Goal: Find specific page/section: Find specific page/section

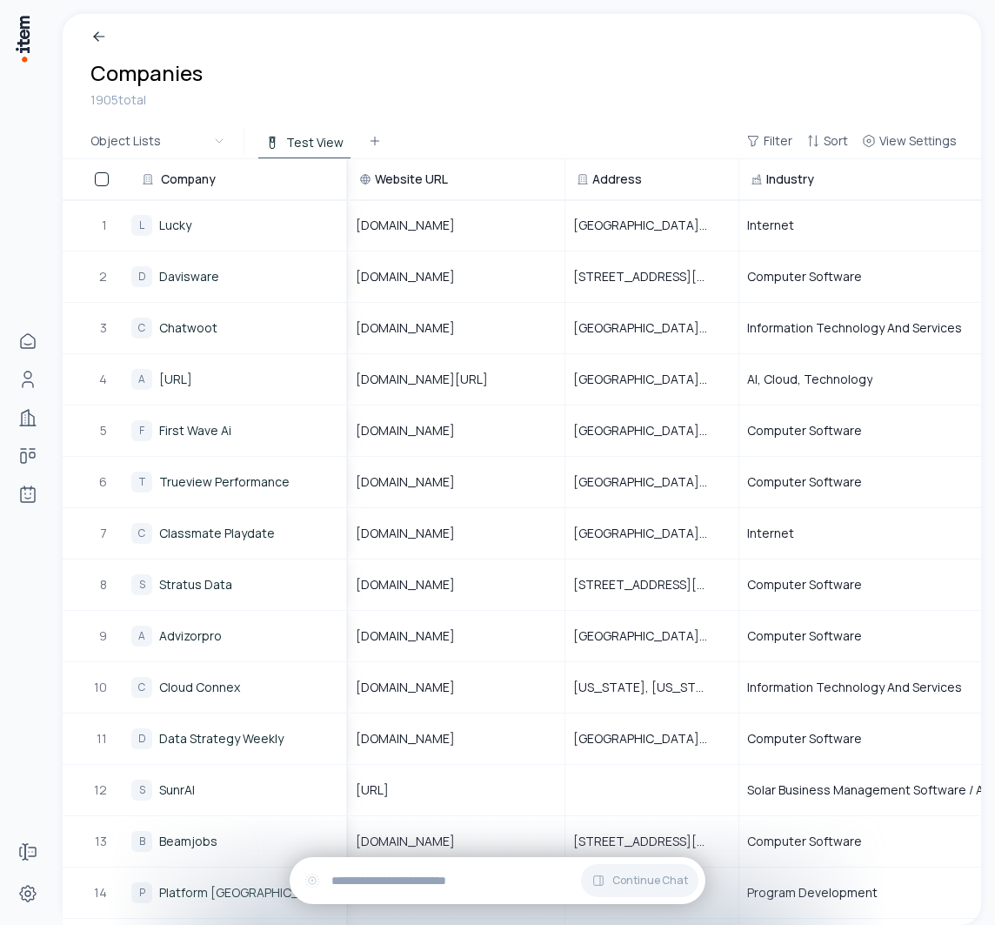
click at [713, 98] on div "1905 total" at bounding box center [521, 99] width 863 height 19
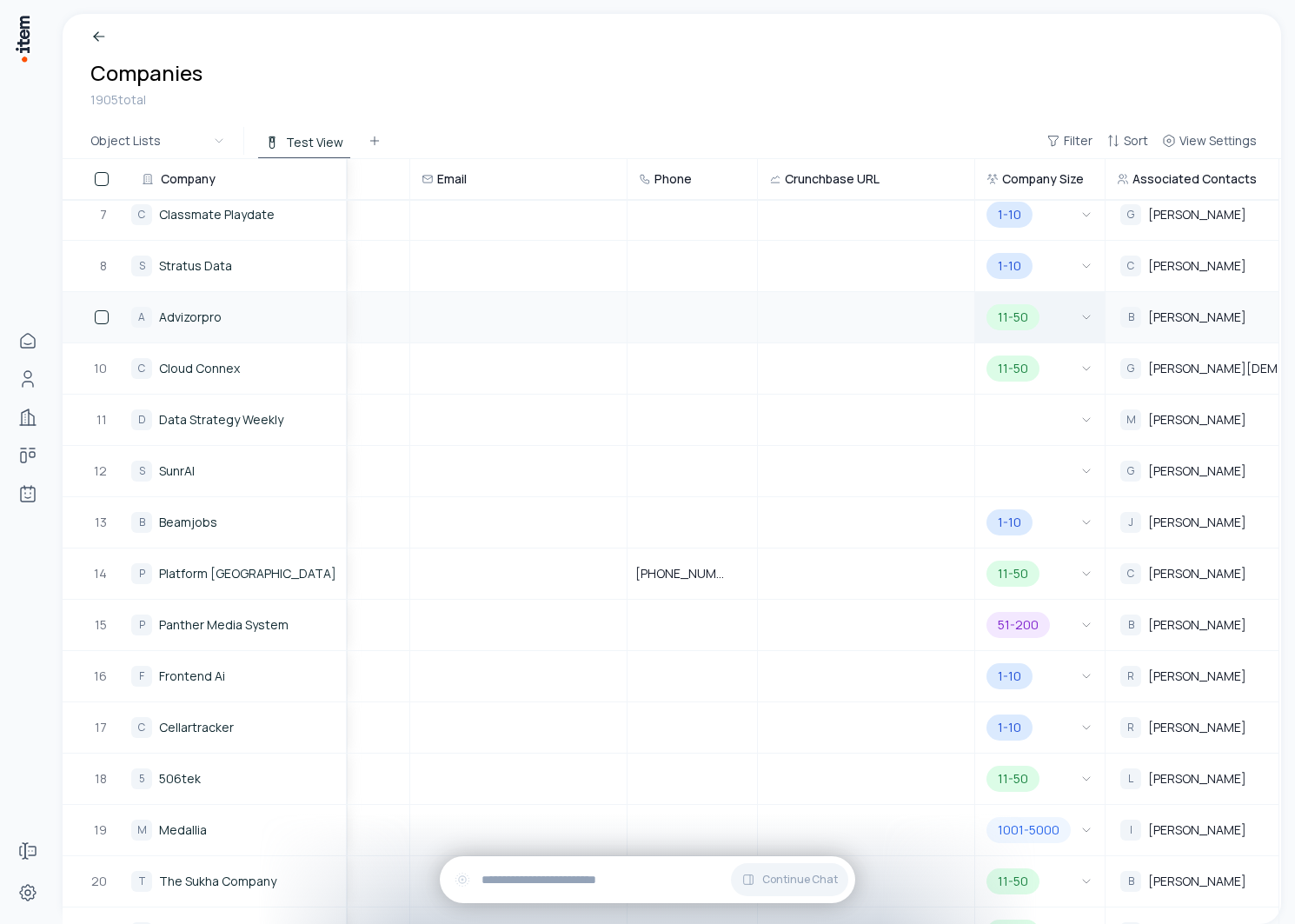
scroll to position [0, 806]
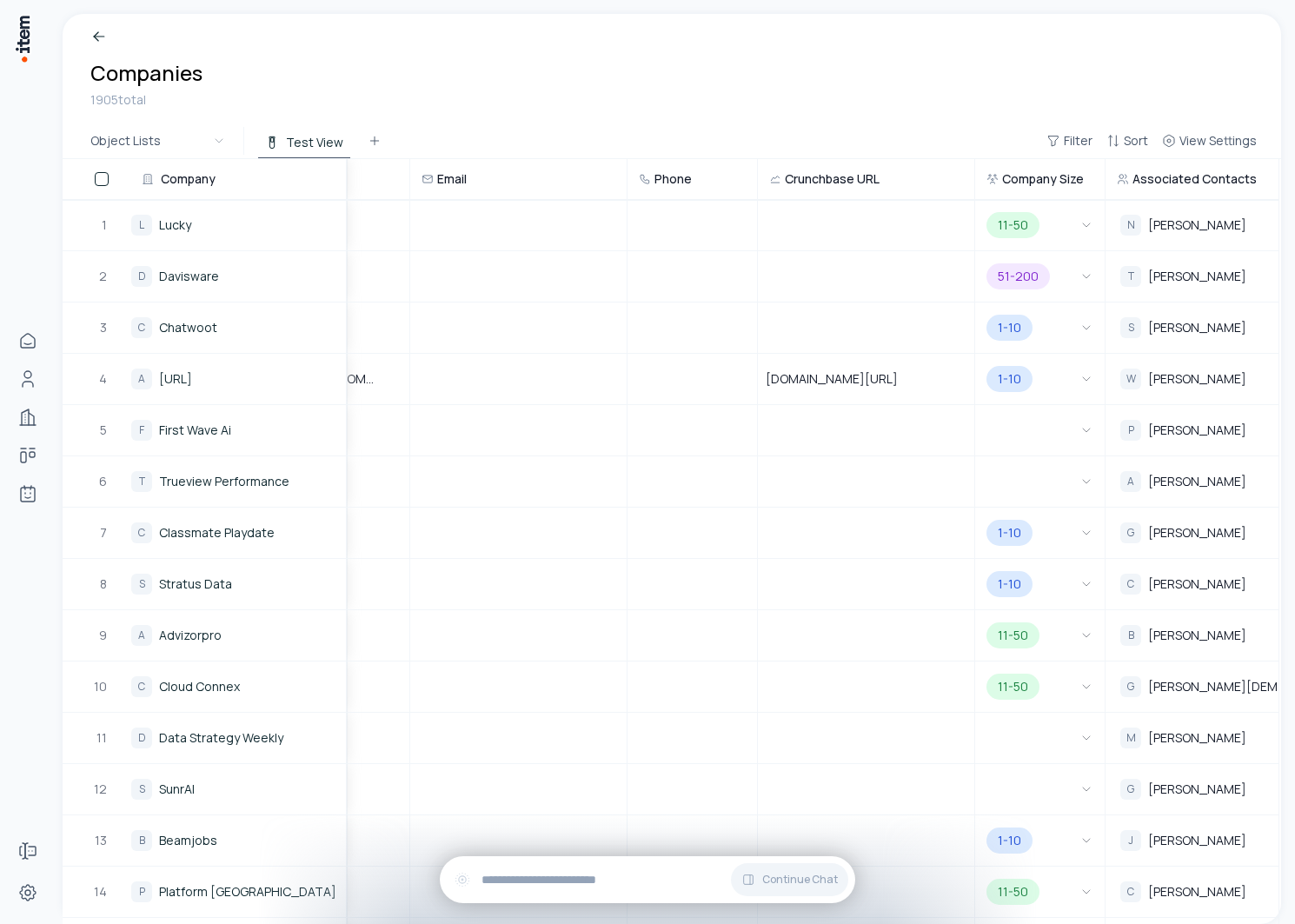
click at [1028, 185] on span "Company Size" at bounding box center [1043, 179] width 82 height 17
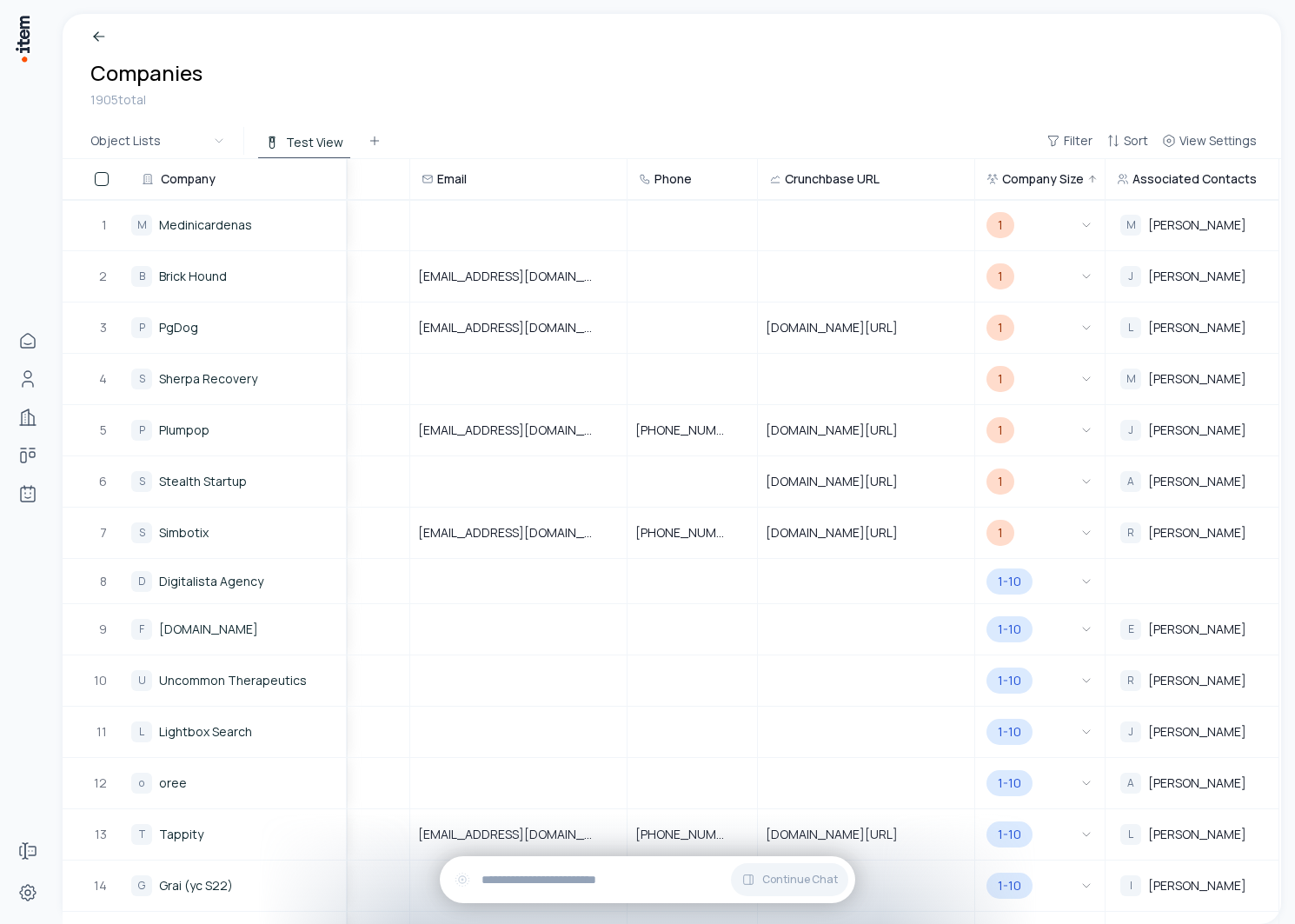
click at [1023, 184] on span "Company Size" at bounding box center [1043, 179] width 82 height 17
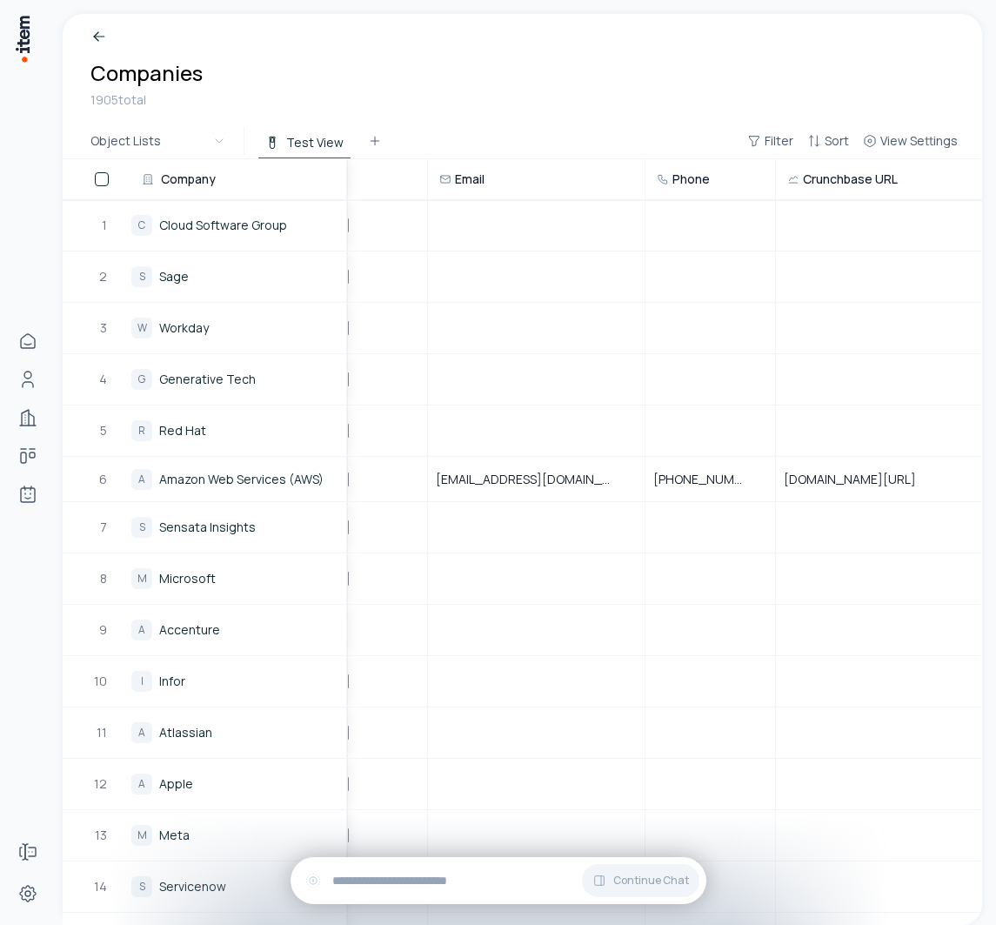
scroll to position [0, 567]
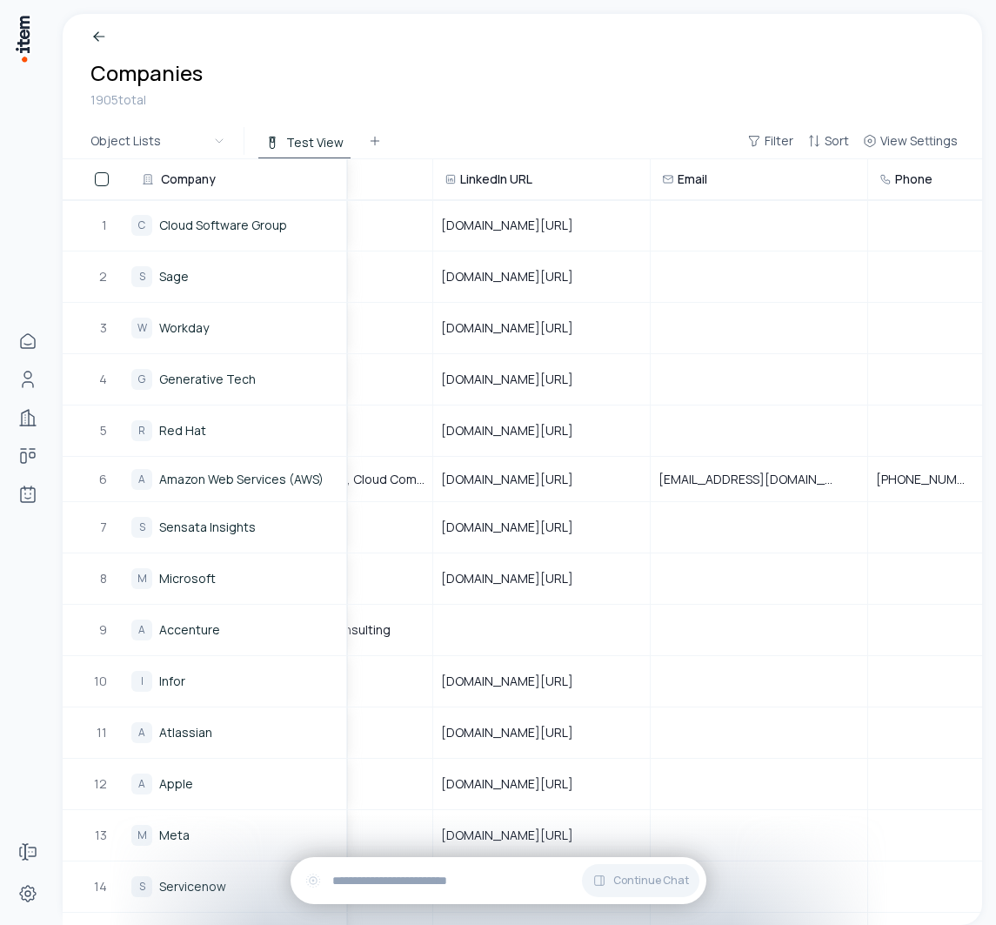
click at [499, 181] on span "LinkedIn URL" at bounding box center [496, 179] width 72 height 17
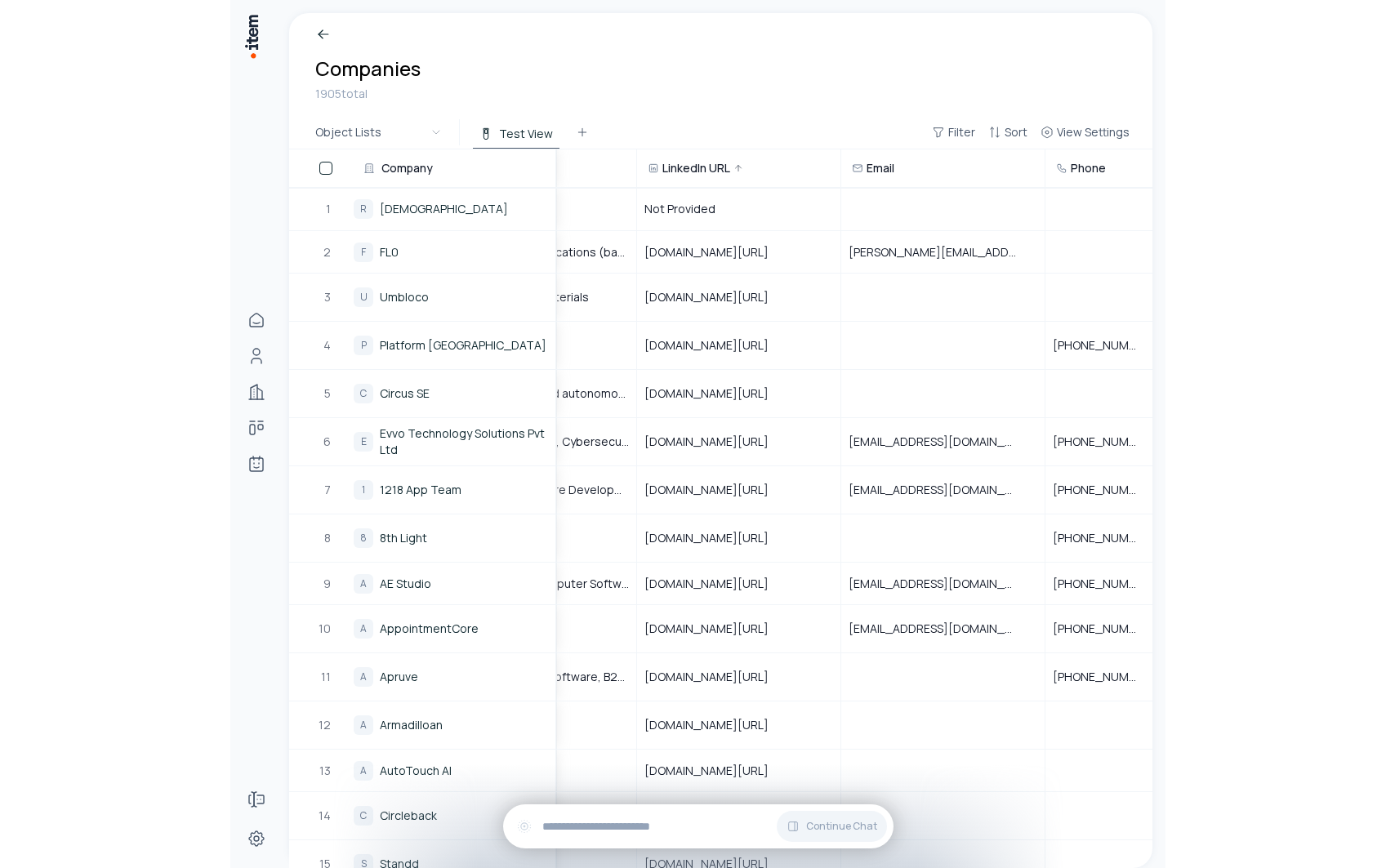
scroll to position [0, 264]
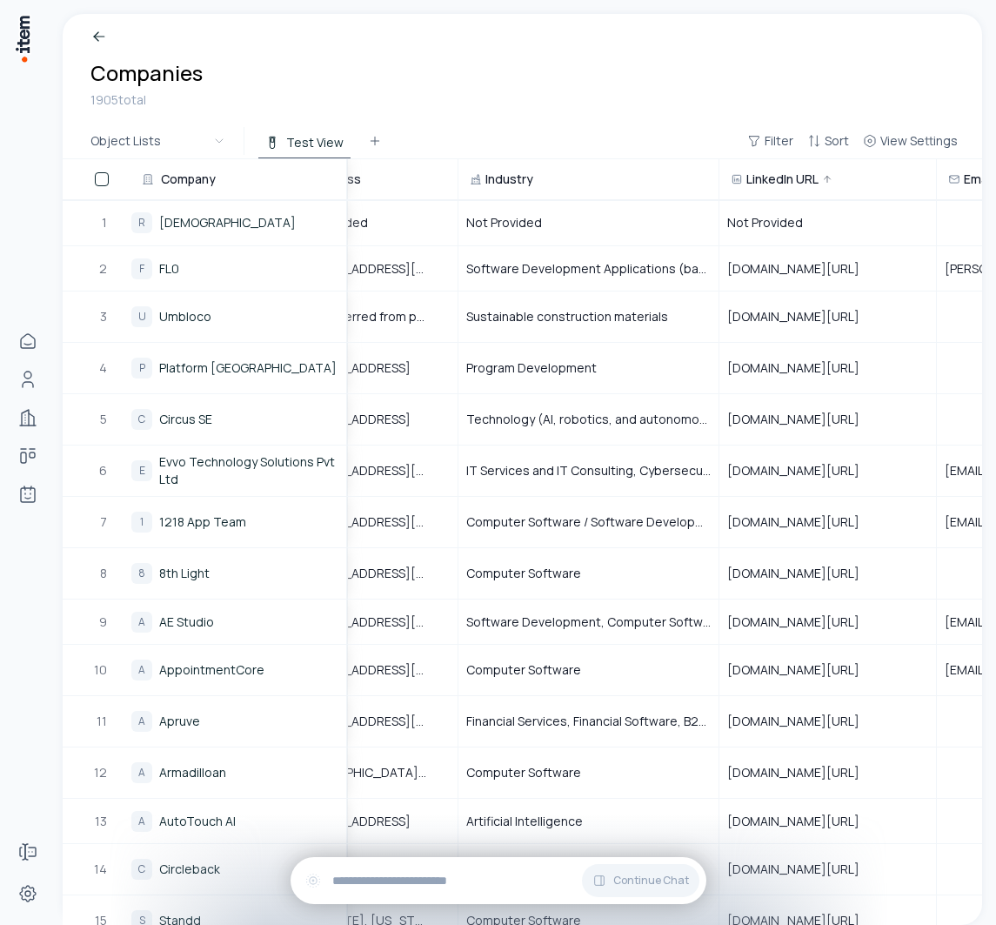
click at [500, 178] on span "Industry" at bounding box center [509, 179] width 48 height 17
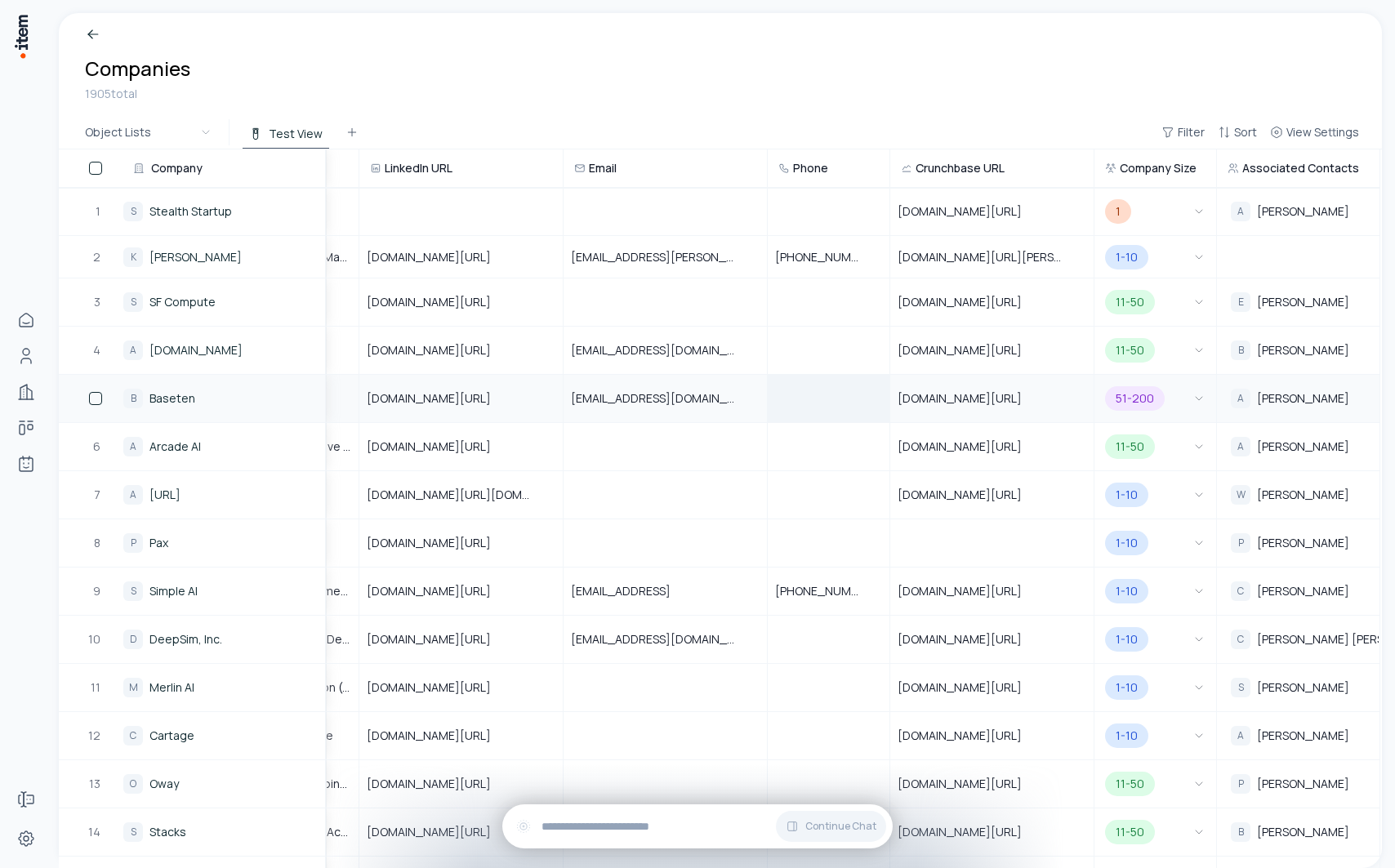
scroll to position [0, 0]
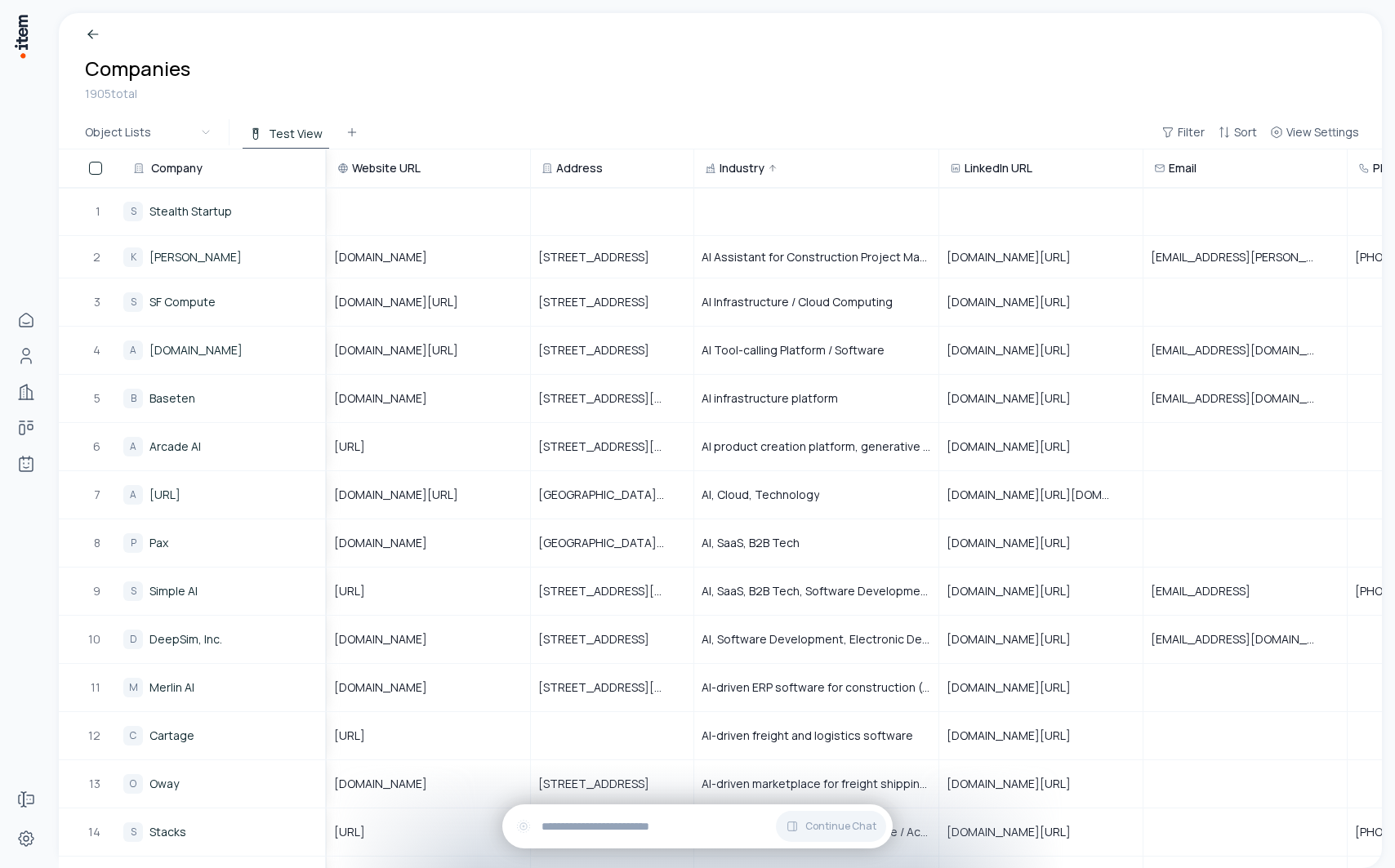
click at [382, 172] on span "Website URL" at bounding box center [386, 168] width 69 height 16
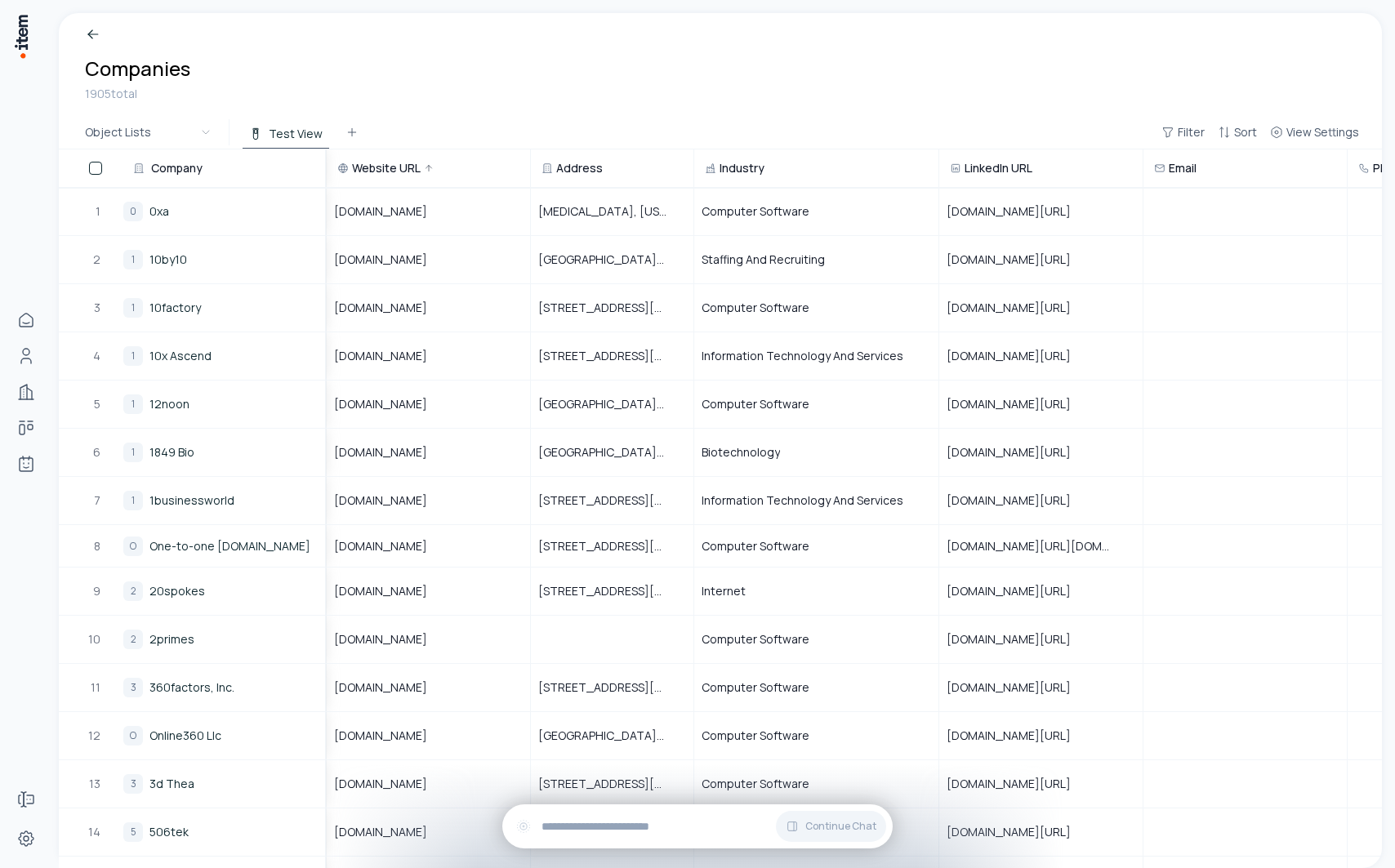
click at [593, 169] on span "Address" at bounding box center [579, 168] width 47 height 16
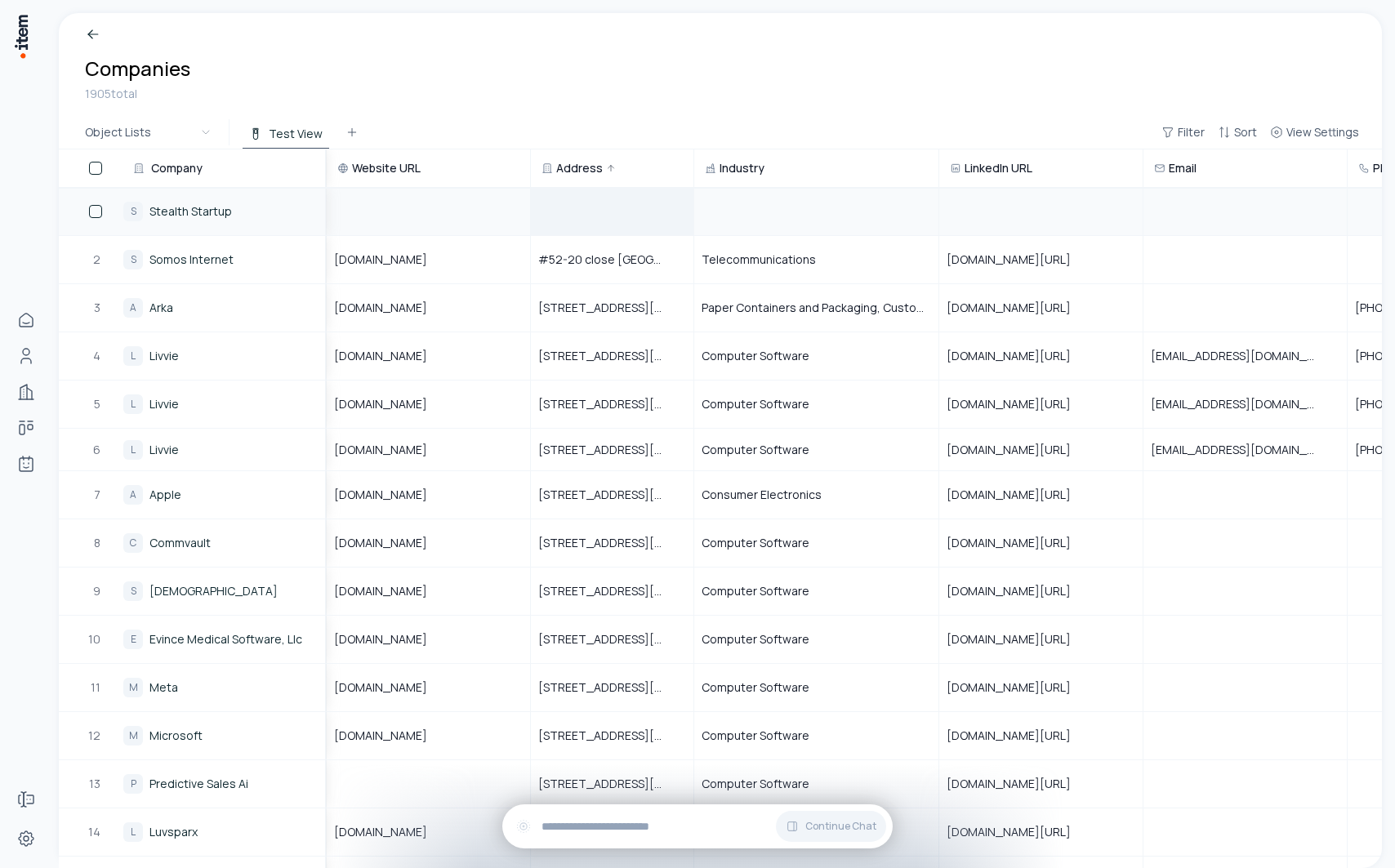
click at [601, 220] on div at bounding box center [611, 211] width 161 height 46
click at [600, 129] on div "Object Lists Test View Filter Sort View Settings" at bounding box center [720, 133] width 1323 height 34
click at [733, 163] on span "Industry" at bounding box center [742, 168] width 45 height 16
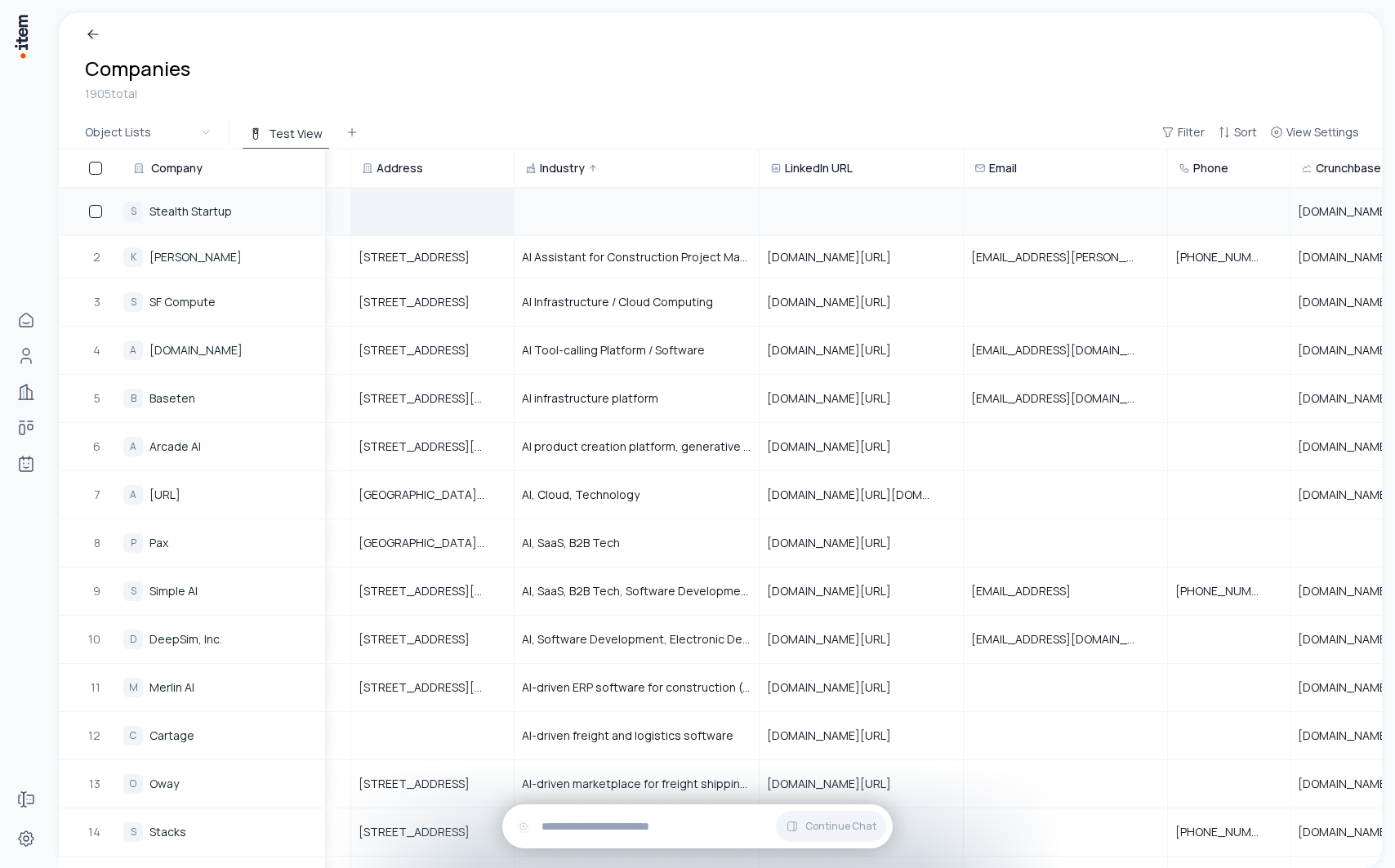
scroll to position [0, 338]
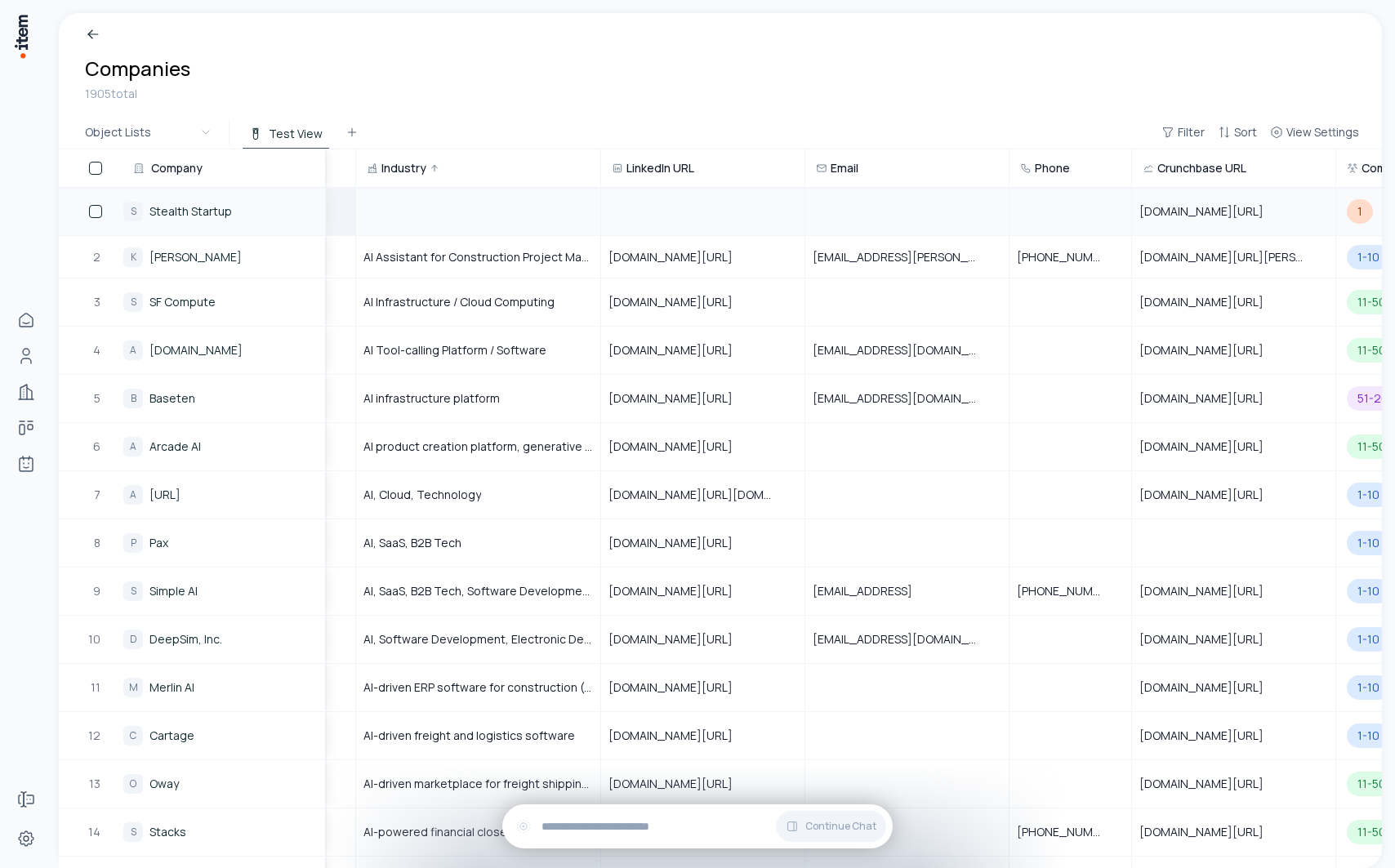
click at [676, 172] on span "LinkedIn URL" at bounding box center [660, 168] width 68 height 16
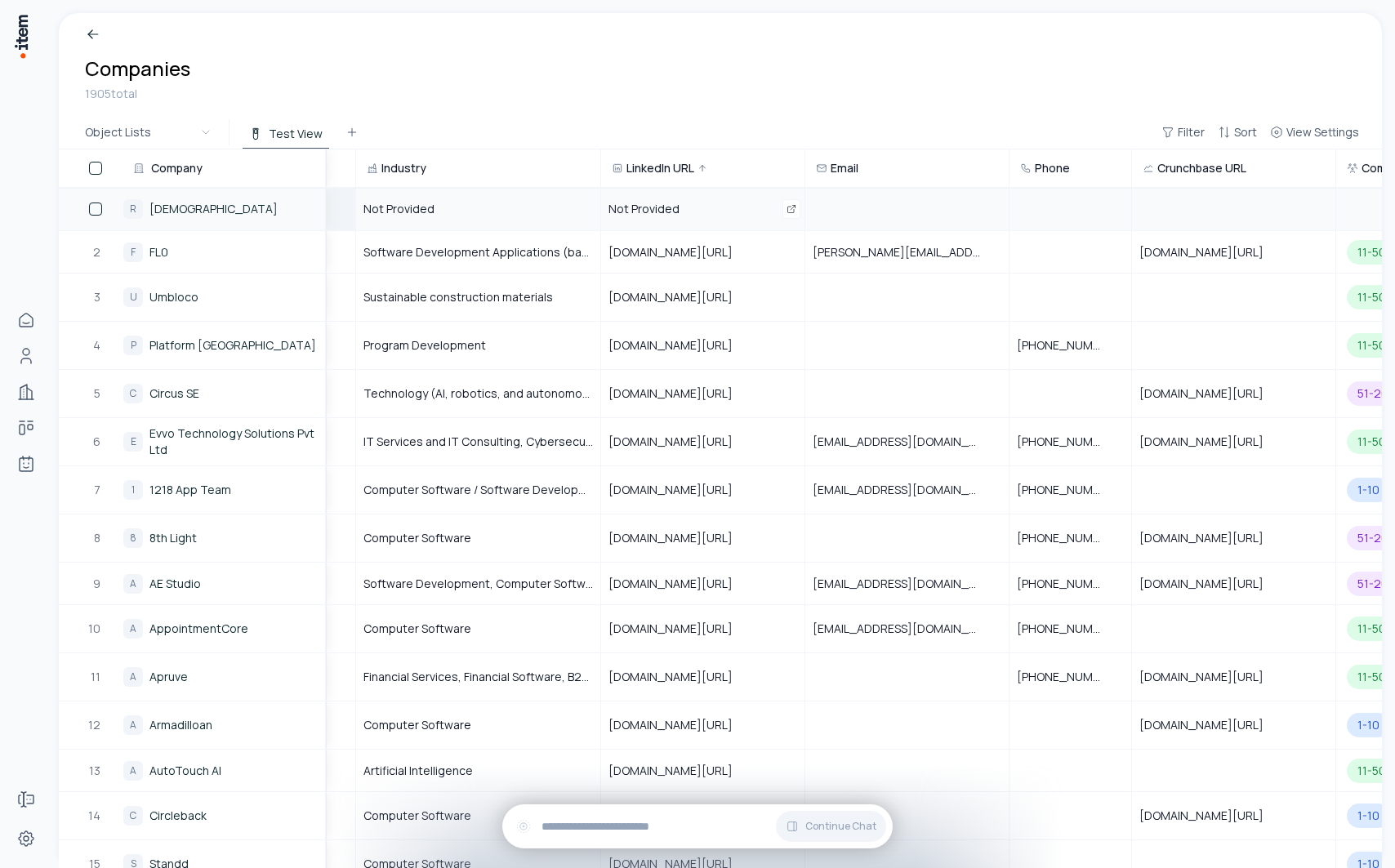
scroll to position [0, 468]
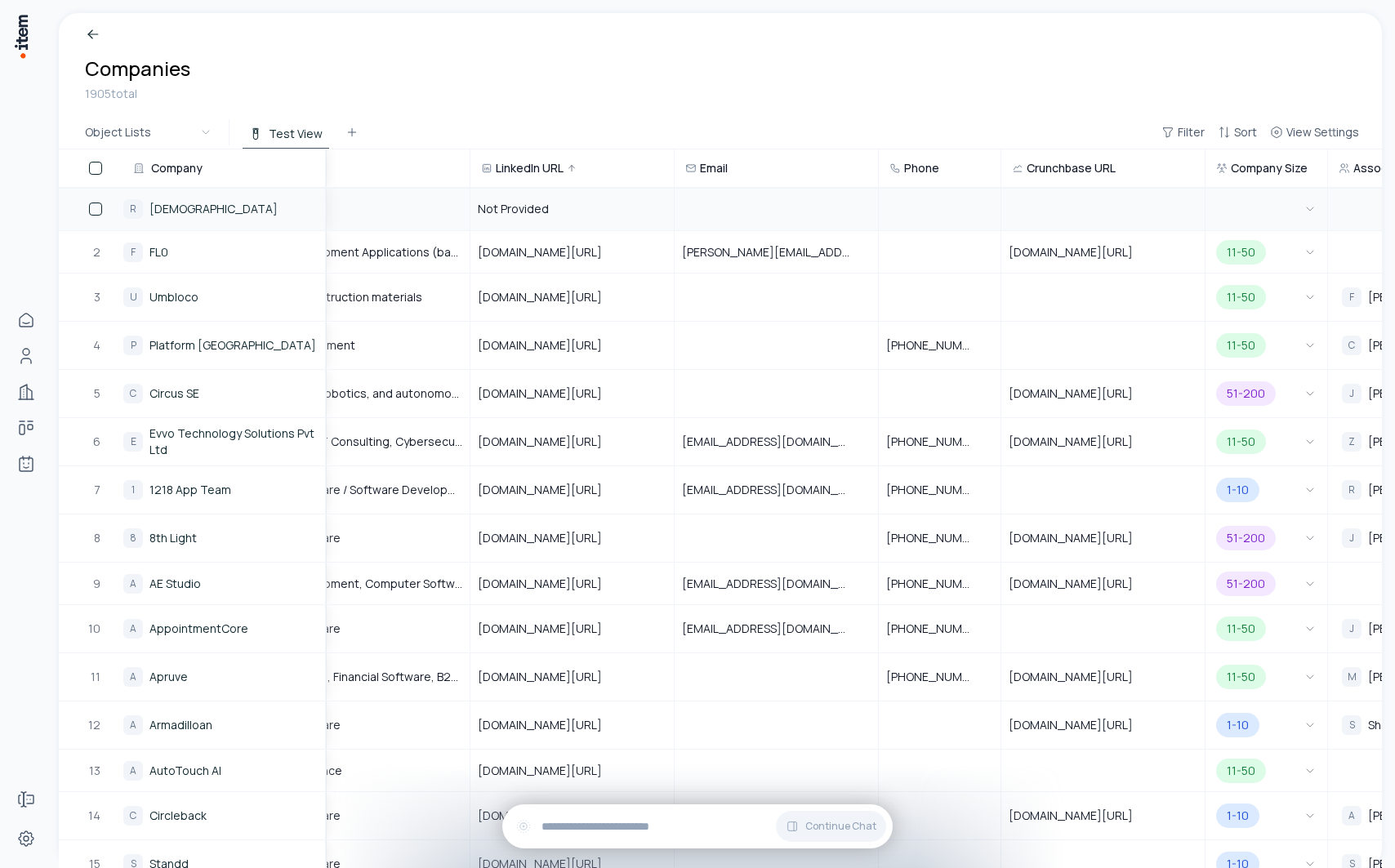
click at [706, 169] on span "Email" at bounding box center [714, 168] width 28 height 16
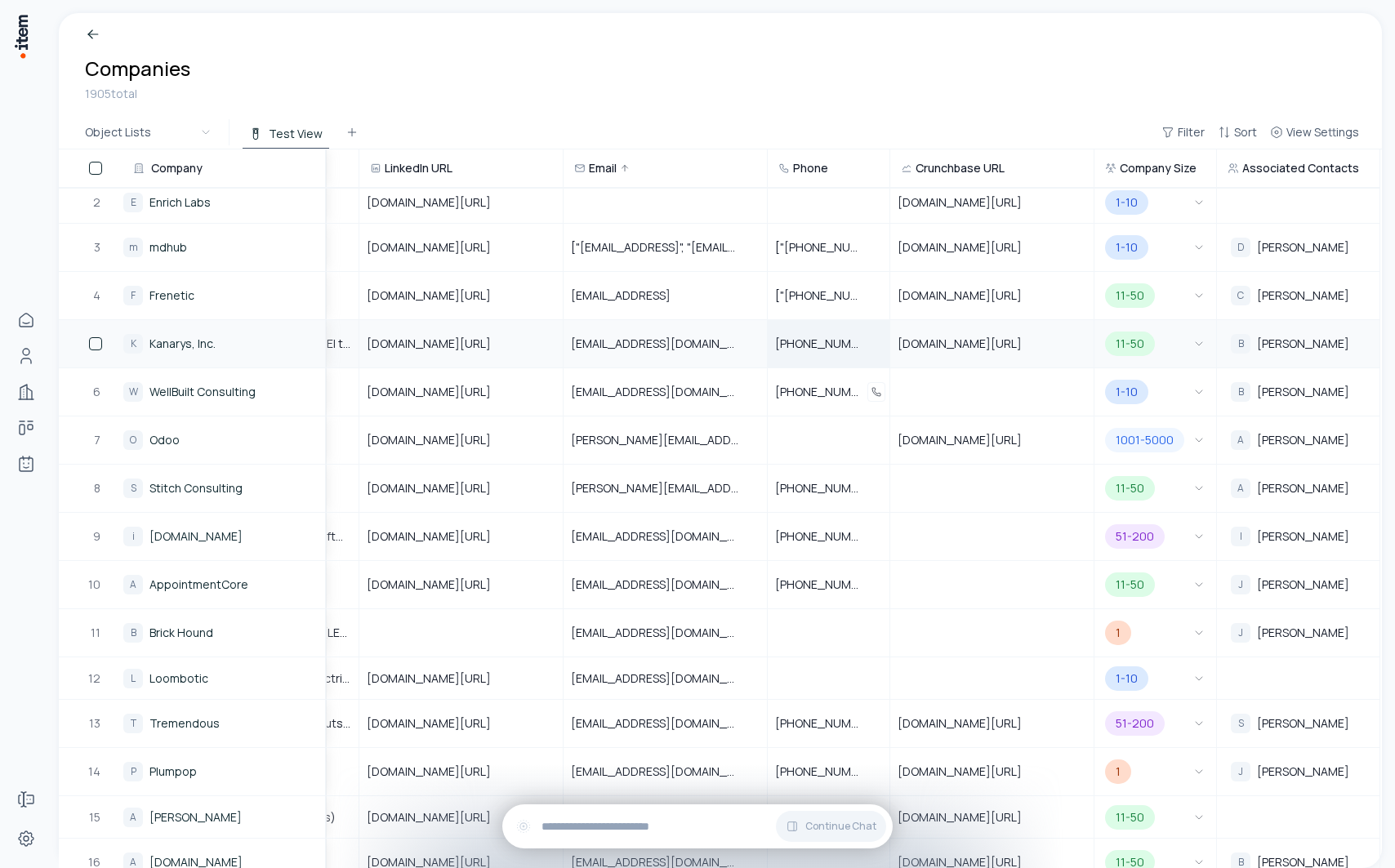
scroll to position [0, 580]
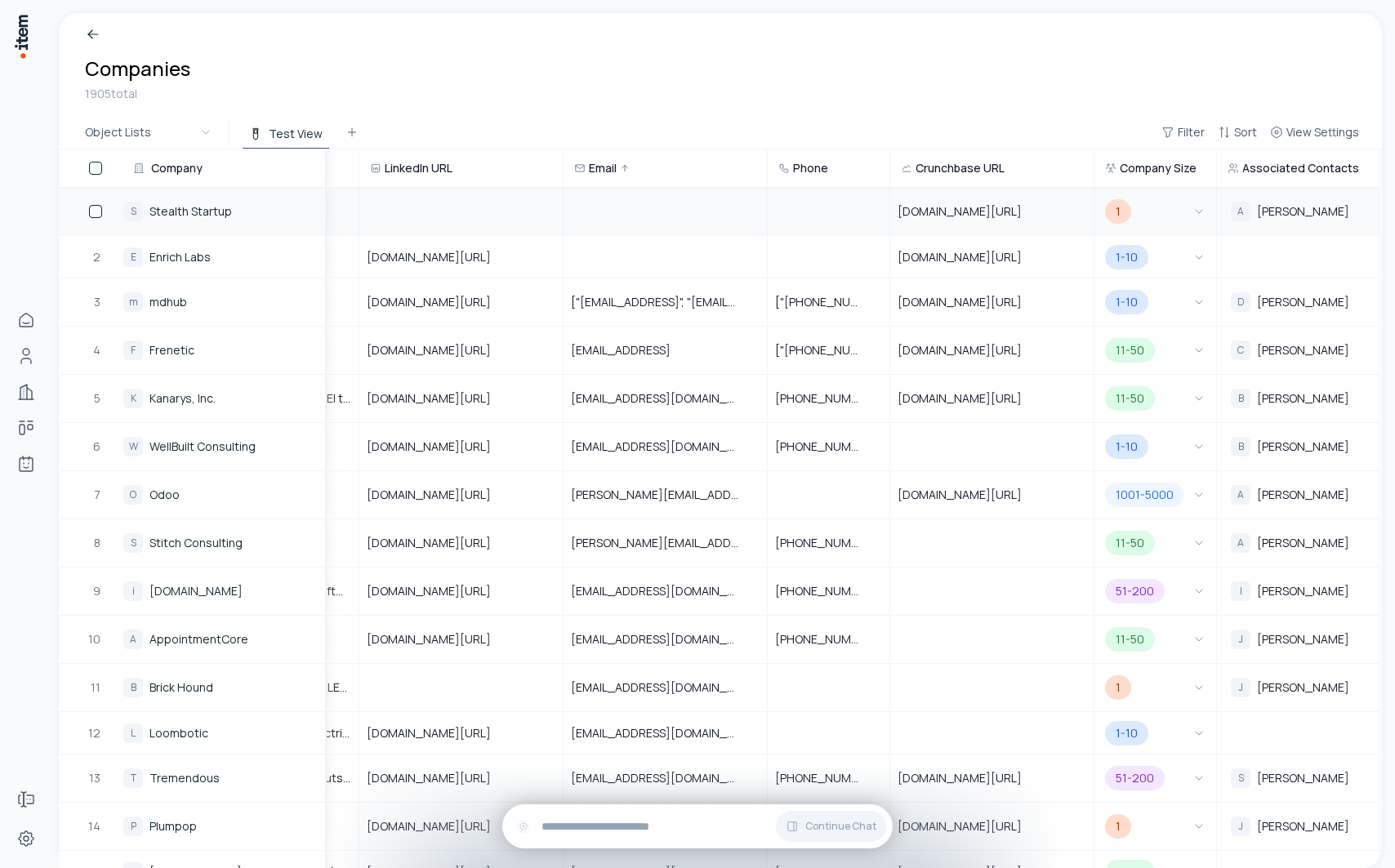
drag, startPoint x: 886, startPoint y: 173, endPoint x: 1099, endPoint y: 173, distance: 213.0
click at [1099, 173] on tr "Company Website URL Address Industry LinkedIn URL Email Phone Crunchbase URL Co…" at bounding box center [429, 168] width 1901 height 38
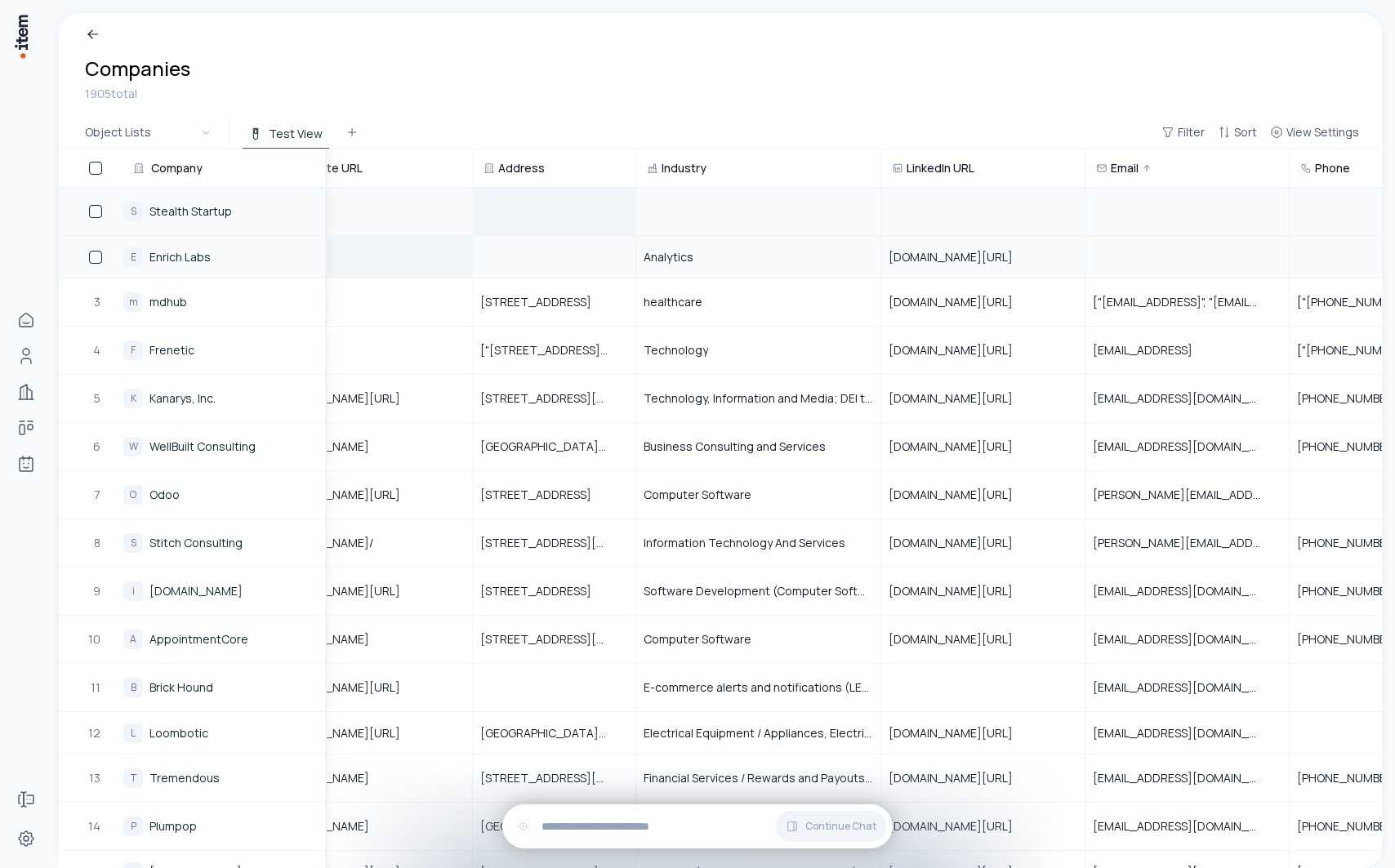
scroll to position [0, 0]
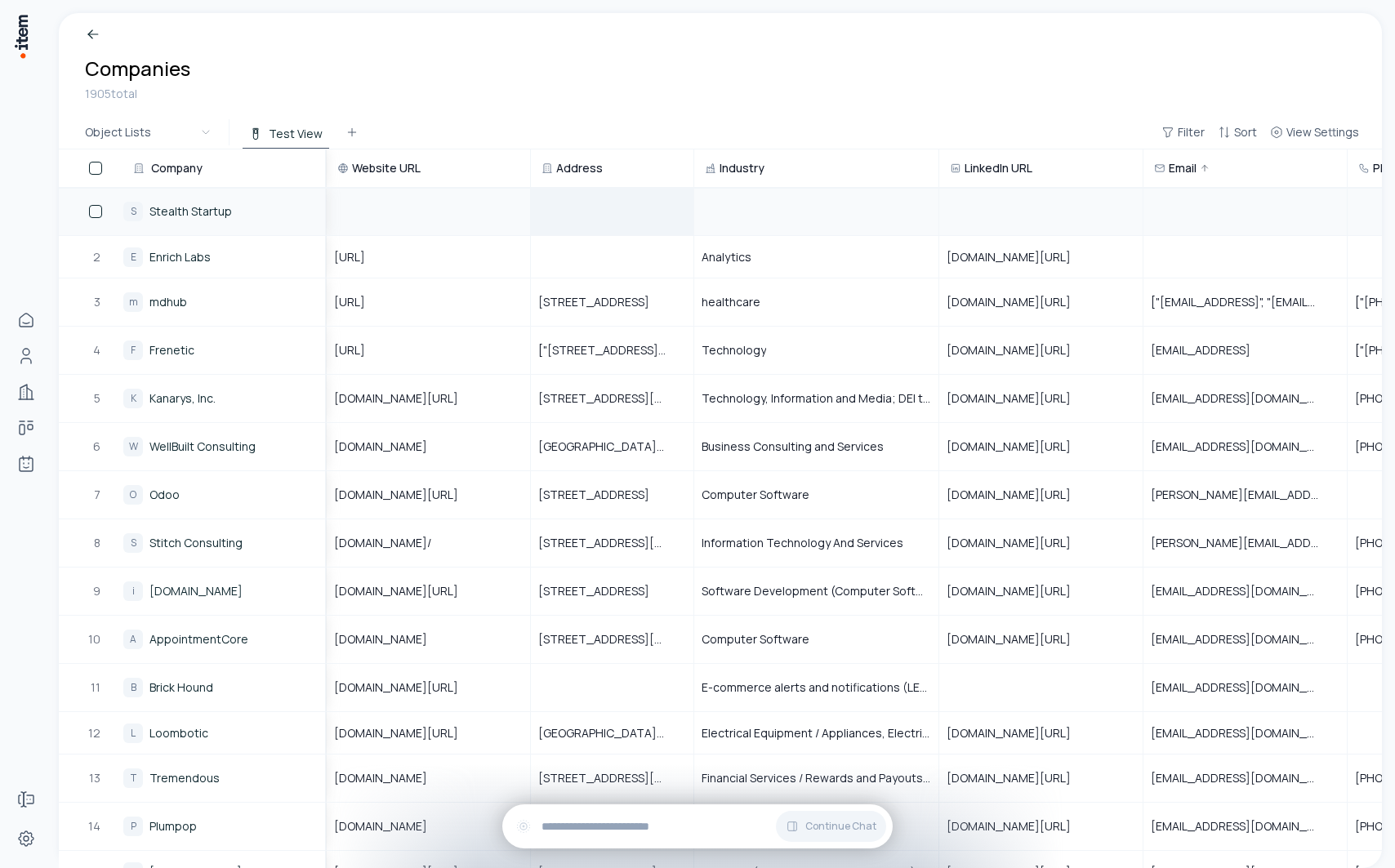
click at [174, 170] on span "Company" at bounding box center [176, 168] width 52 height 16
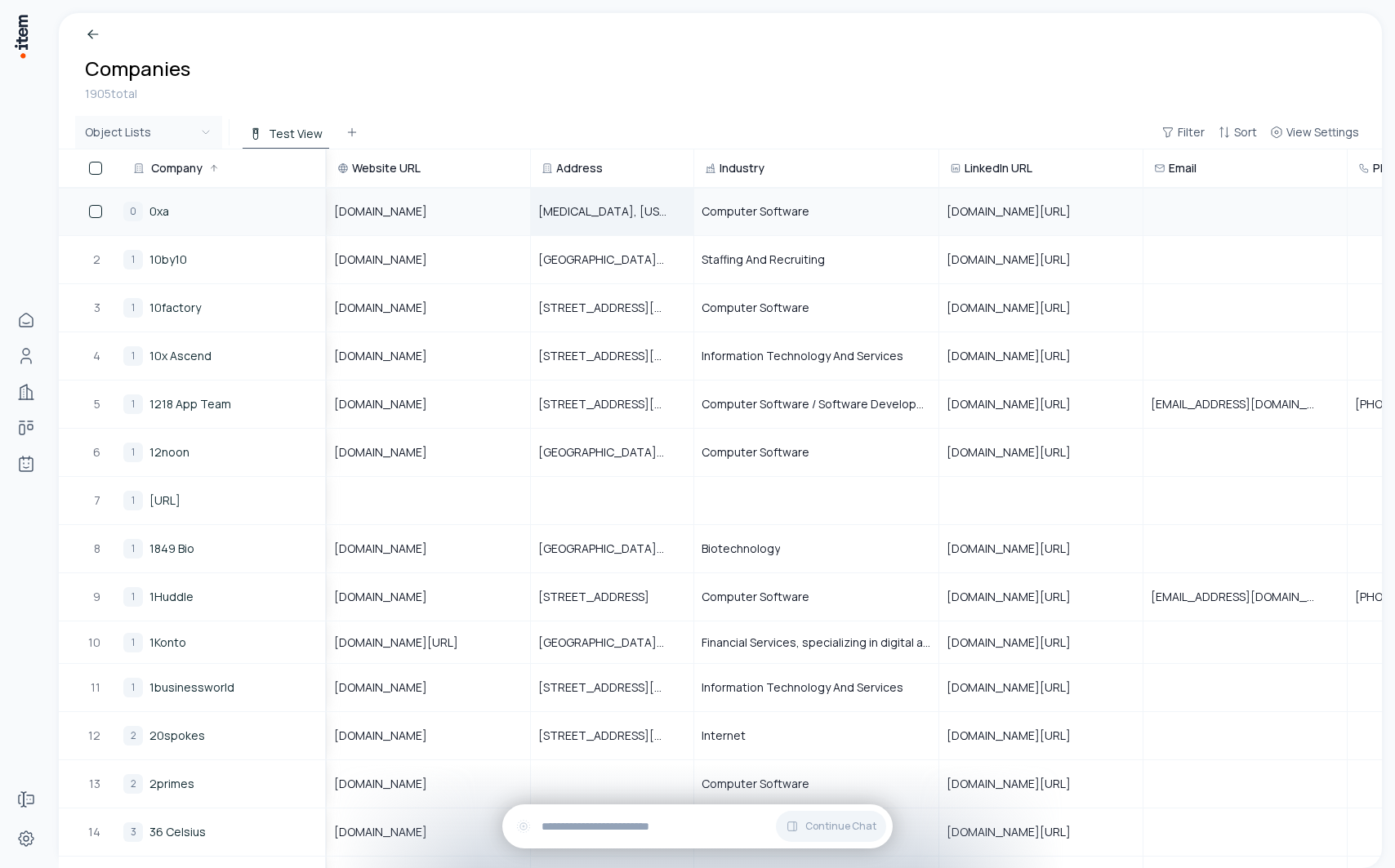
click at [171, 136] on html "Home People Companies Deals Agents Forms Settings Companies 1905 total Object L…" at bounding box center [698, 434] width 1395 height 868
click at [267, 90] on html "Home People Companies Deals Agents Forms Settings Companies 1905 total Object L…" at bounding box center [698, 434] width 1395 height 868
click at [188, 120] on html "Home People Companies Deals Agents Forms Settings Companies 1905 total Object L…" at bounding box center [698, 434] width 1395 height 868
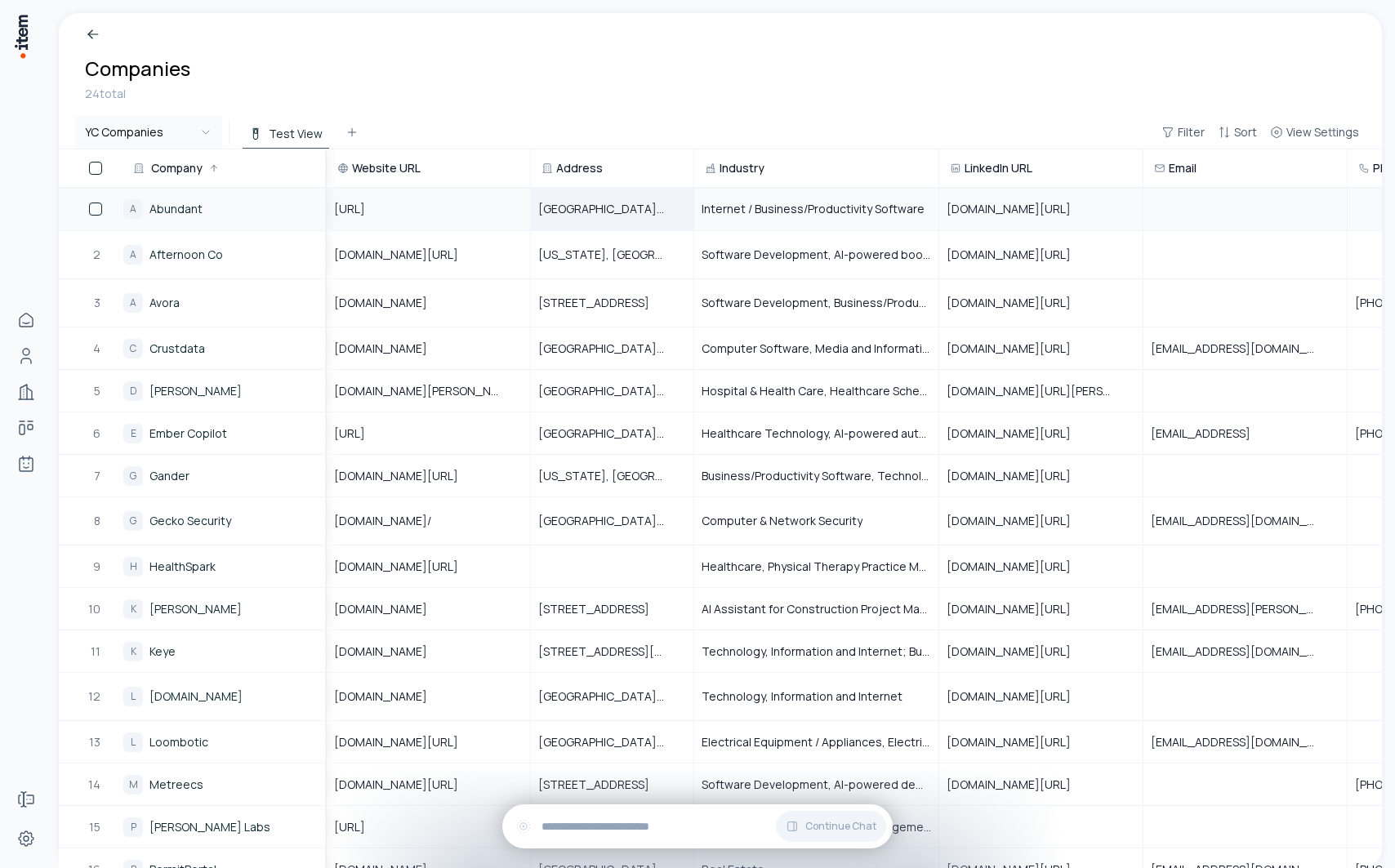
click at [164, 147] on body "Home People Companies Deals Agents Forms Settings Companies 24 total YC Compani…" at bounding box center [698, 434] width 1395 height 868
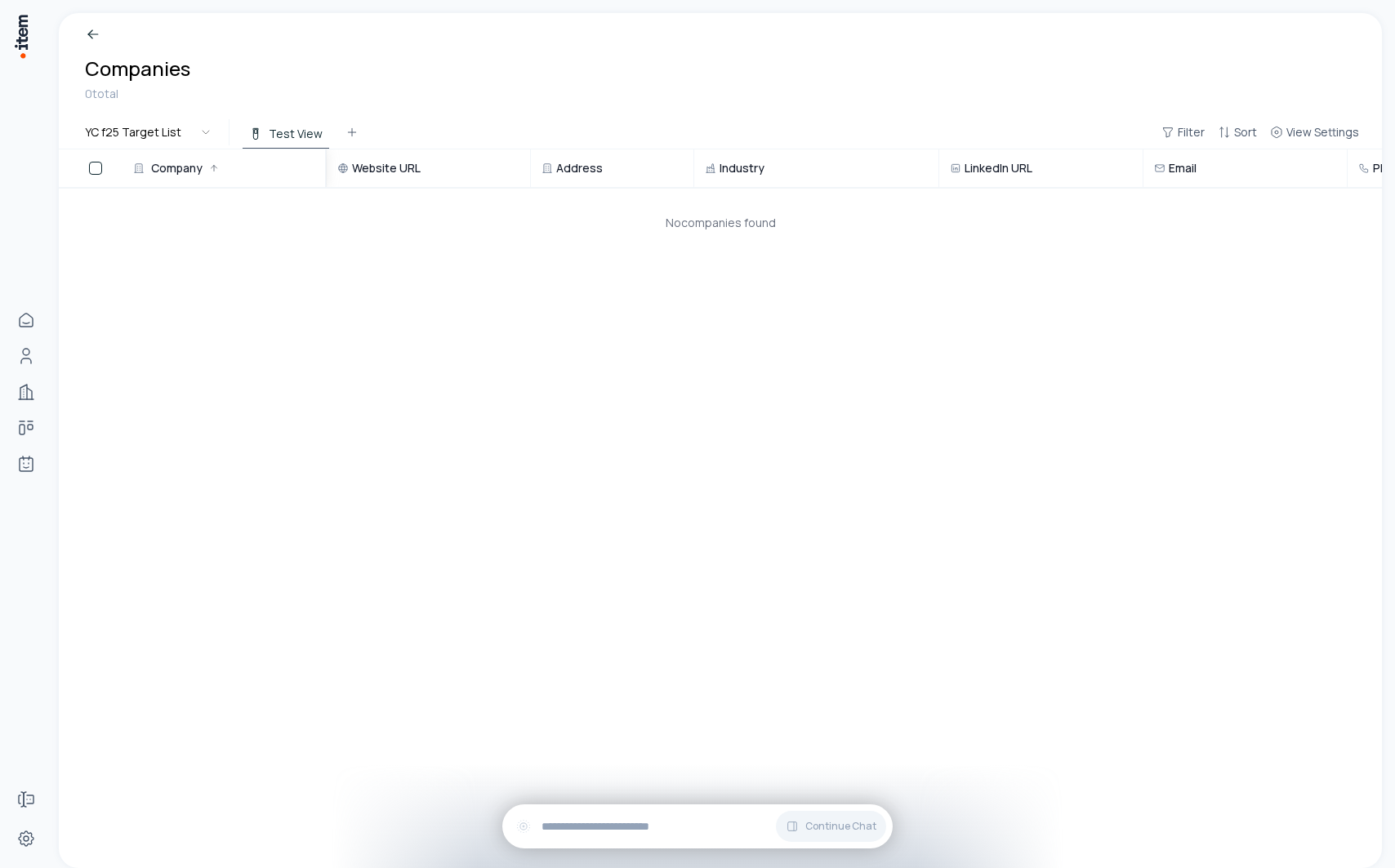
click at [173, 99] on div "0 total" at bounding box center [720, 93] width 1271 height 18
click at [173, 117] on html "Home People Companies Deals Agents Forms Settings Companies 0 total YC f25 Targ…" at bounding box center [698, 434] width 1395 height 868
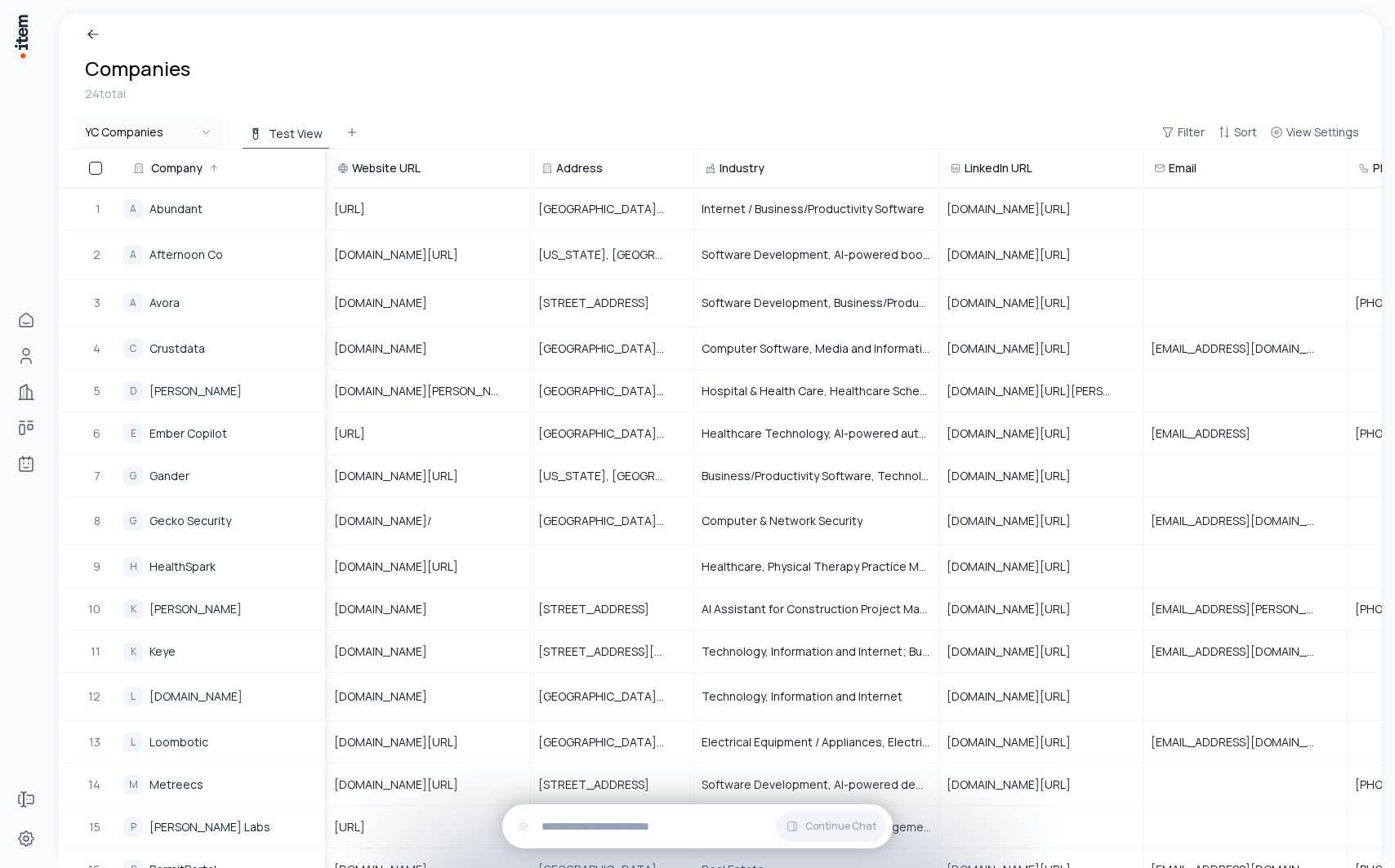
click at [179, 123] on html "Home People Companies Deals Agents Forms Settings Companies 24 total YC Compani…" at bounding box center [698, 434] width 1395 height 868
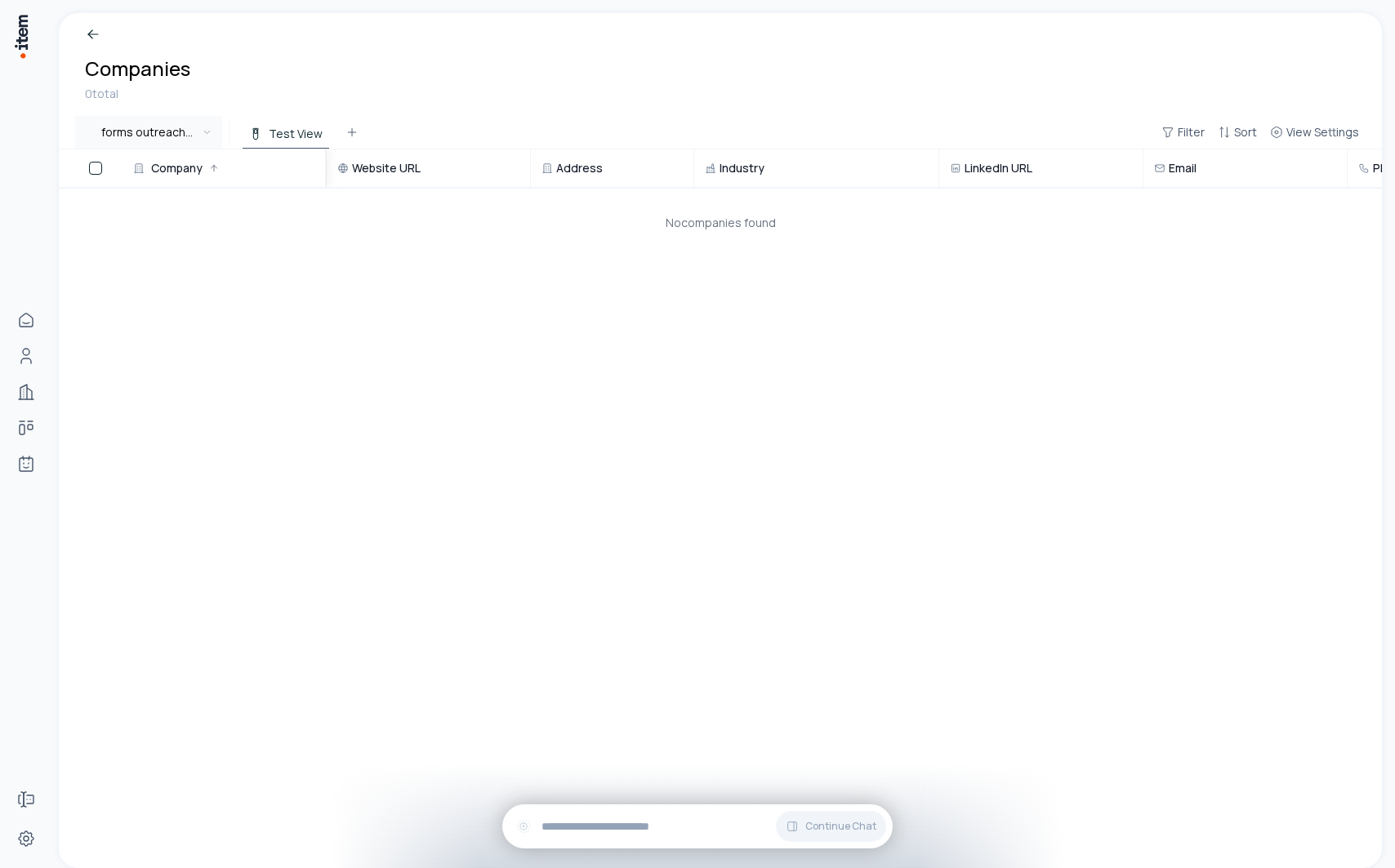
click at [166, 127] on html "Home People Companies Deals Agents Forms Settings Companies 0 total forms outre…" at bounding box center [698, 434] width 1395 height 868
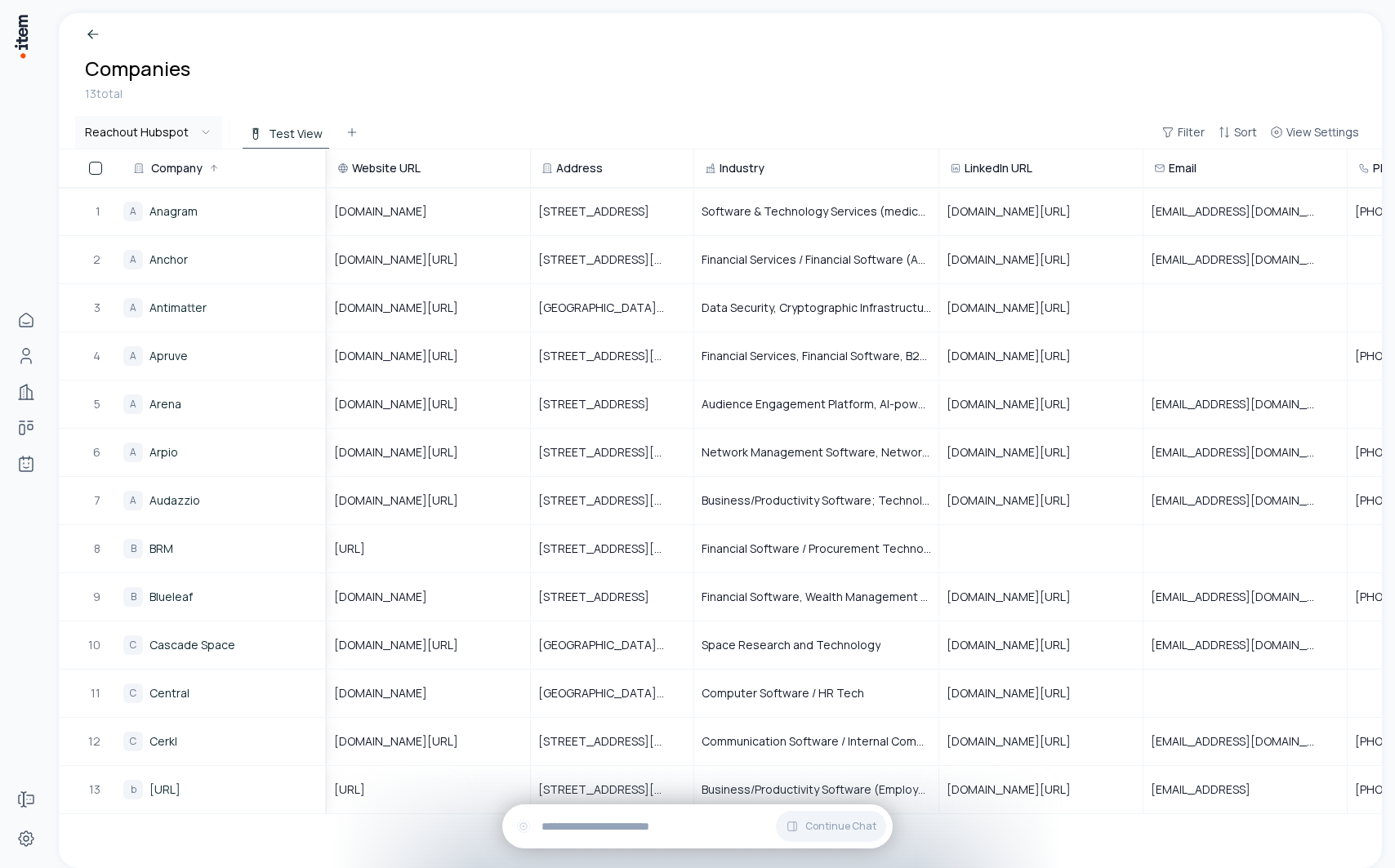
click at [166, 121] on html "Home People Companies Deals Agents Forms Settings Companies 13 total Reachout H…" at bounding box center [698, 434] width 1395 height 868
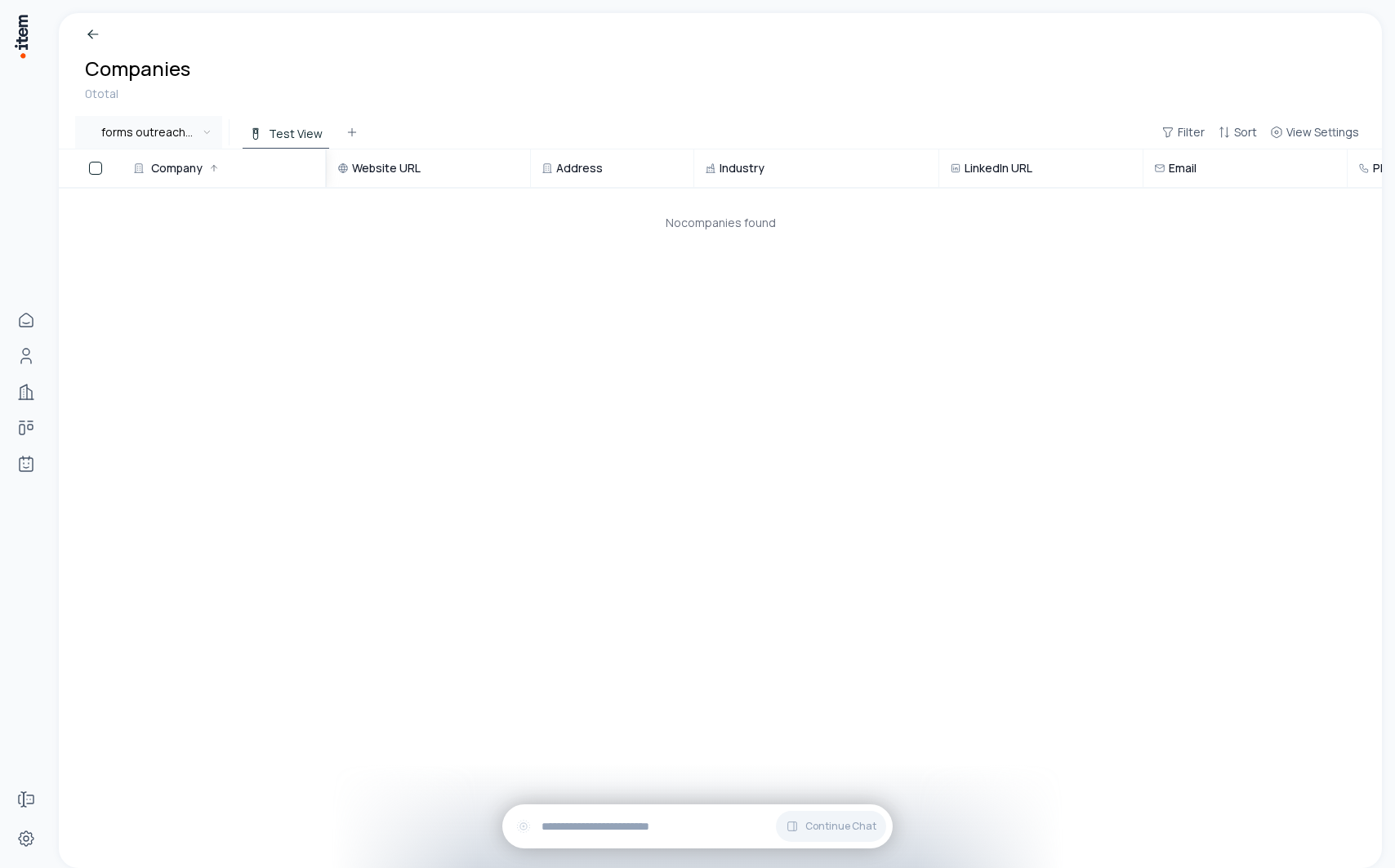
click at [148, 126] on html "Home People Companies Deals Agents Forms Settings Companies 0 total forms outre…" at bounding box center [698, 434] width 1395 height 868
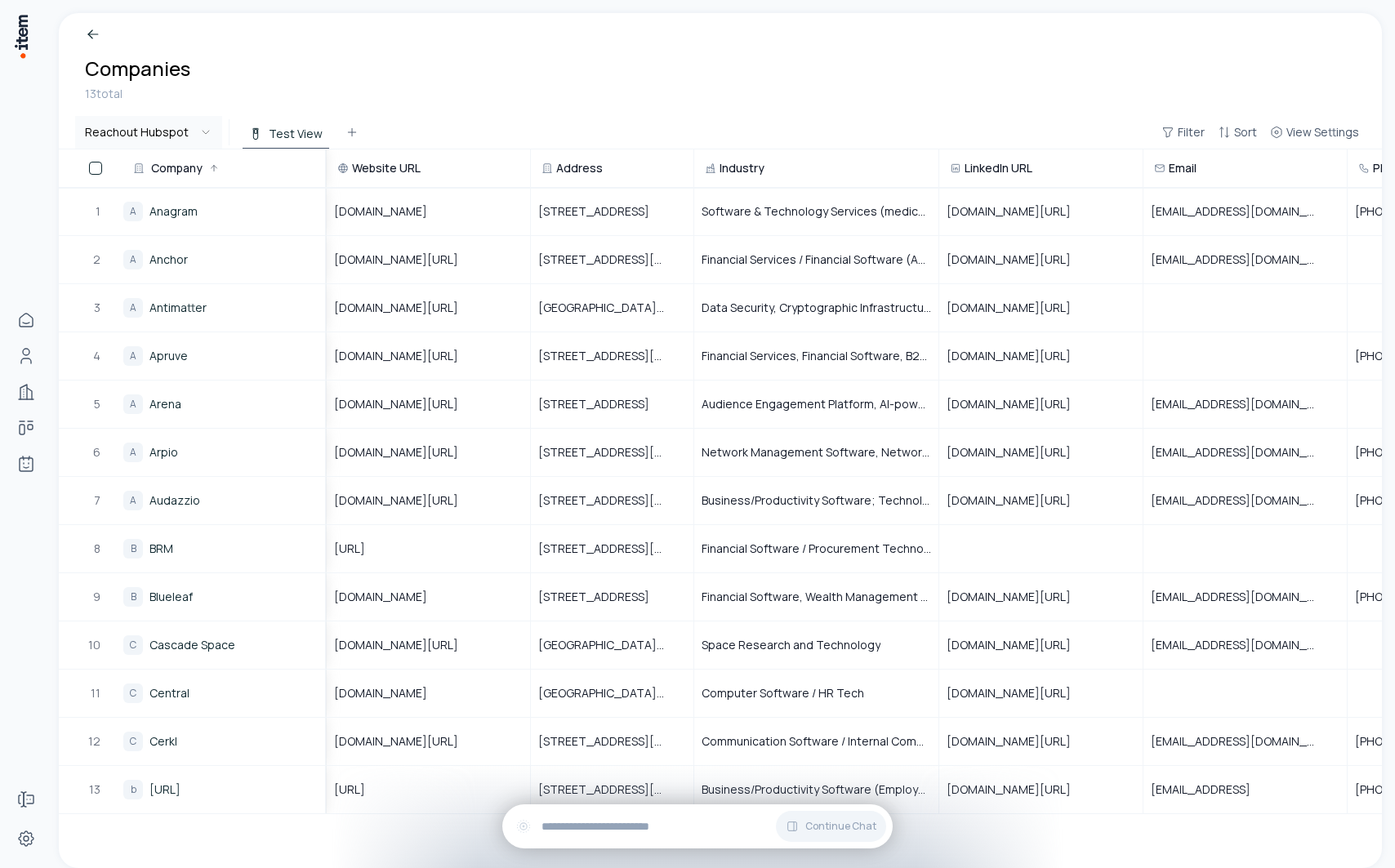
click at [148, 136] on html "Home People Companies Deals Agents Forms Settings Companies 13 total Reachout H…" at bounding box center [698, 434] width 1395 height 868
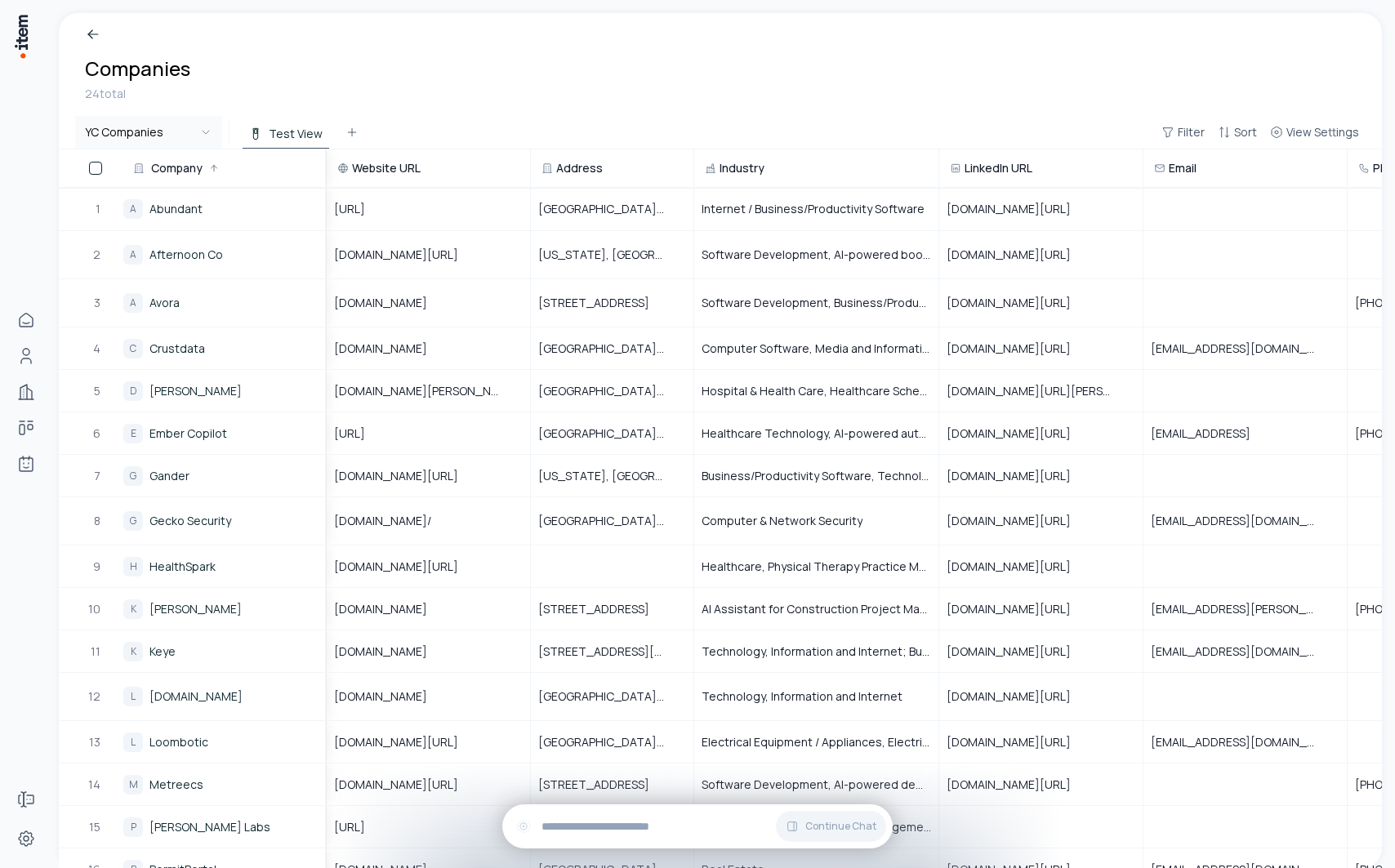
click at [147, 132] on html "Home People Companies Deals Agents Forms Settings Companies 24 total YC Compani…" at bounding box center [698, 434] width 1395 height 868
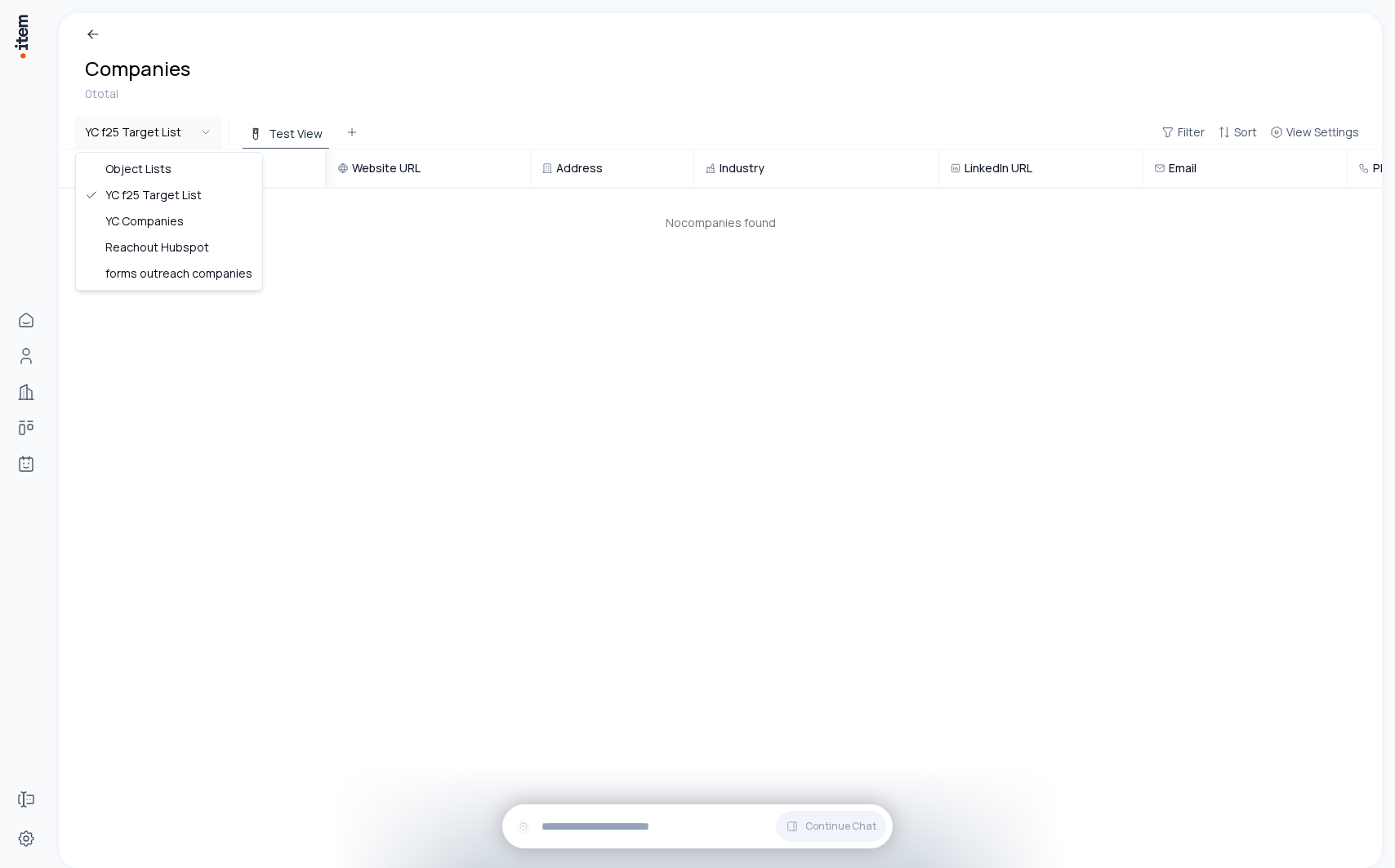
click at [148, 141] on html "Home People Companies Deals Agents Forms Settings Companies 0 total YC f25 Targ…" at bounding box center [698, 434] width 1395 height 868
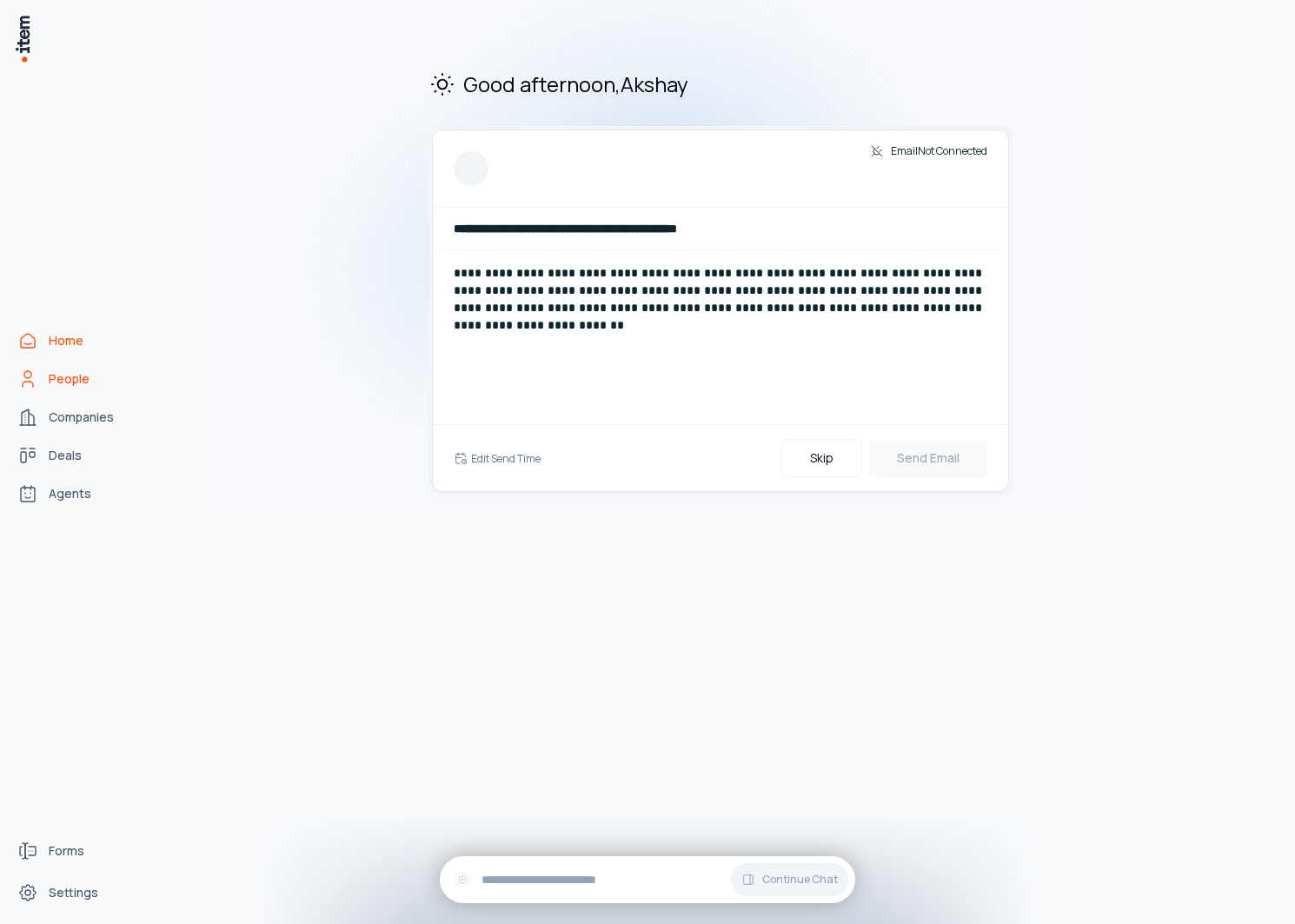
click at [57, 371] on span "People" at bounding box center [69, 379] width 41 height 17
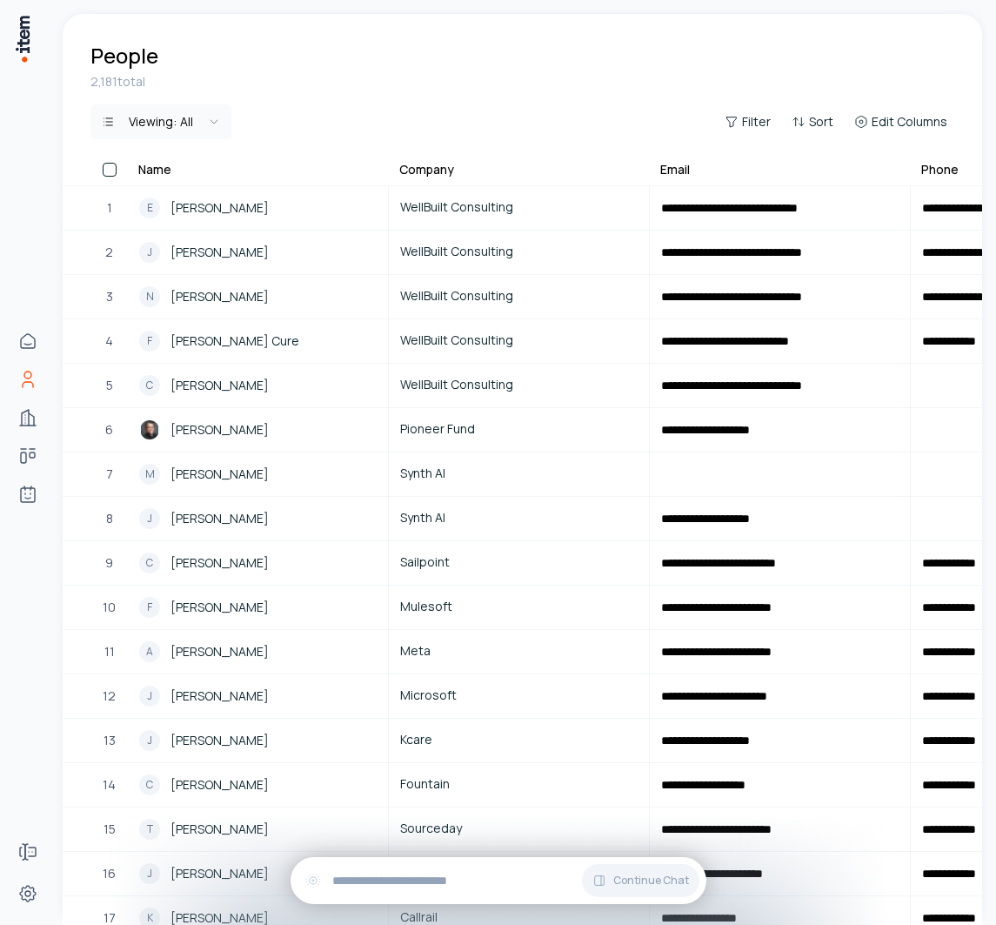
click at [572, 84] on div "2,181 total" at bounding box center [522, 81] width 864 height 17
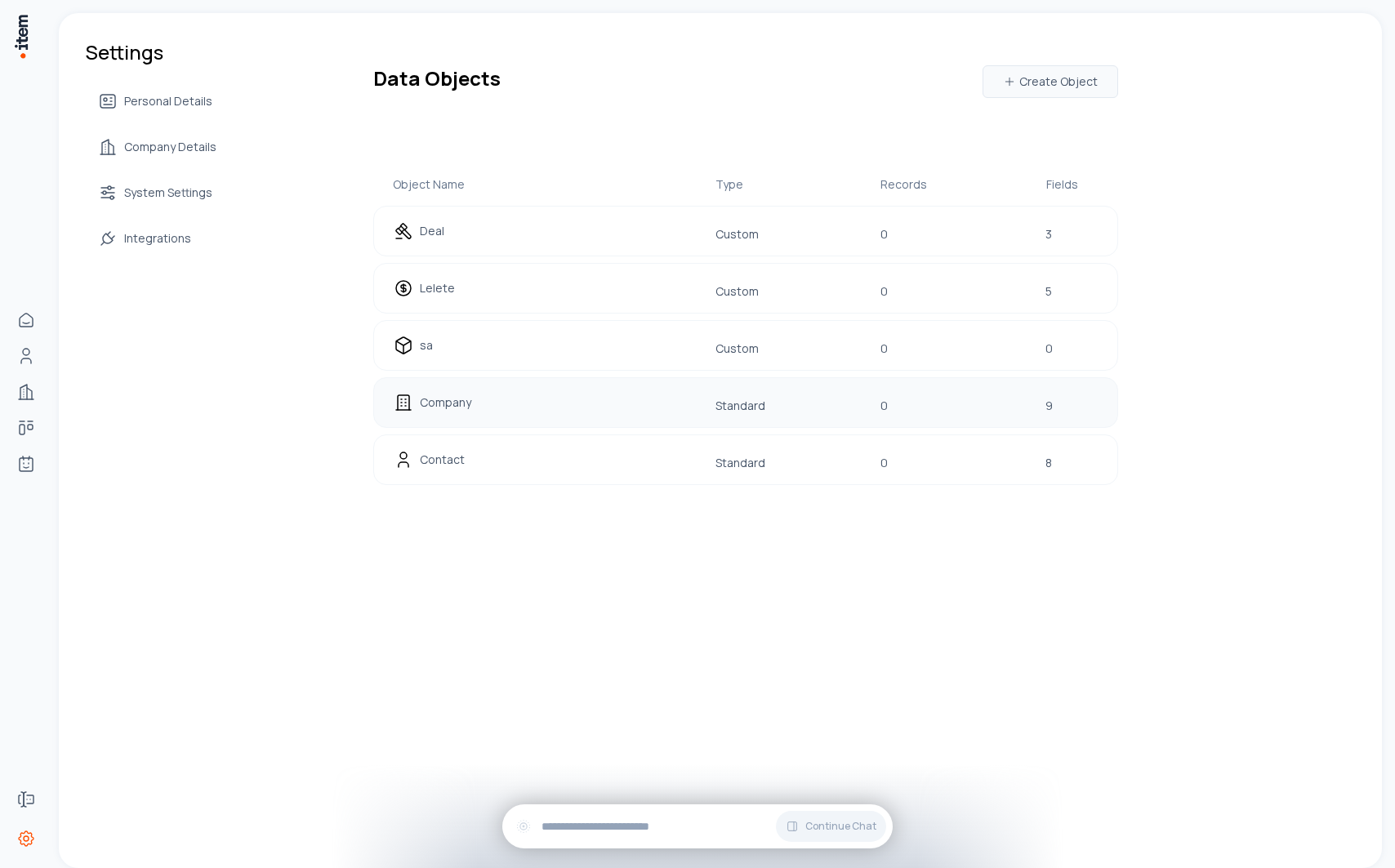
click at [498, 424] on div "Company Standard 0 9" at bounding box center [745, 403] width 744 height 51
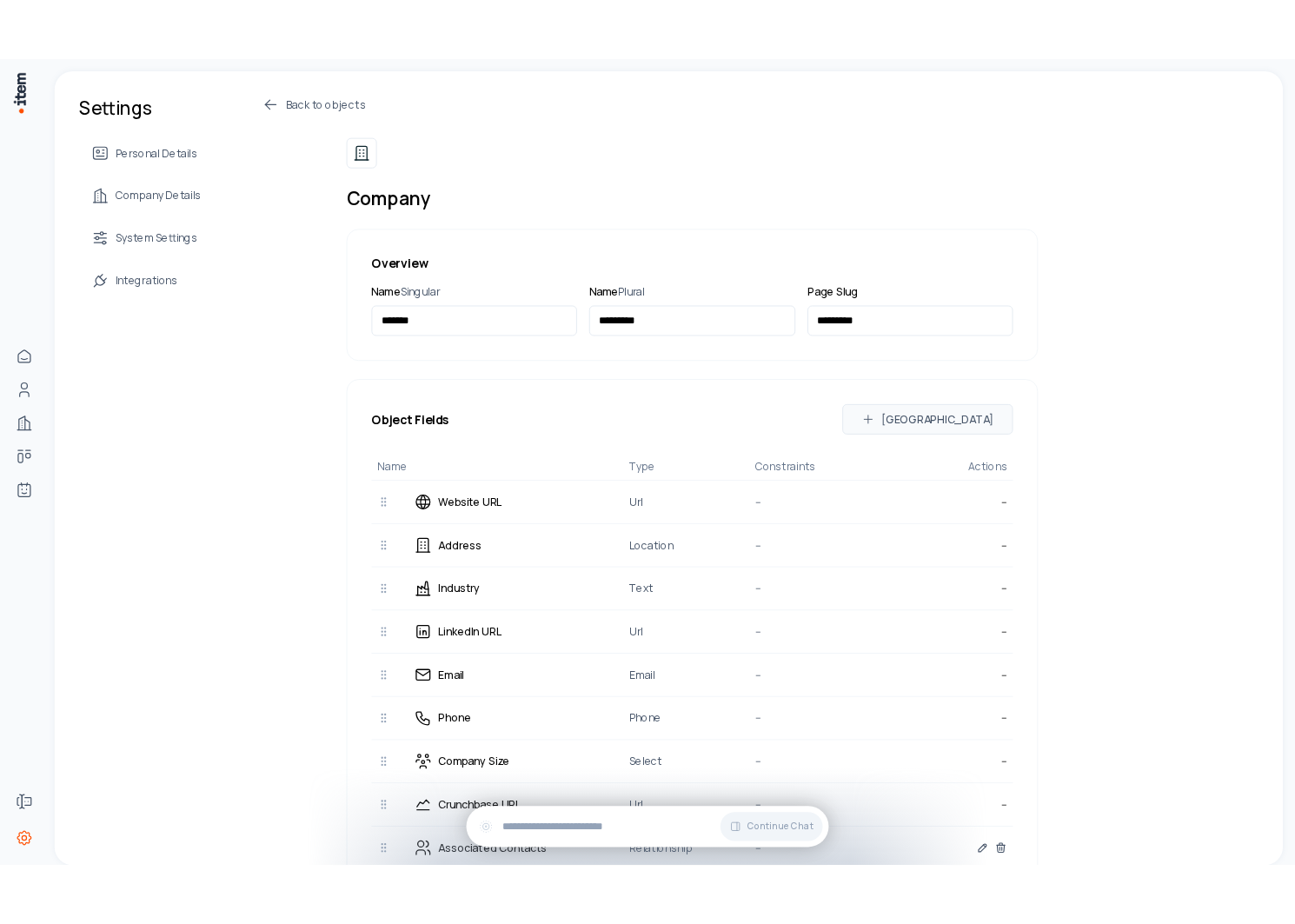
scroll to position [276, 0]
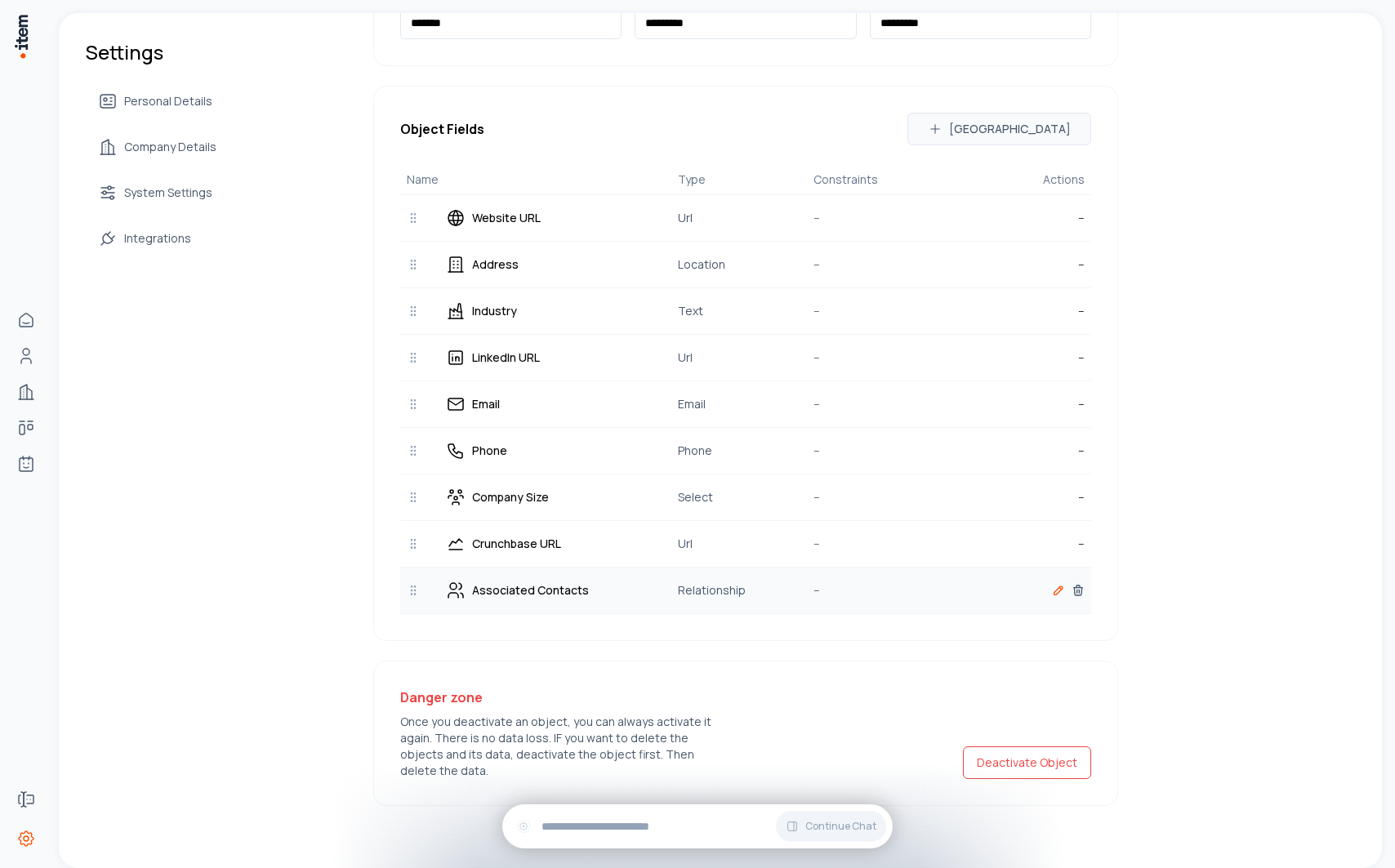
click at [1056, 591] on icon at bounding box center [1058, 590] width 8 height 8
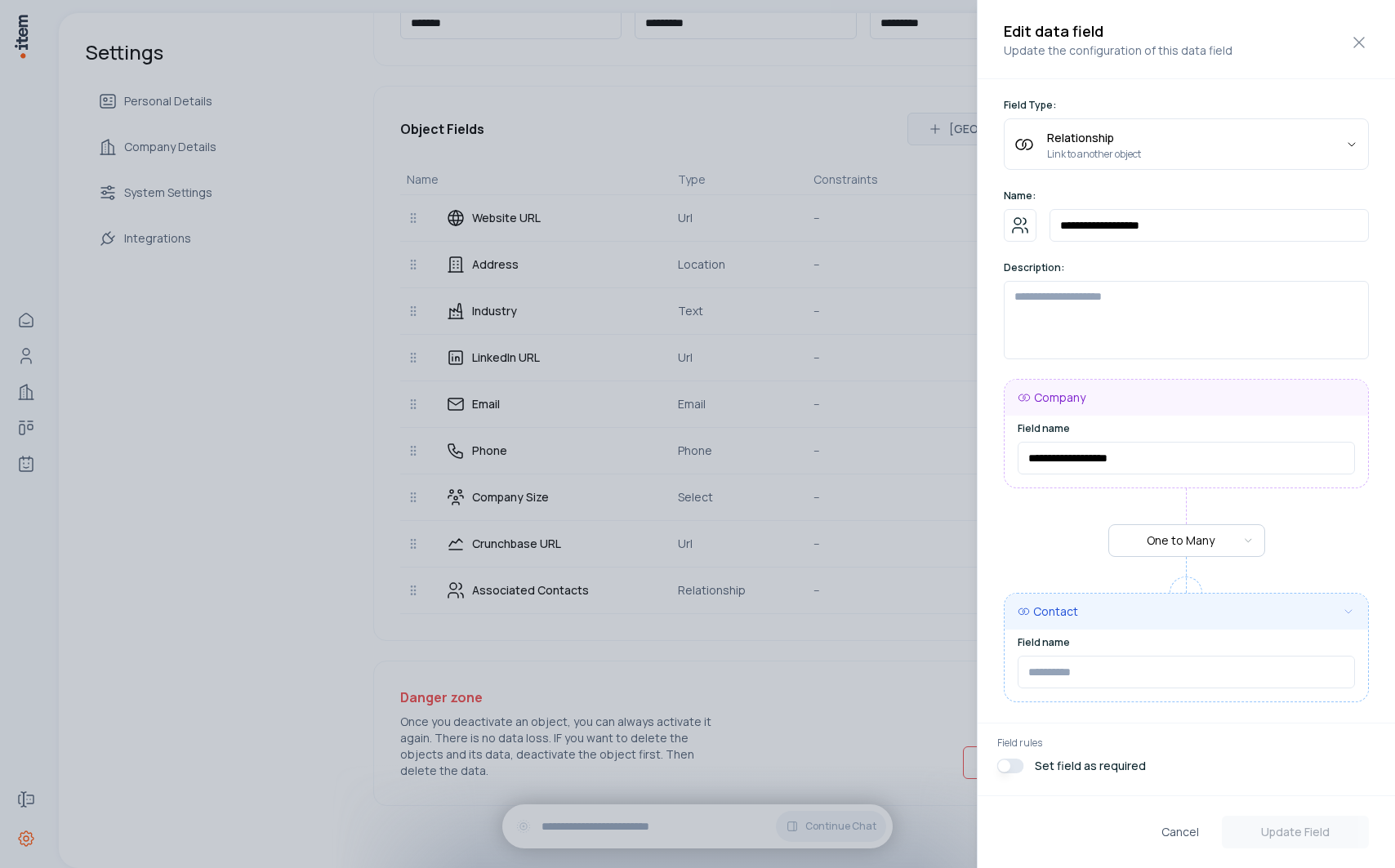
click at [789, 632] on div at bounding box center [698, 434] width 1395 height 868
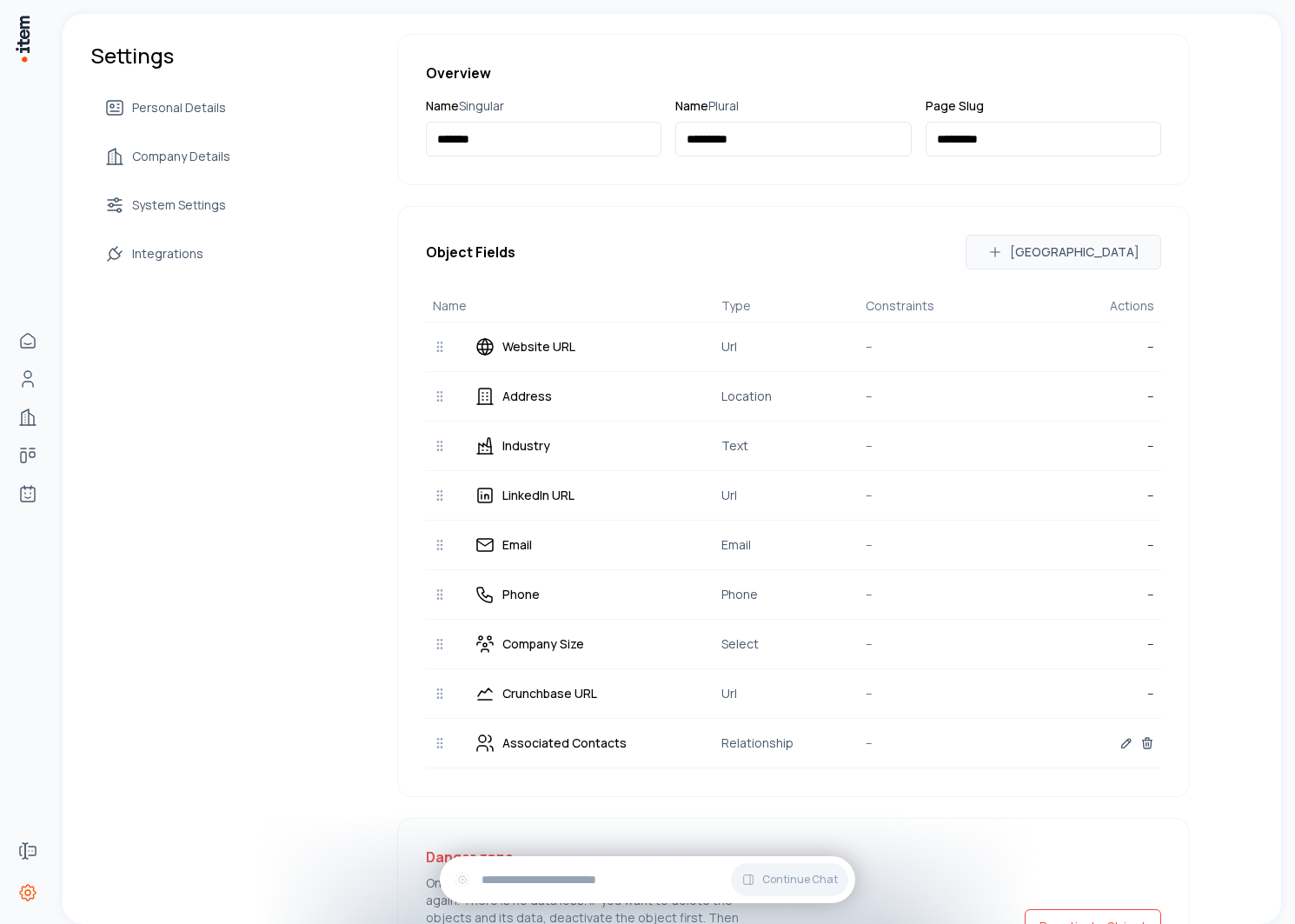
scroll to position [0, 0]
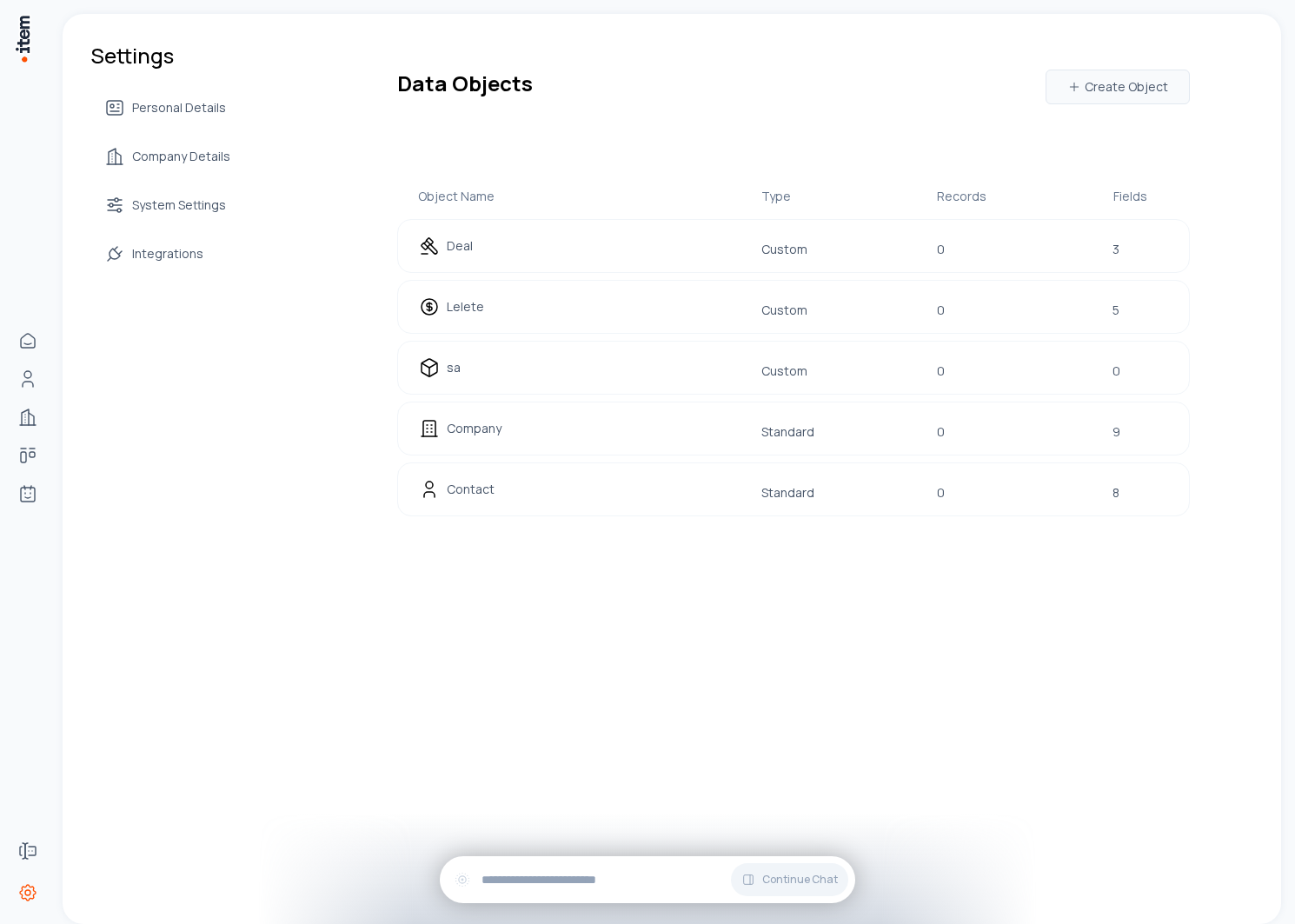
click at [778, 518] on div "Object Name Type Records Fields Deal Custom 0 3 Lelete Custom 0 5 sa Custom 0 0…" at bounding box center [793, 352] width 792 height 357
click at [709, 462] on div "Contact Standard 0 8" at bounding box center [793, 489] width 792 height 54
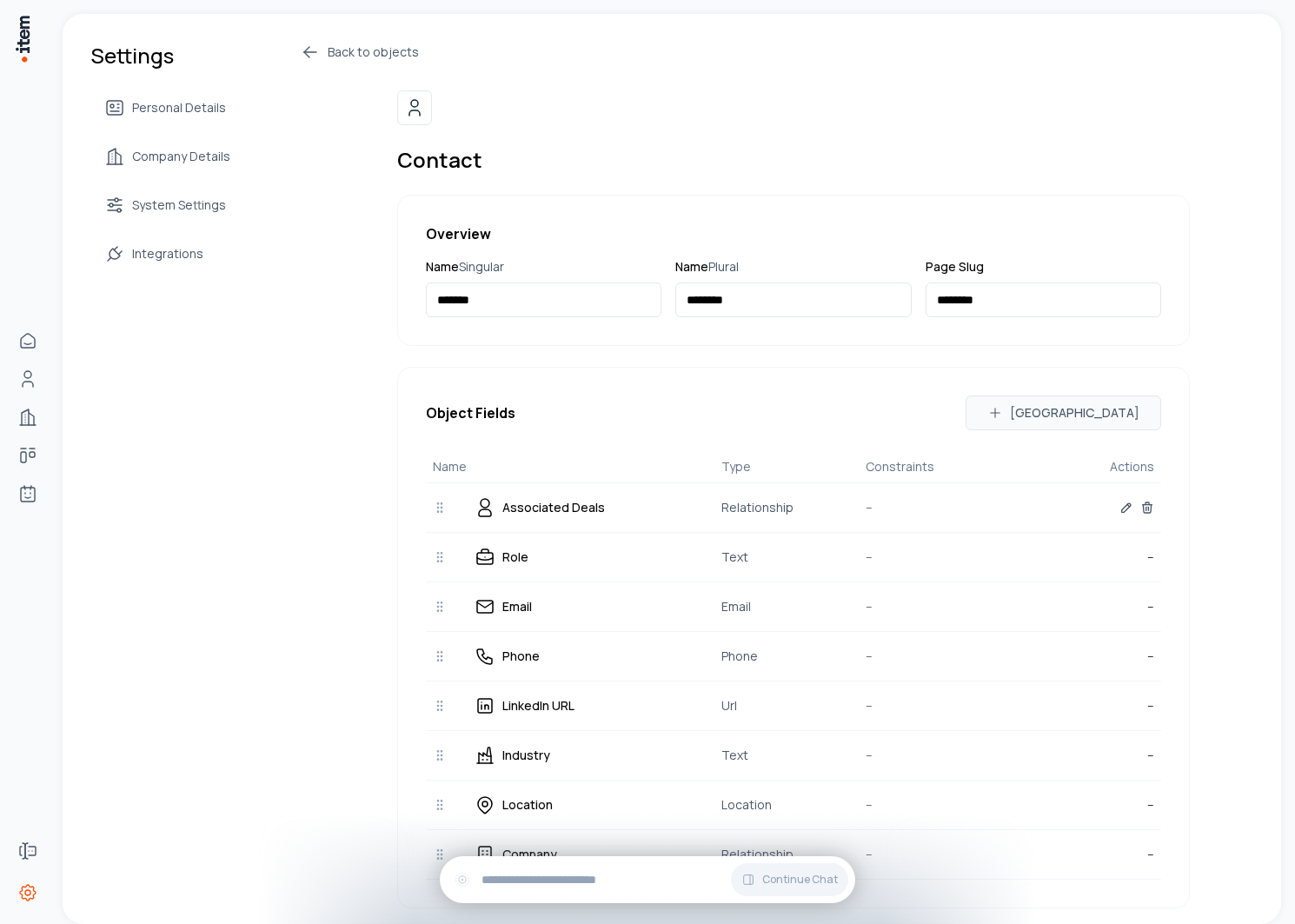
scroll to position [226, 0]
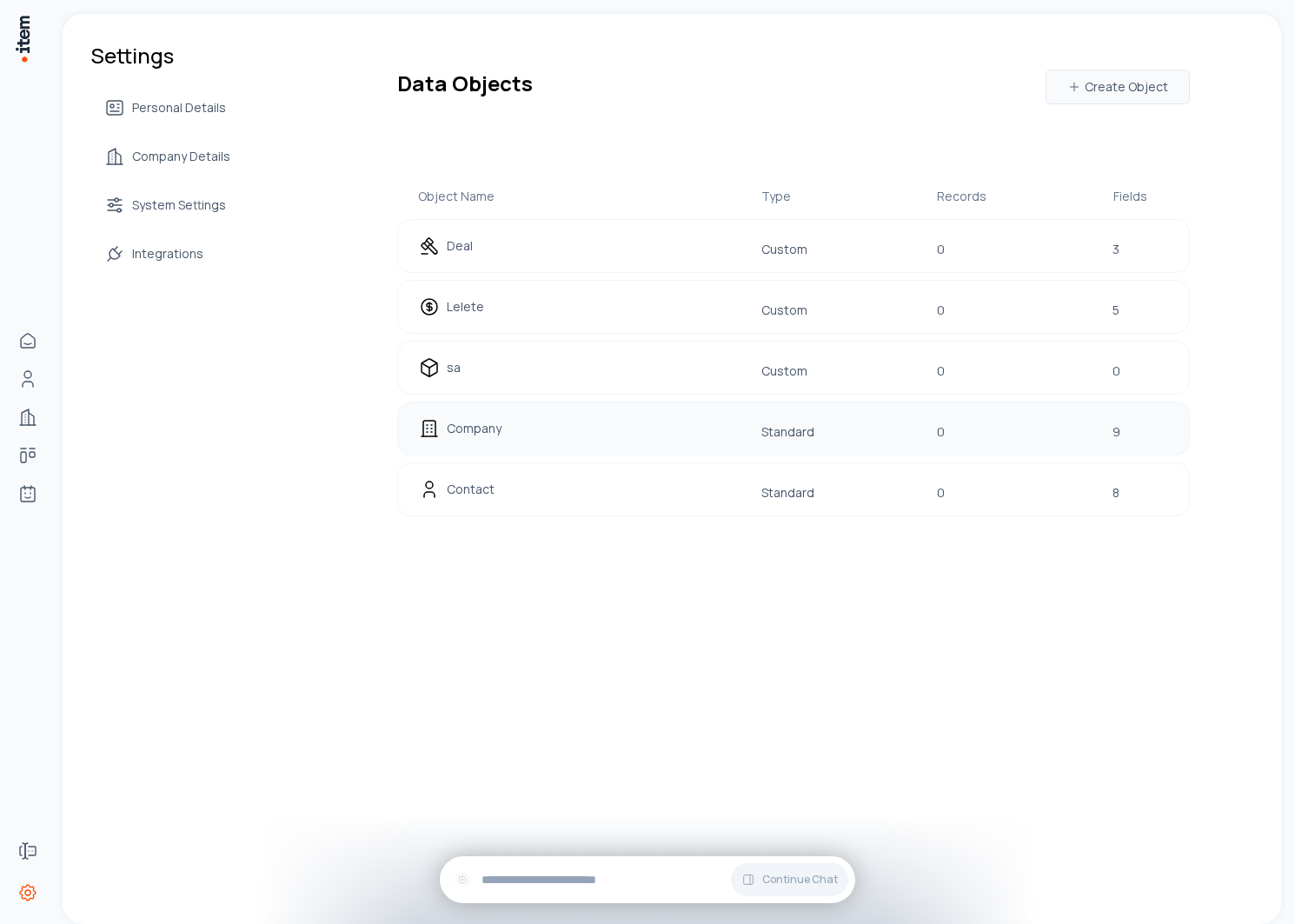
click at [615, 440] on div "Company" at bounding box center [530, 429] width 223 height 24
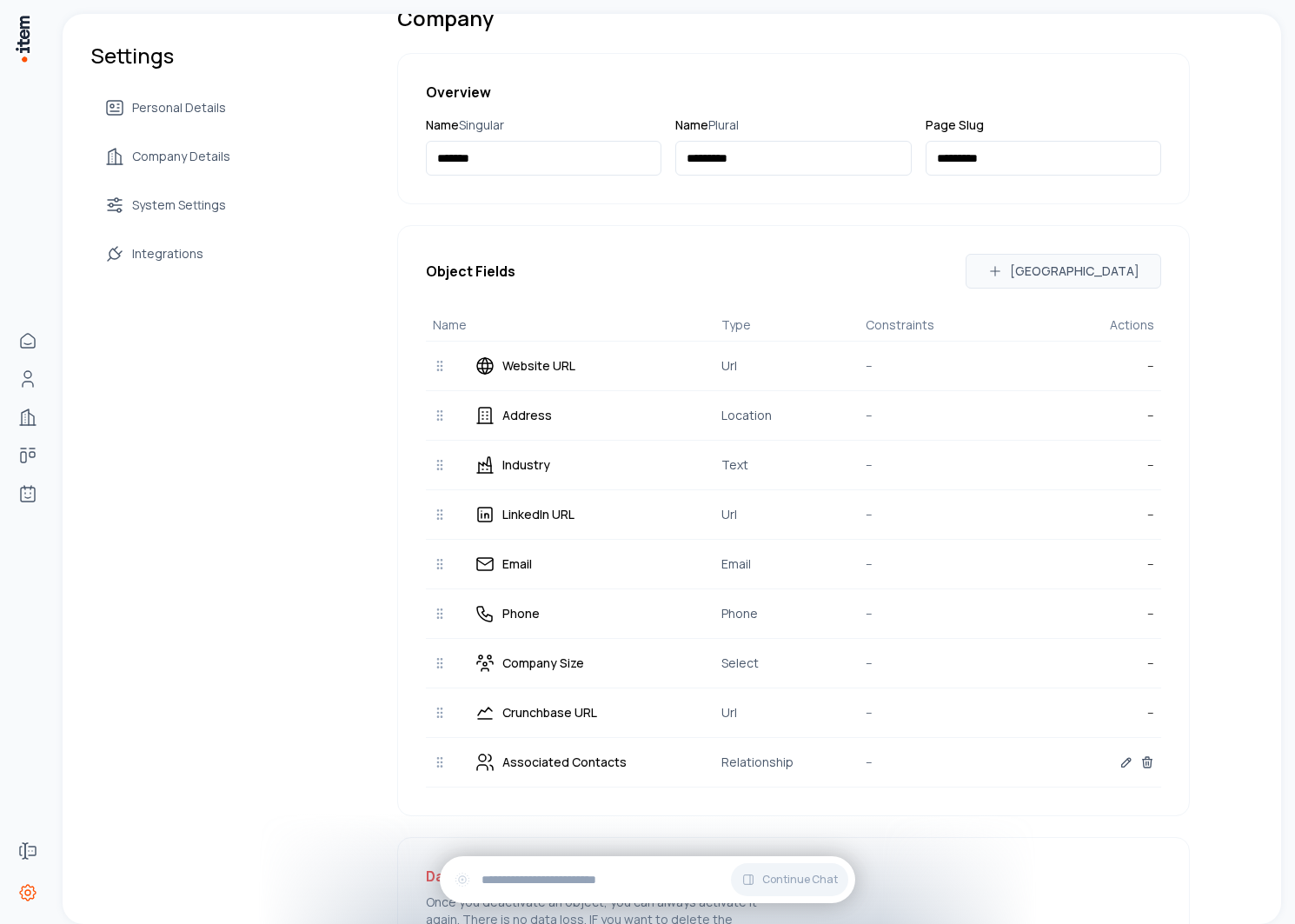
scroll to position [244, 0]
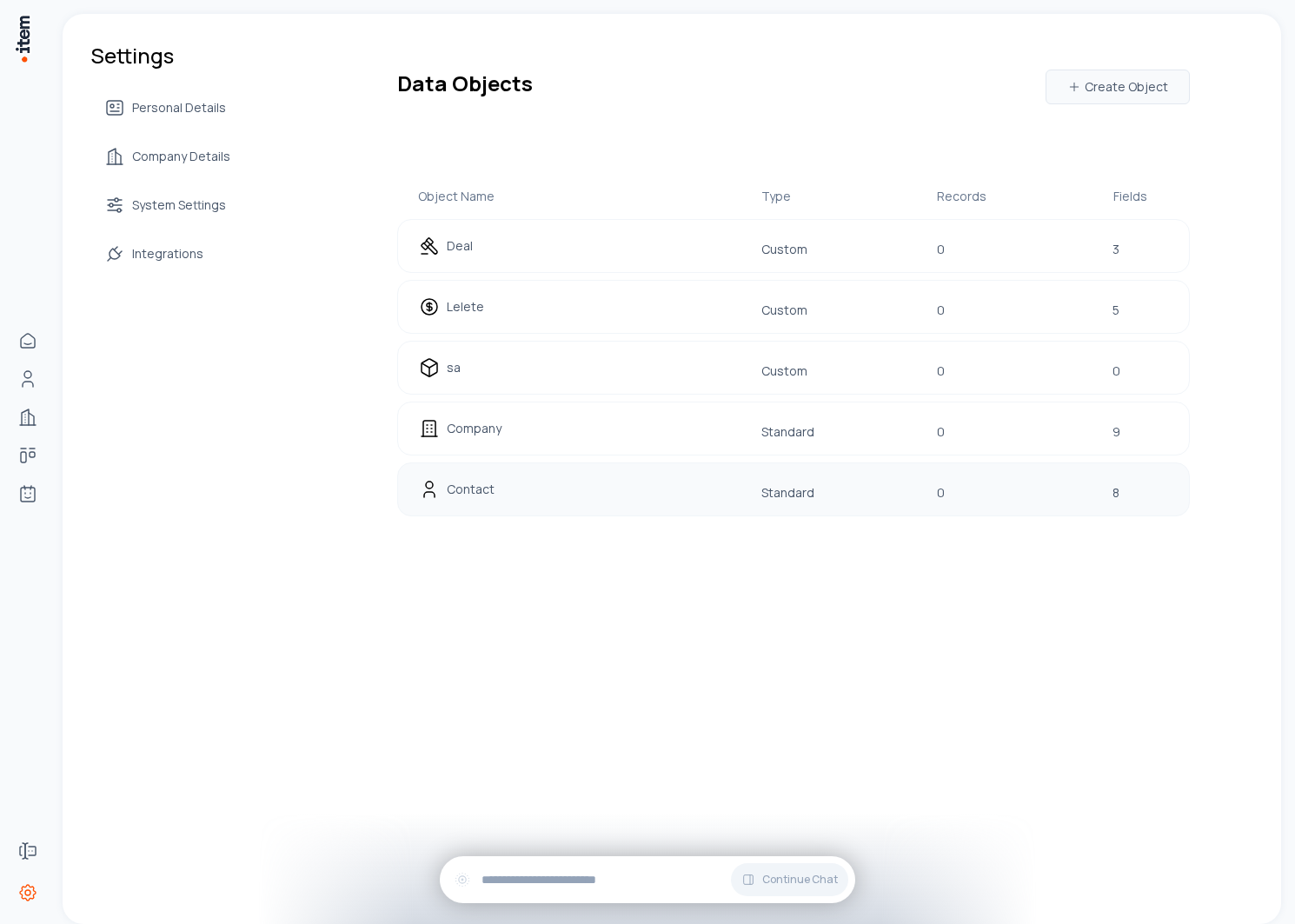
click at [587, 478] on div "Contact" at bounding box center [530, 489] width 223 height 24
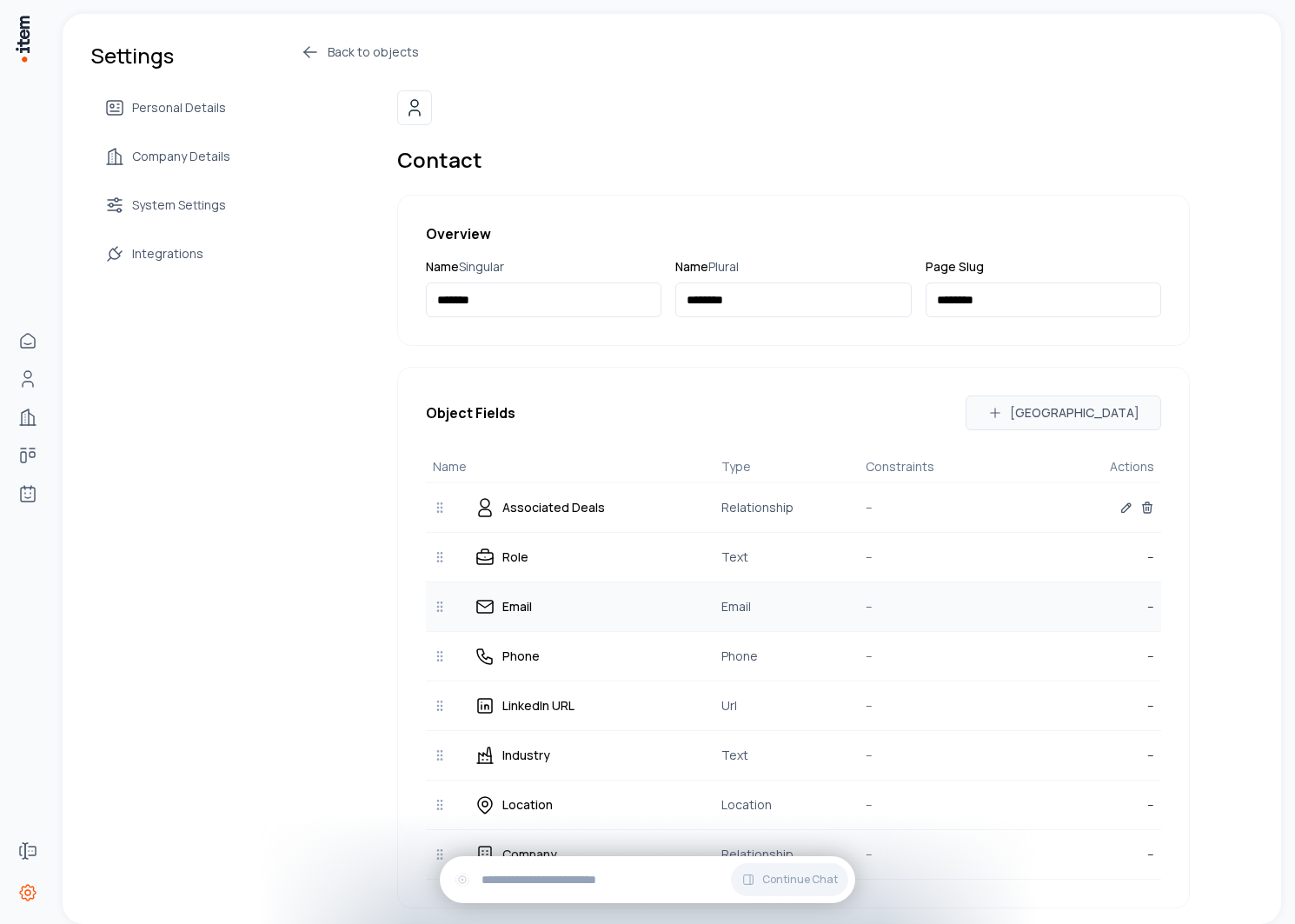
scroll to position [226, 0]
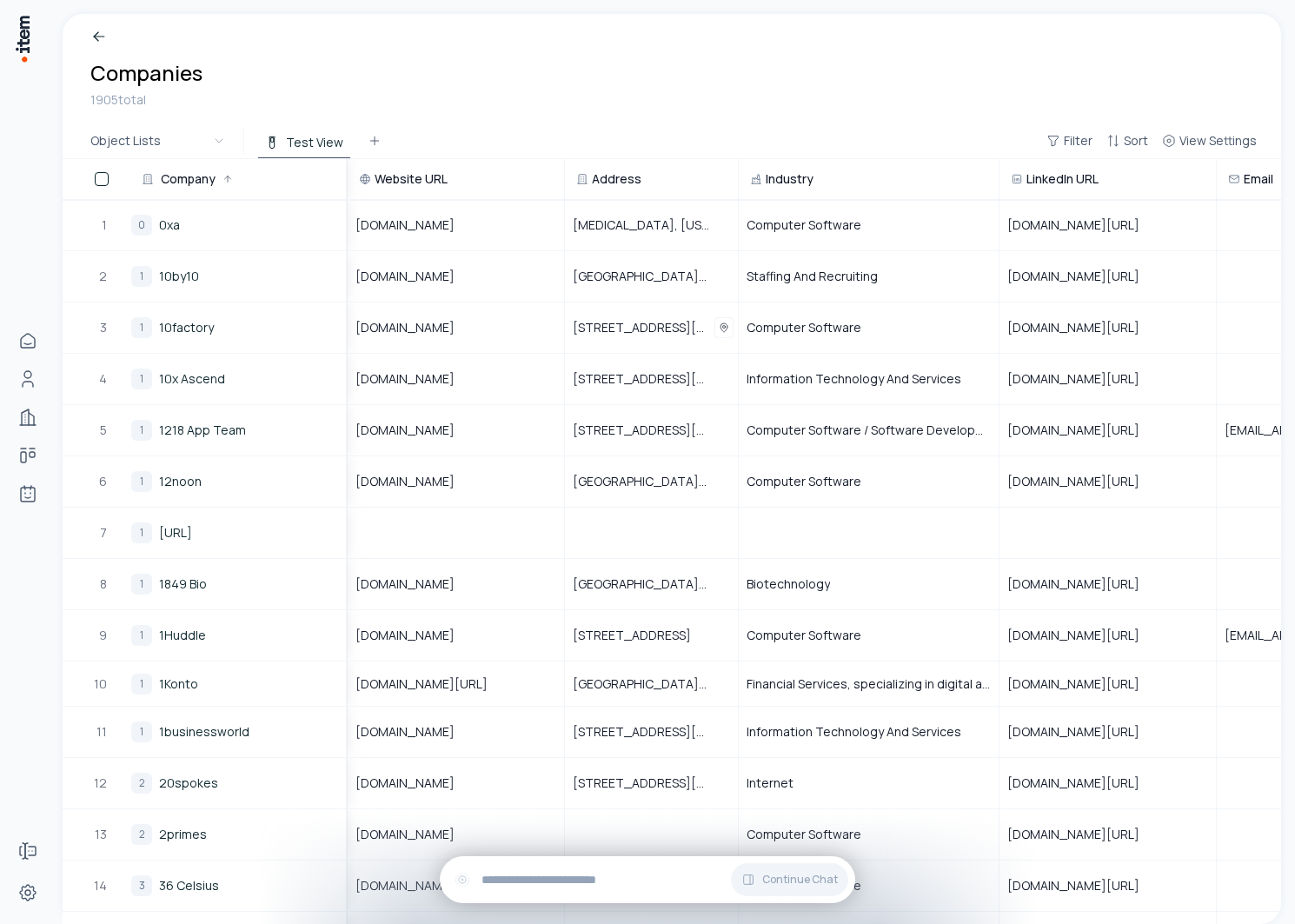
scroll to position [0, 806]
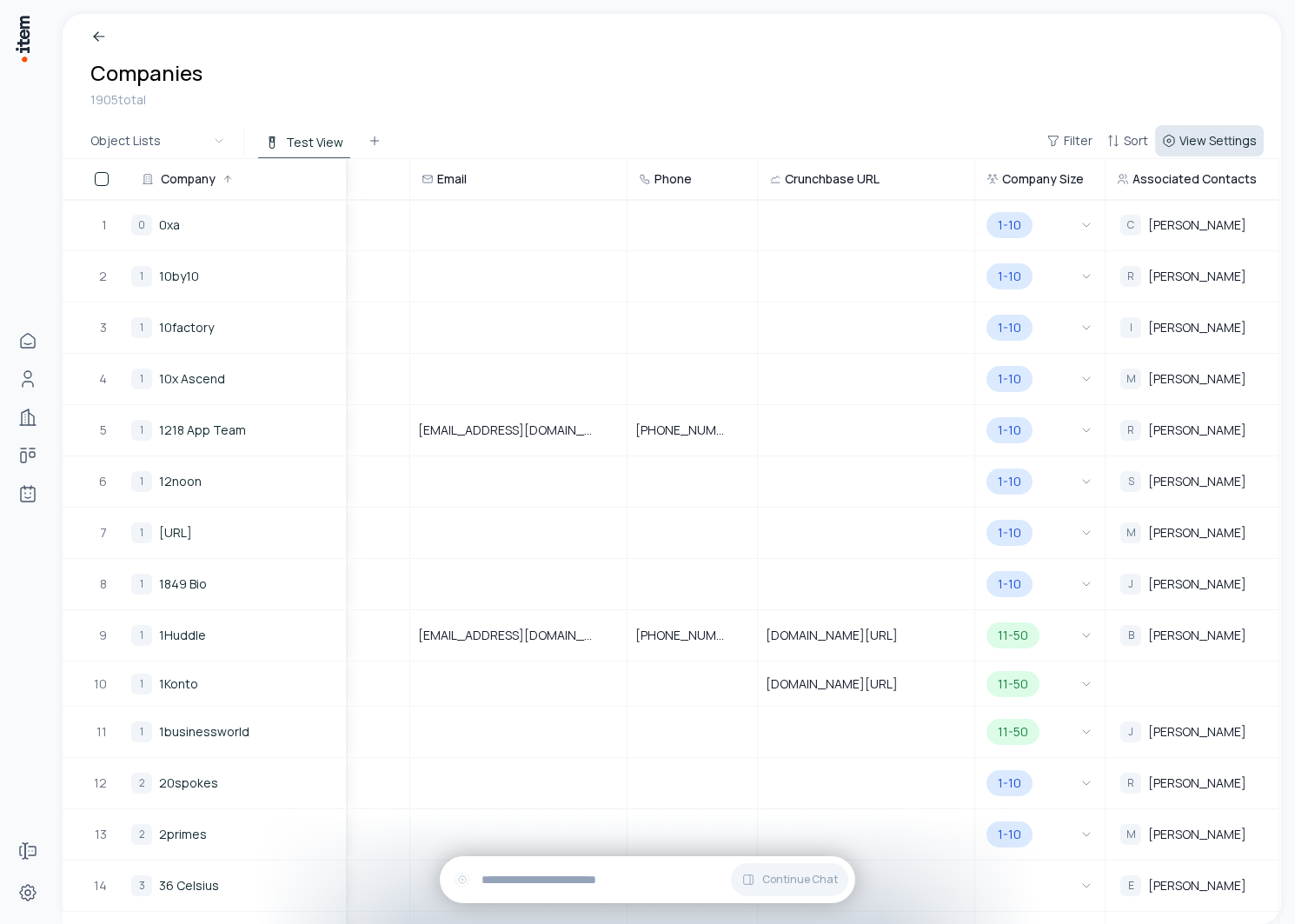
click at [1189, 145] on span "View Settings" at bounding box center [1218, 140] width 77 height 17
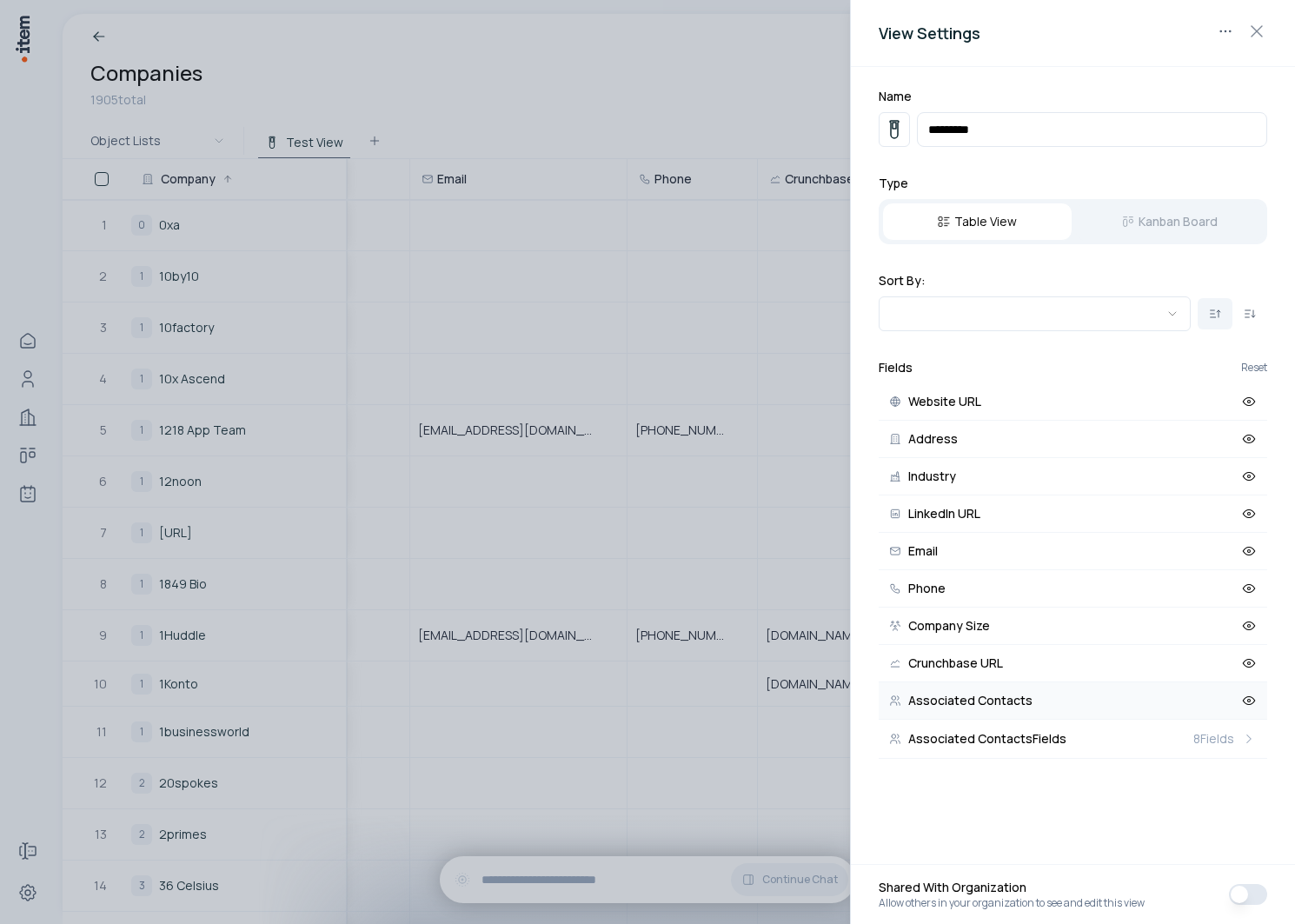
click at [991, 711] on button "Associated Contacts" at bounding box center [1073, 700] width 389 height 37
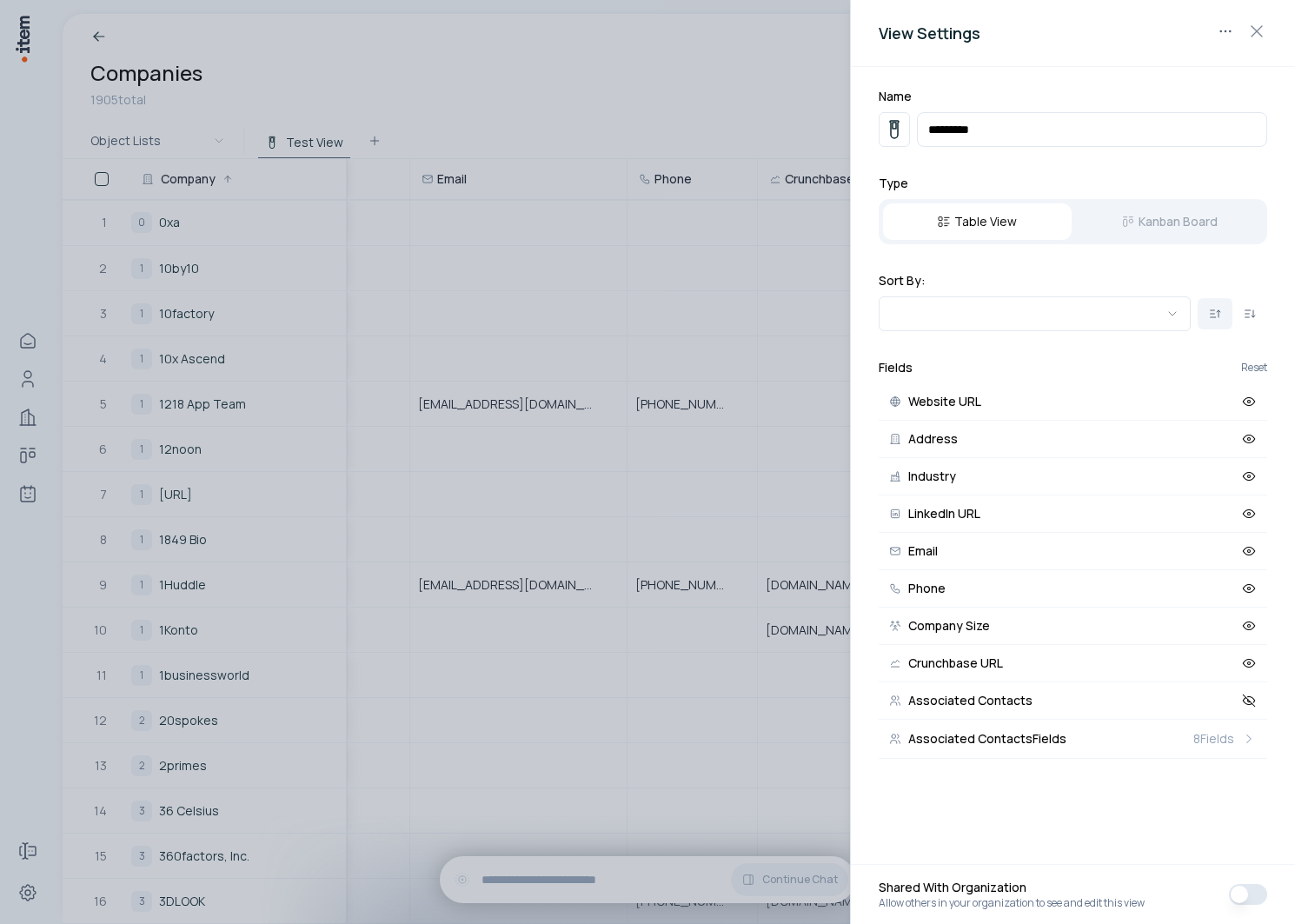
click at [616, 117] on div at bounding box center [648, 462] width 1295 height 924
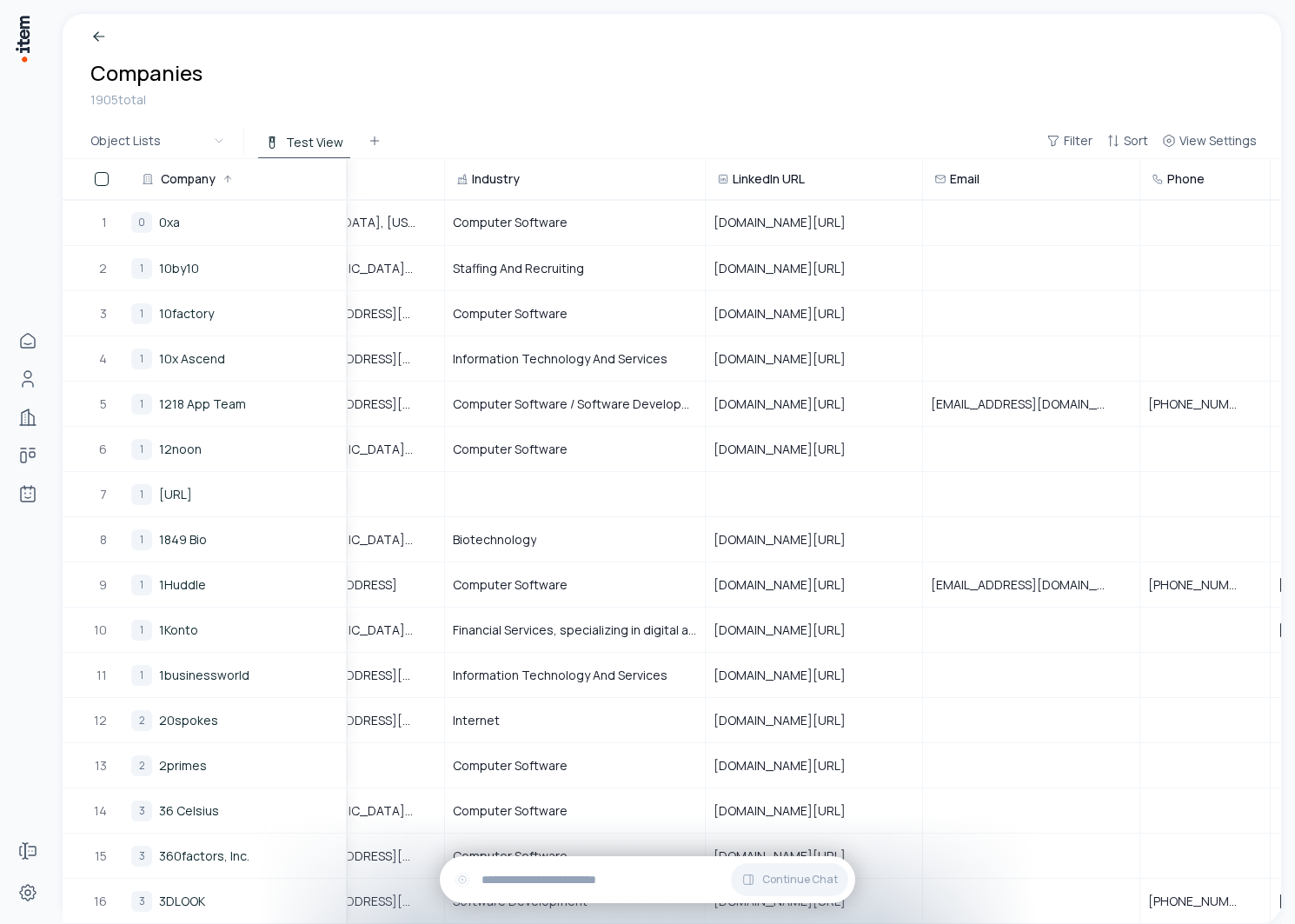
scroll to position [0, 0]
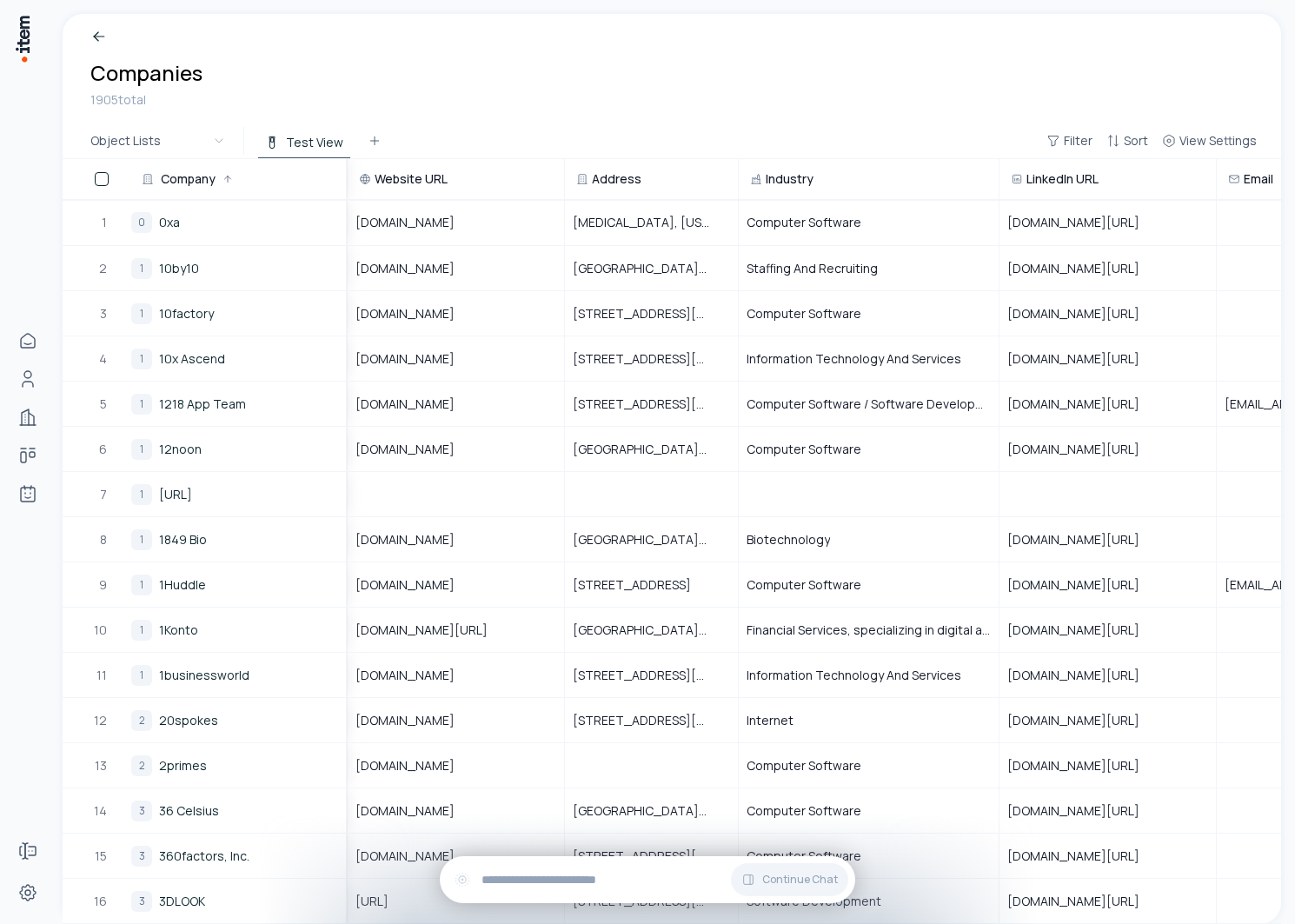
click at [1155, 125] on button "View Settings" at bounding box center [1209, 140] width 109 height 31
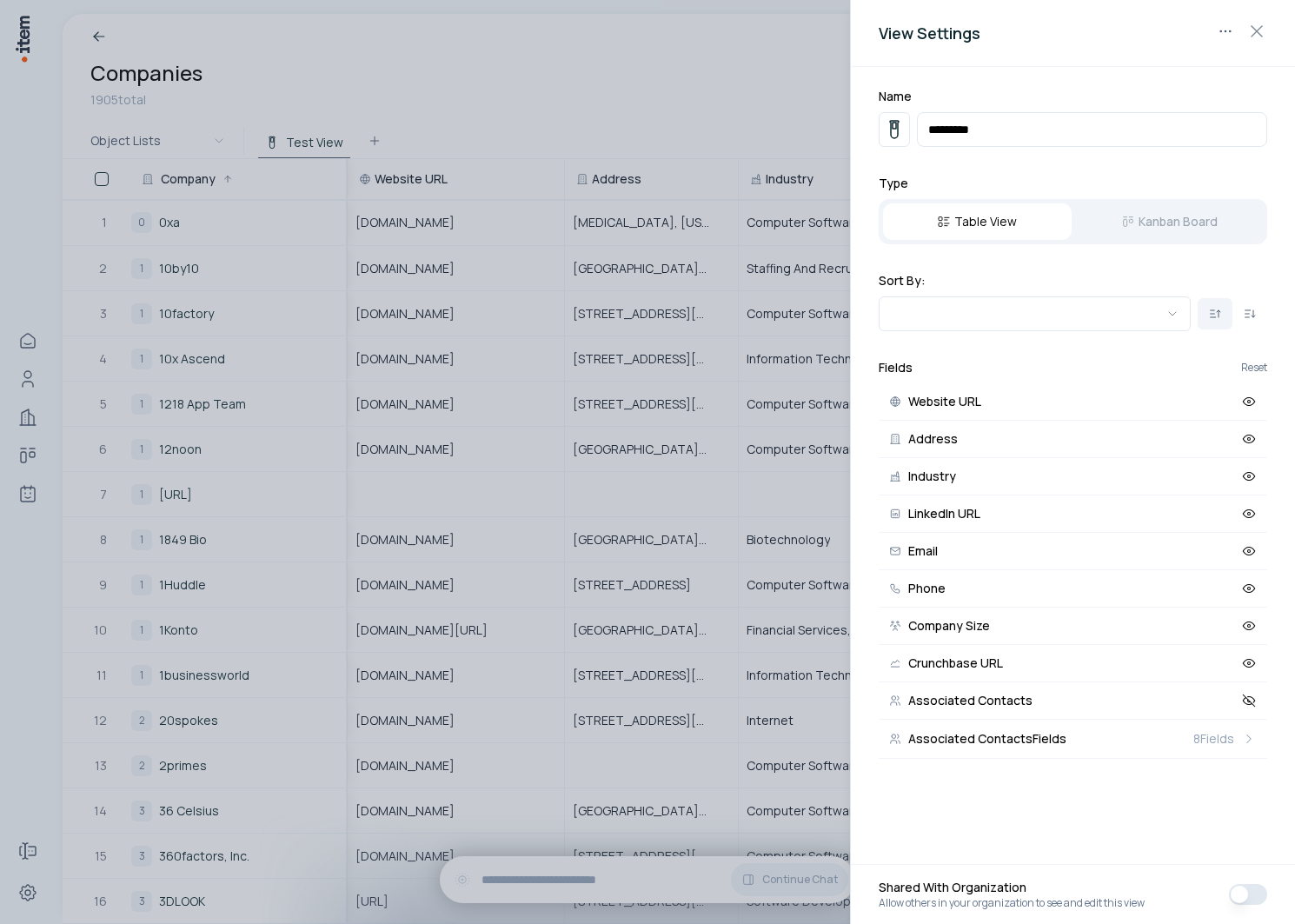
click at [567, 79] on div at bounding box center [648, 462] width 1295 height 924
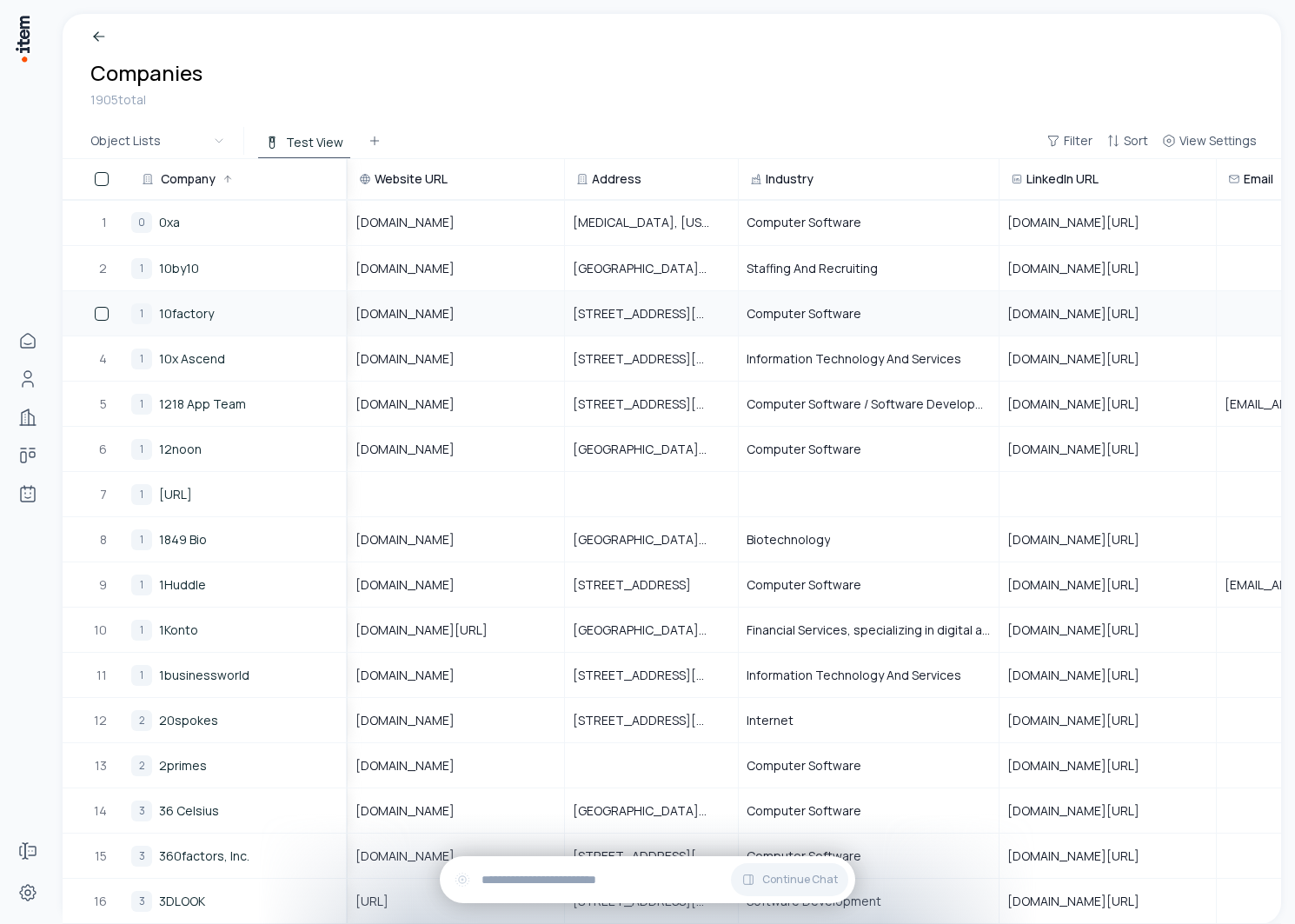
scroll to position [0, 633]
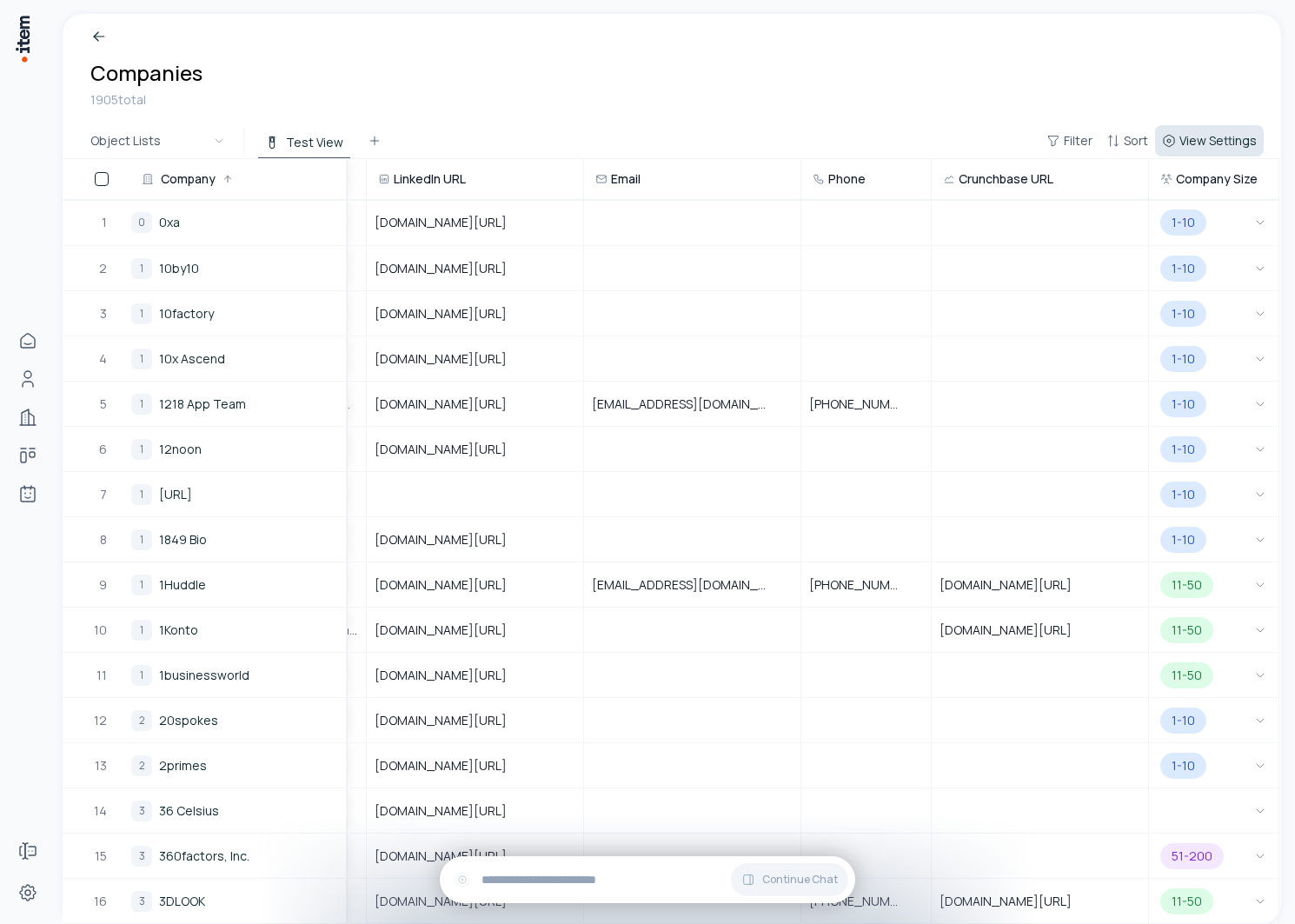
click at [1207, 151] on button "View Settings" at bounding box center [1209, 140] width 109 height 31
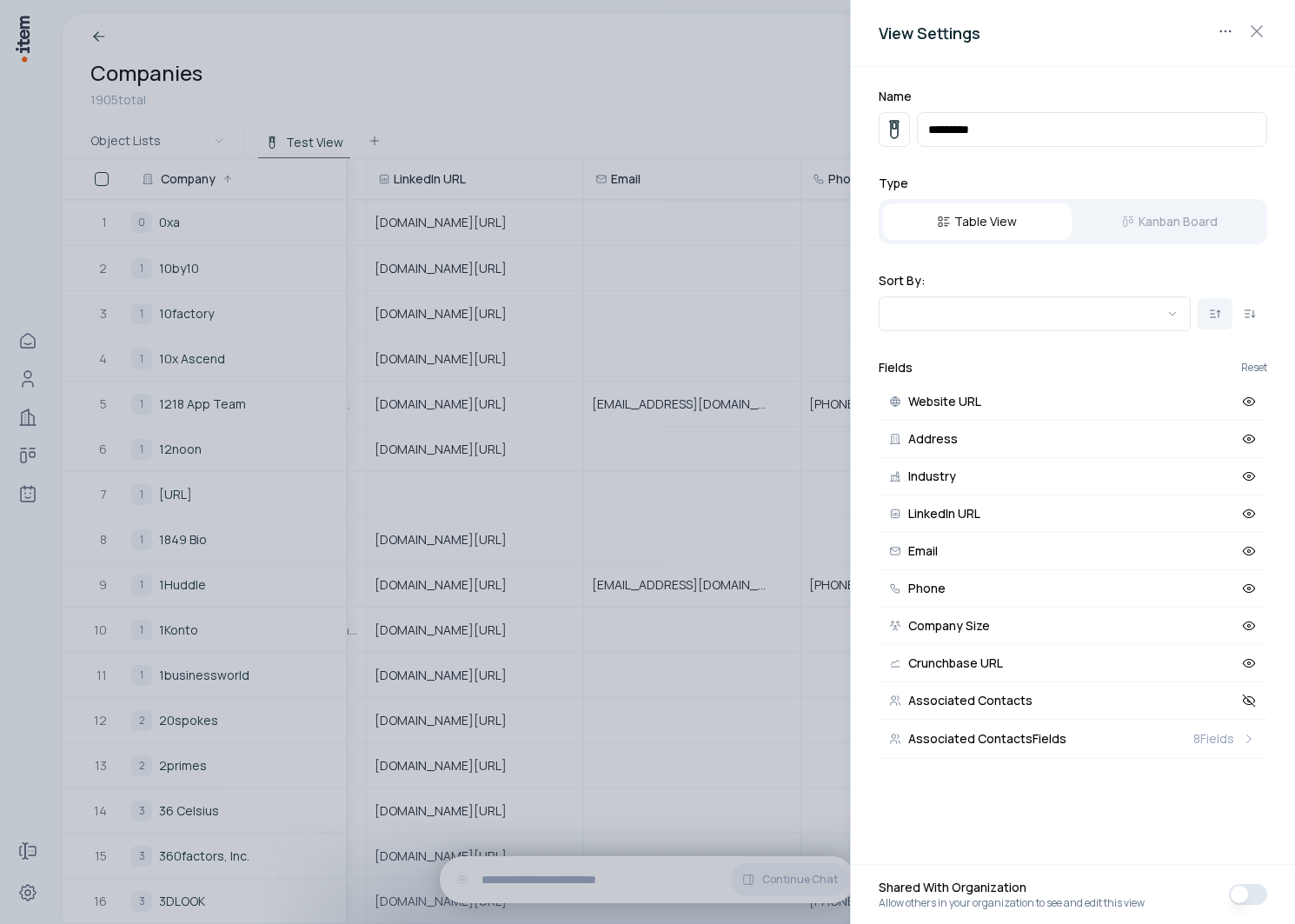
click at [705, 197] on div at bounding box center [648, 462] width 1295 height 924
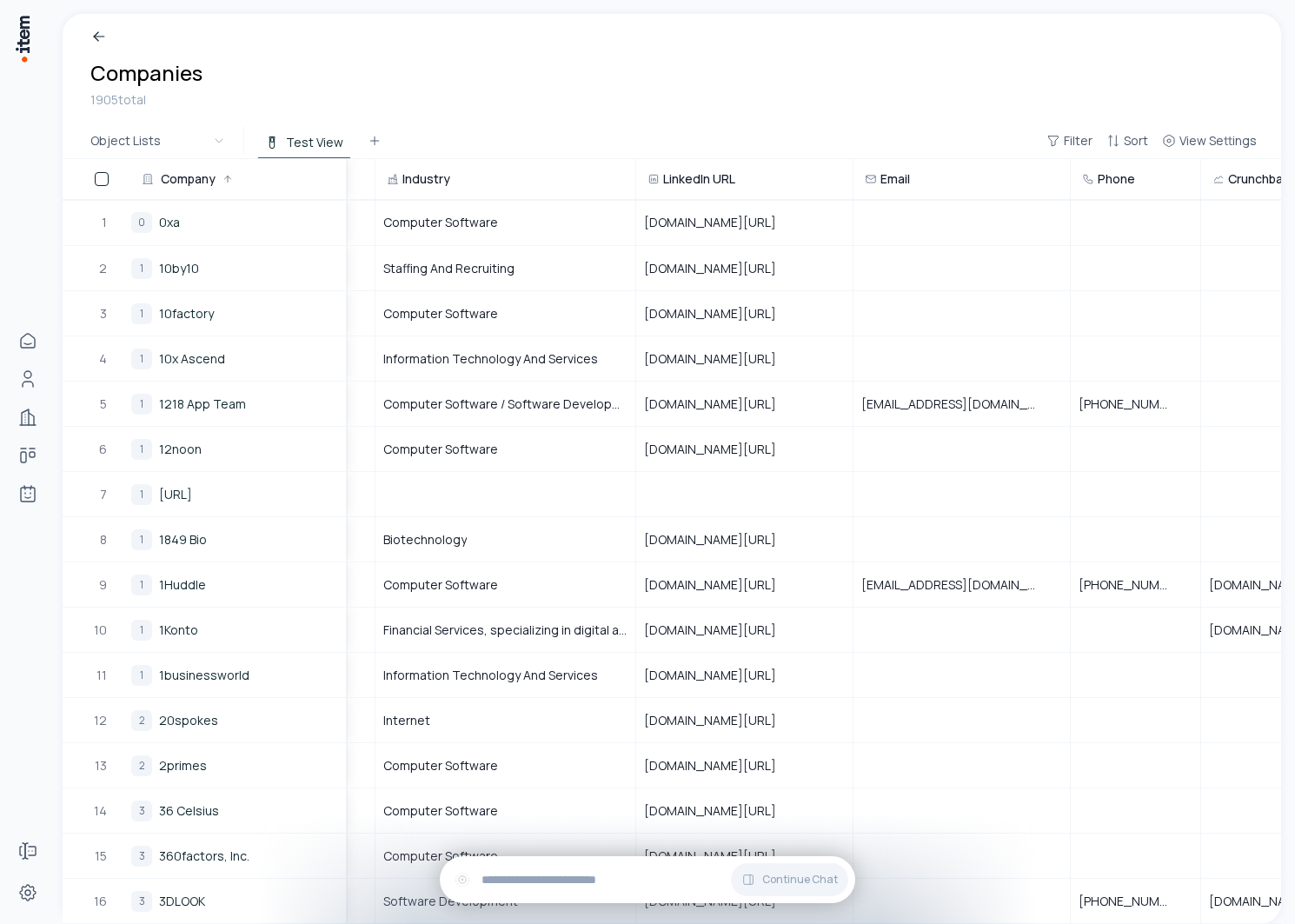
scroll to position [0, 0]
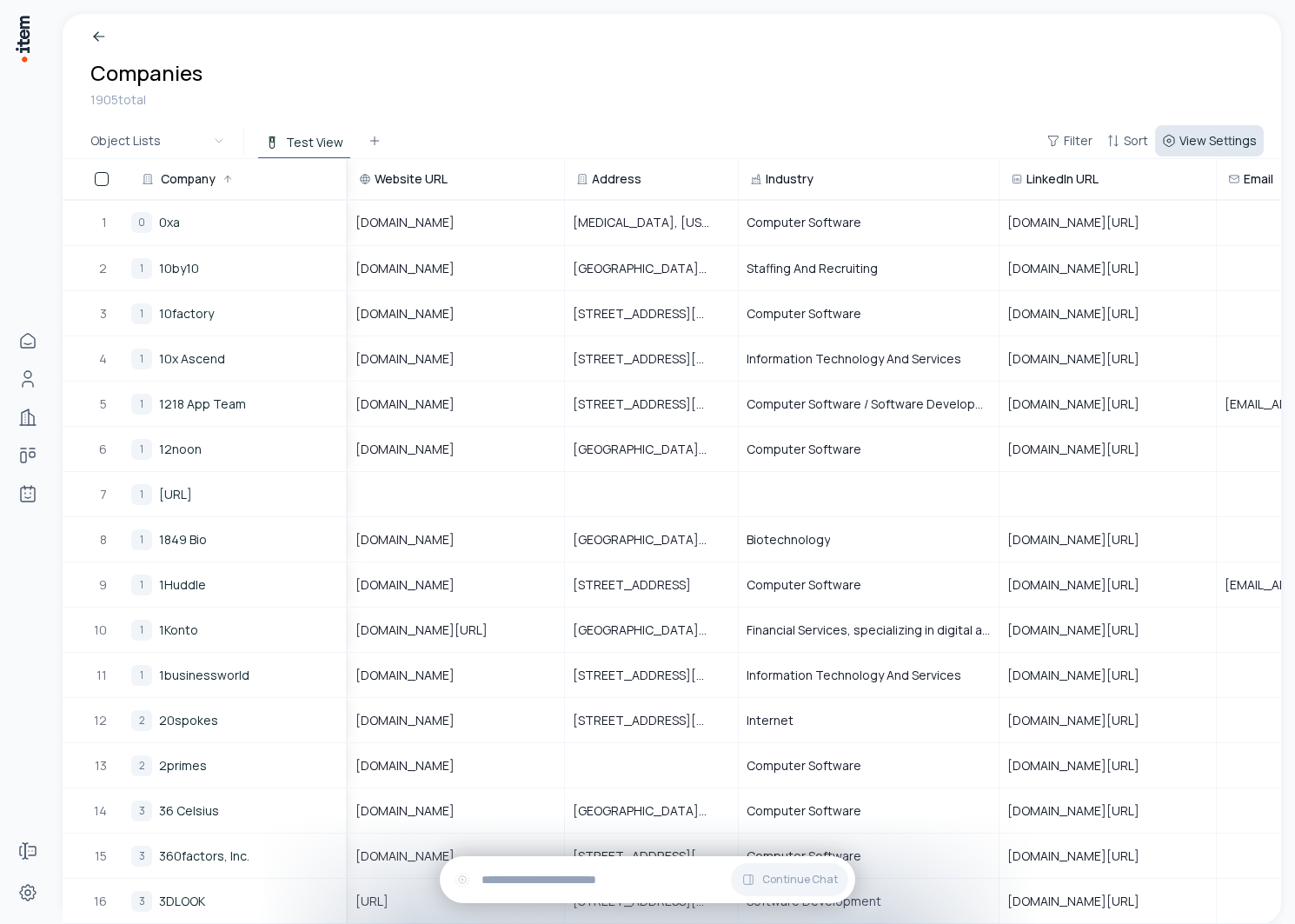
click at [1214, 126] on button "View Settings" at bounding box center [1209, 140] width 109 height 31
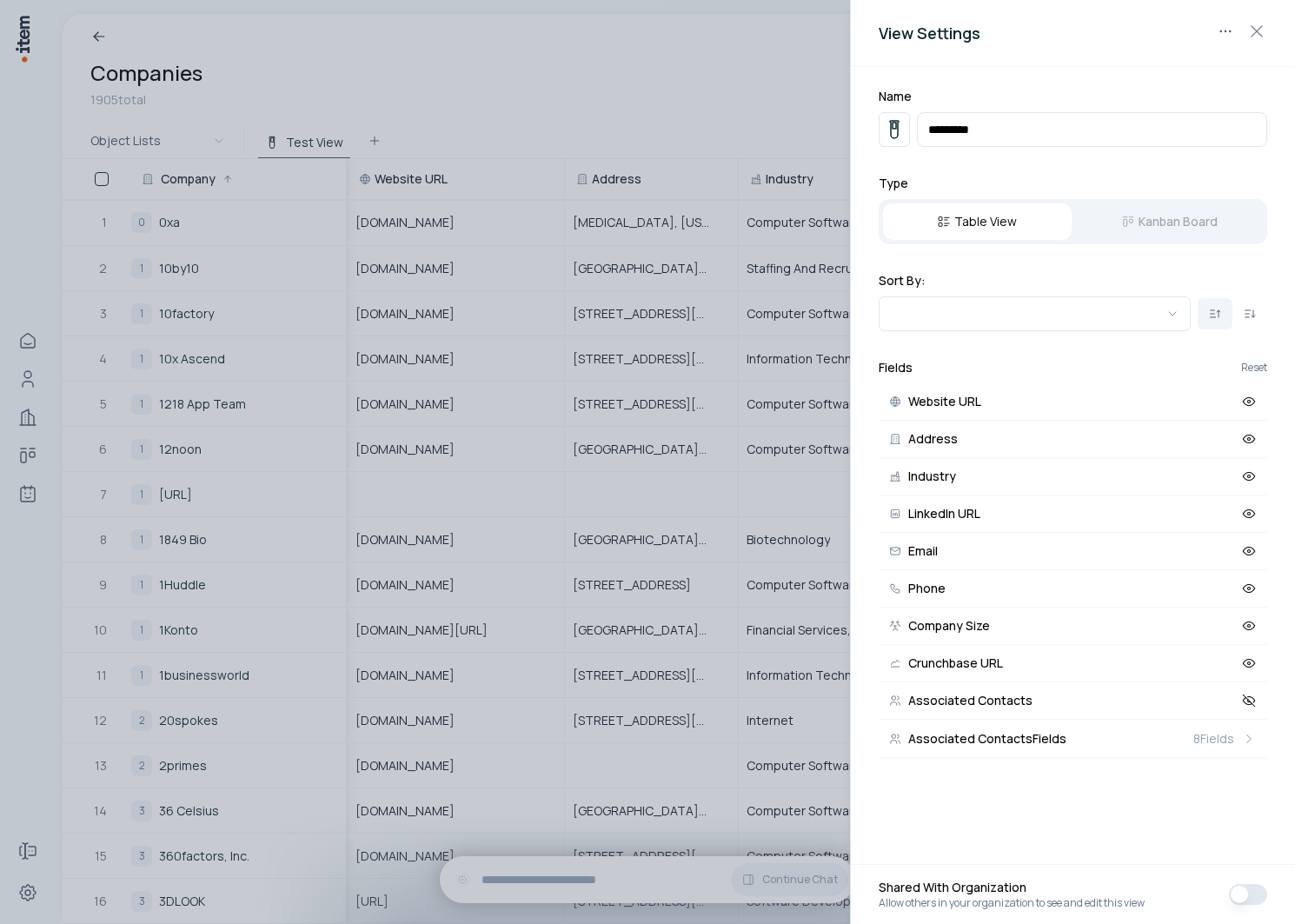
click at [958, 331] on div "Name ********* Type Table View Kanban Board Sort By: Fields Reset Website URL A…" at bounding box center [1073, 423] width 445 height 712
click at [949, 311] on body "Home People Companies Deals Agents Forms Settings Companies 1905 total Object L…" at bounding box center [648, 462] width 1295 height 924
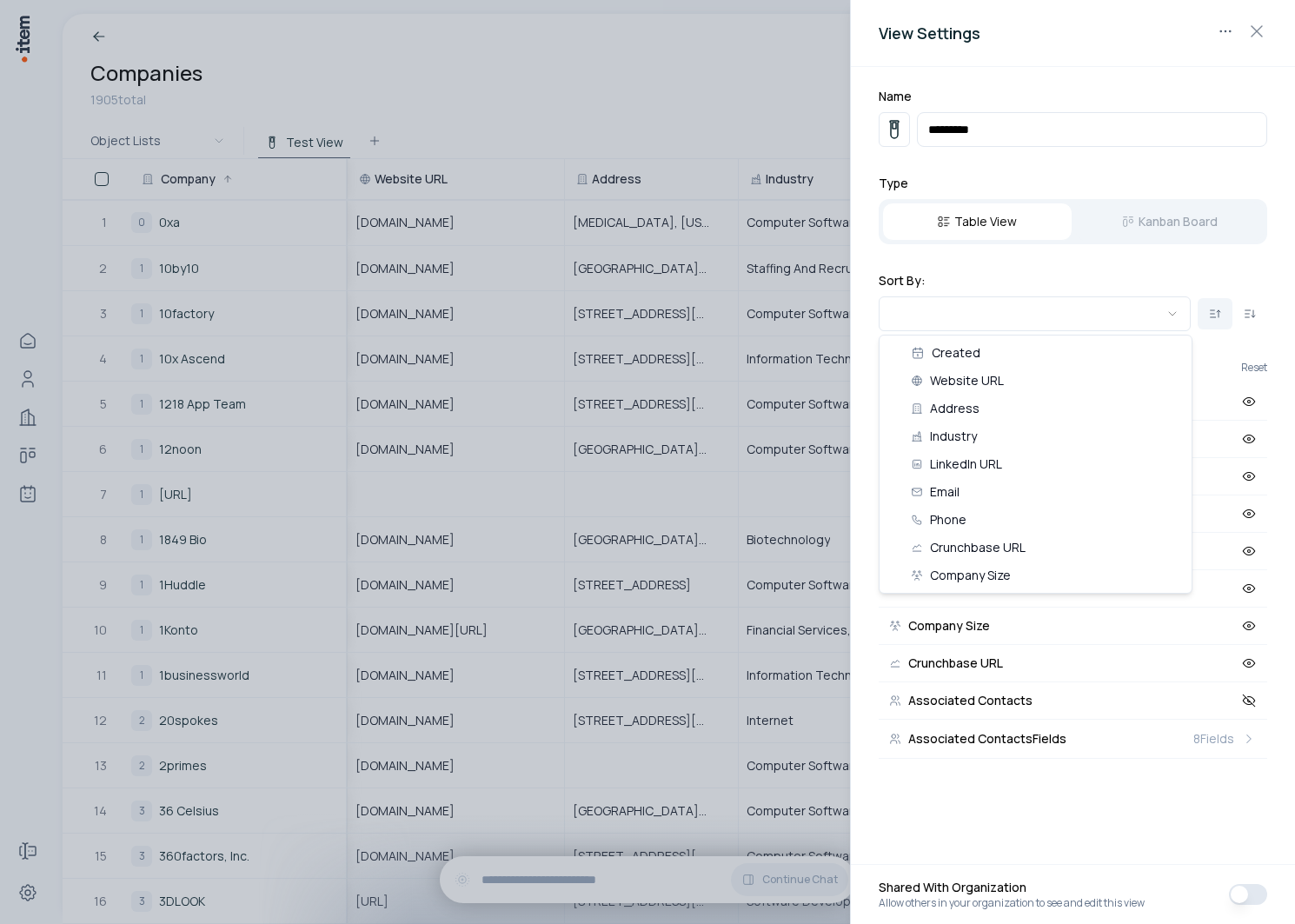
click at [569, 109] on div at bounding box center [648, 462] width 1295 height 924
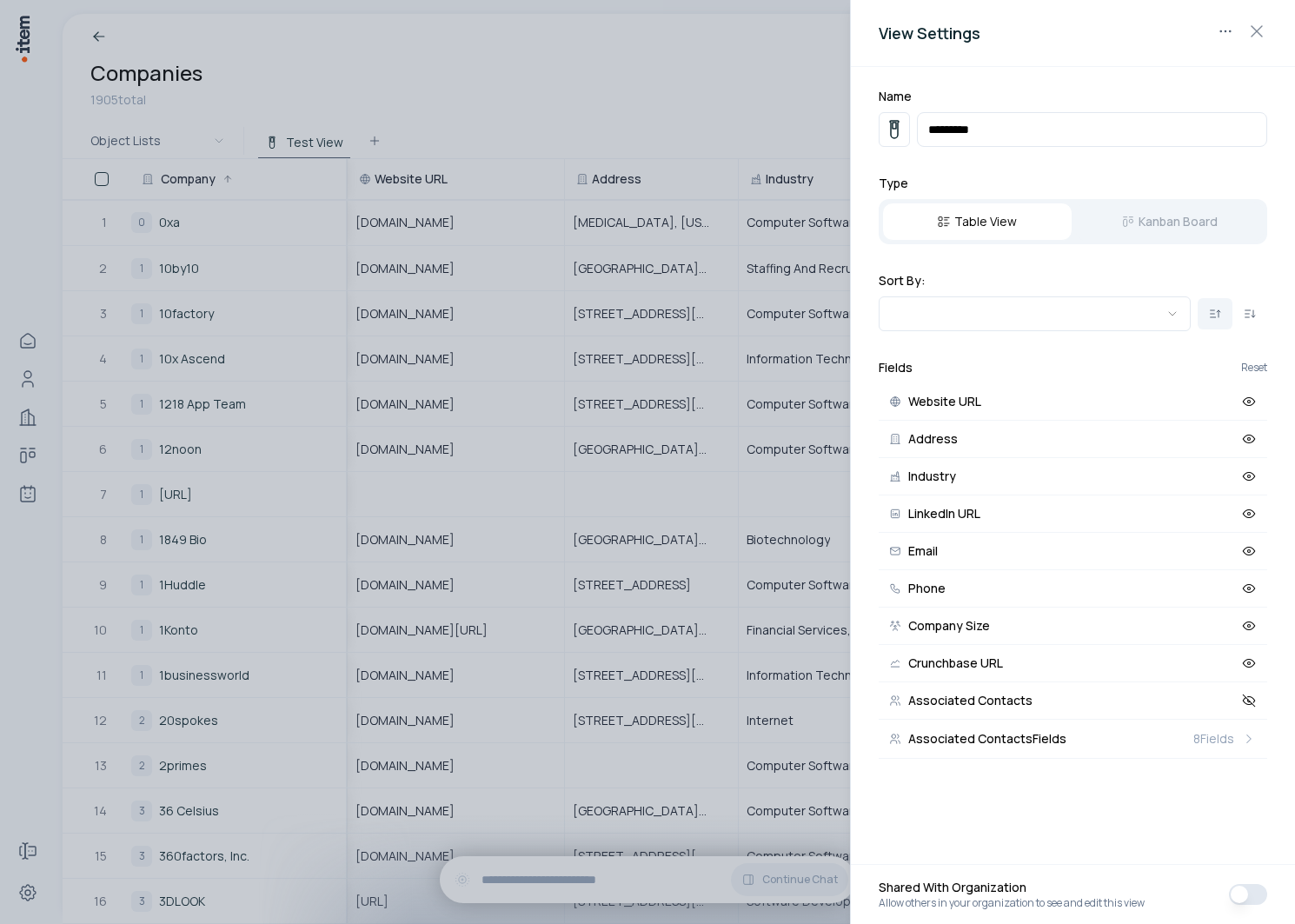
click at [385, 96] on div at bounding box center [648, 462] width 1295 height 924
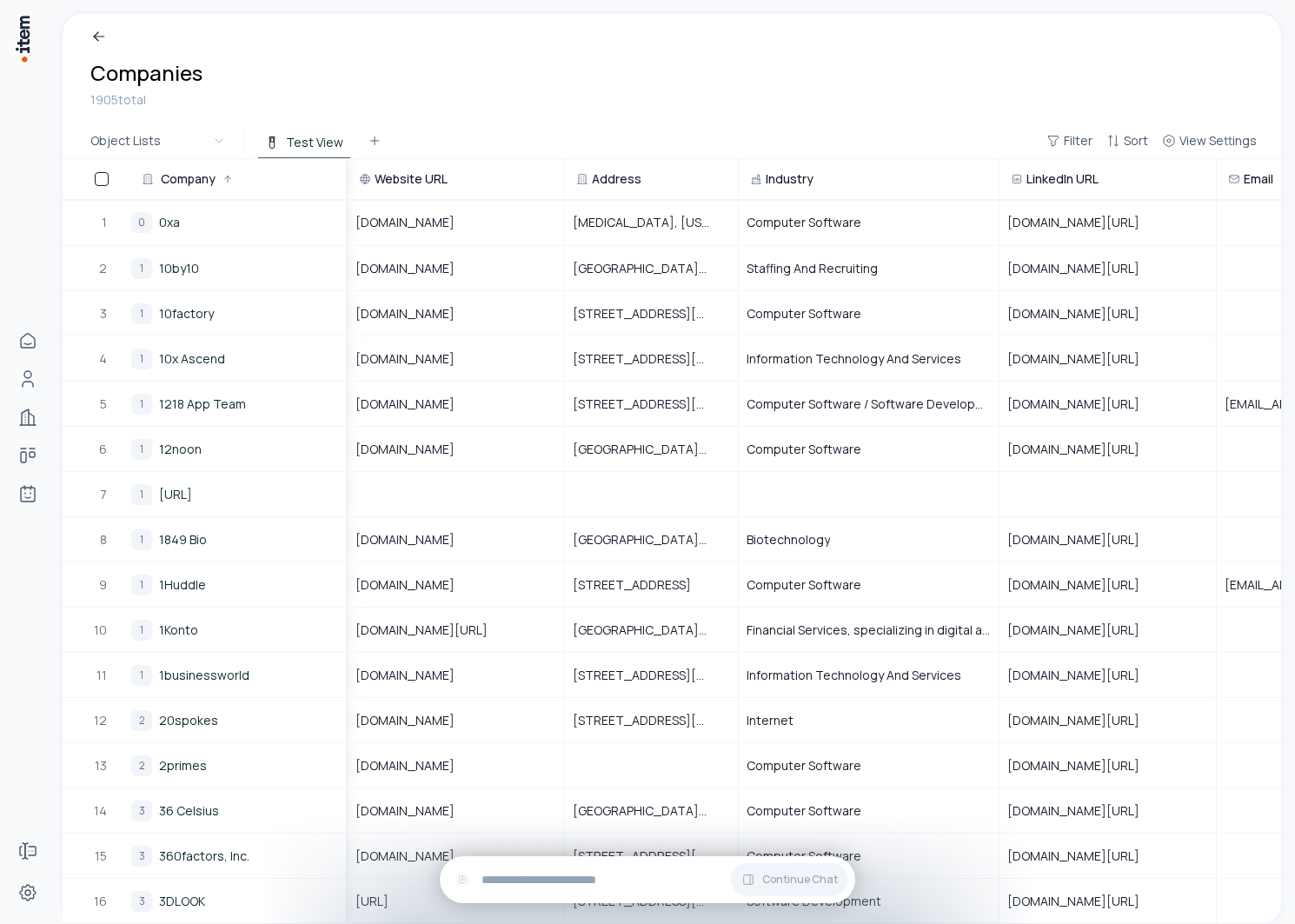
click at [406, 176] on span "Website URL" at bounding box center [411, 179] width 73 height 17
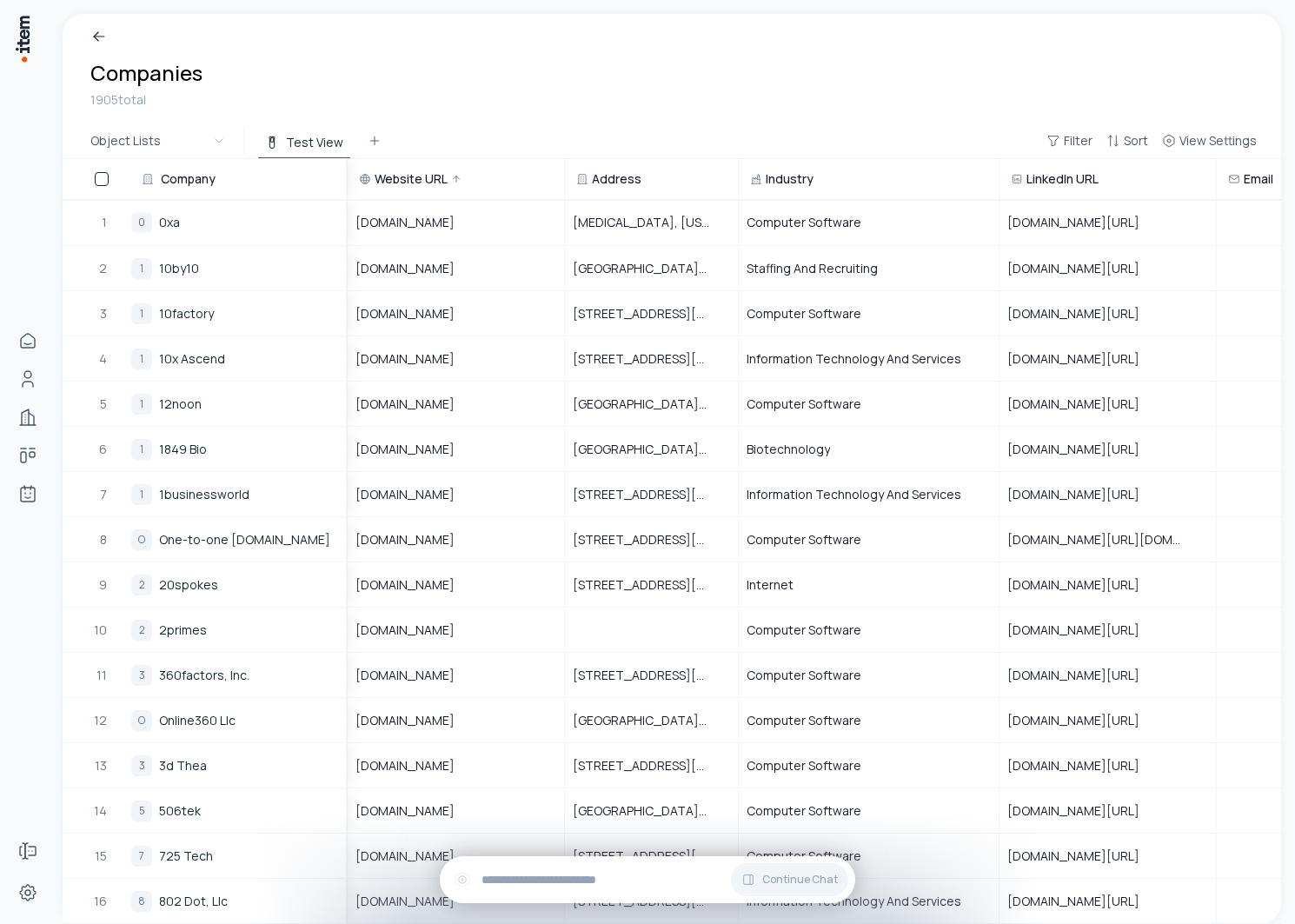
click at [612, 185] on span "Address" at bounding box center [617, 179] width 50 height 17
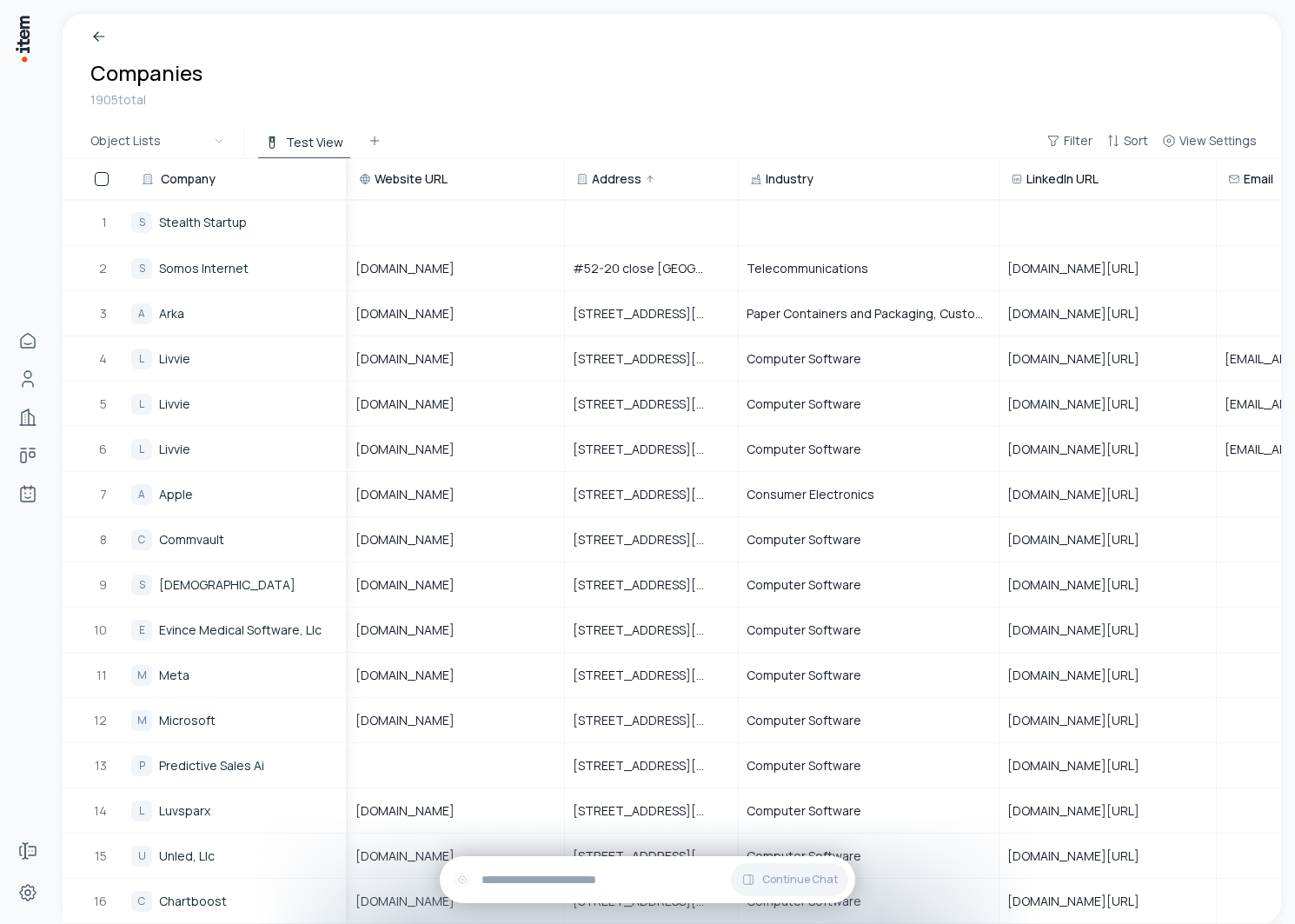
click at [197, 180] on span "Company" at bounding box center [188, 179] width 55 height 17
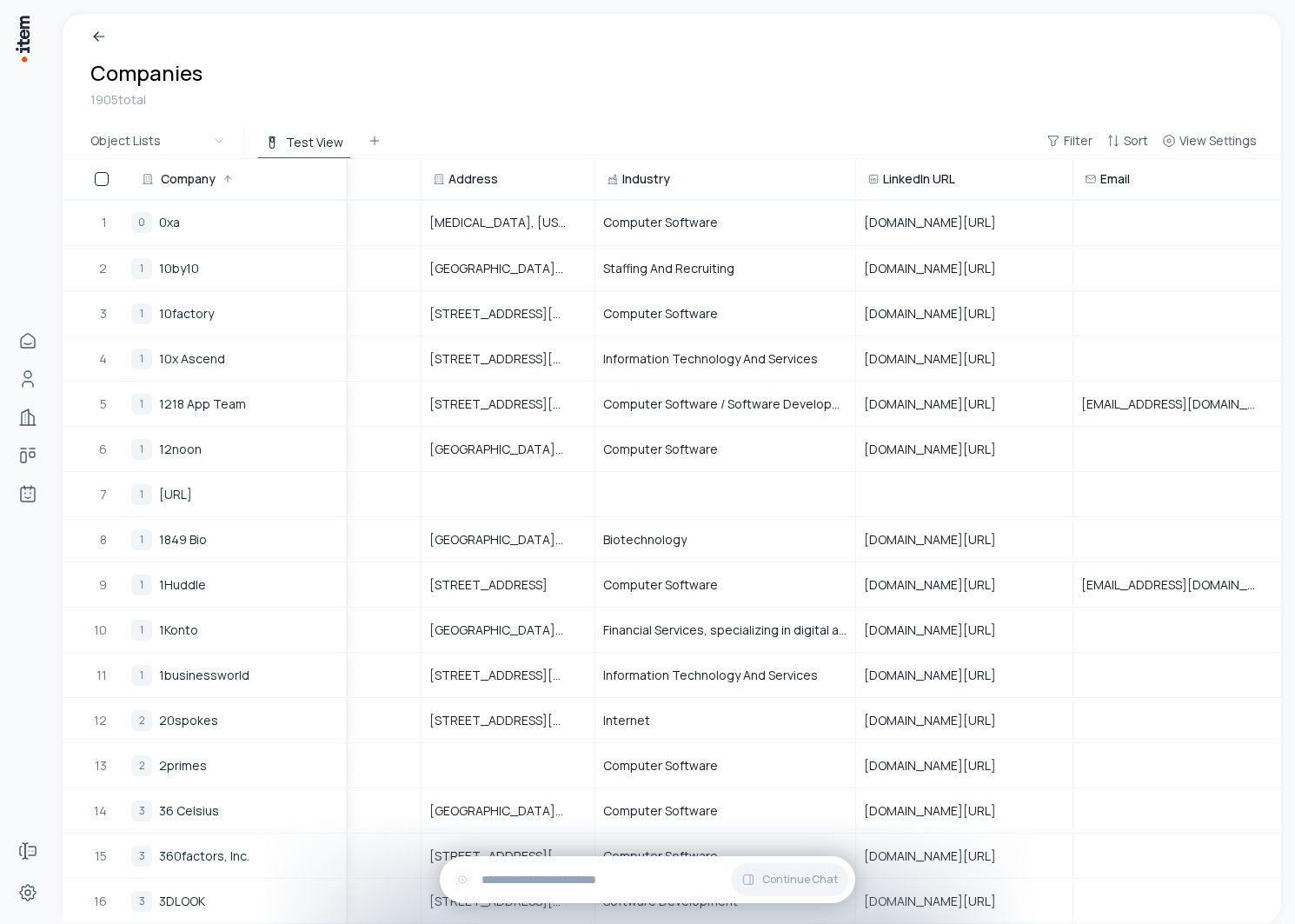
scroll to position [0, 231]
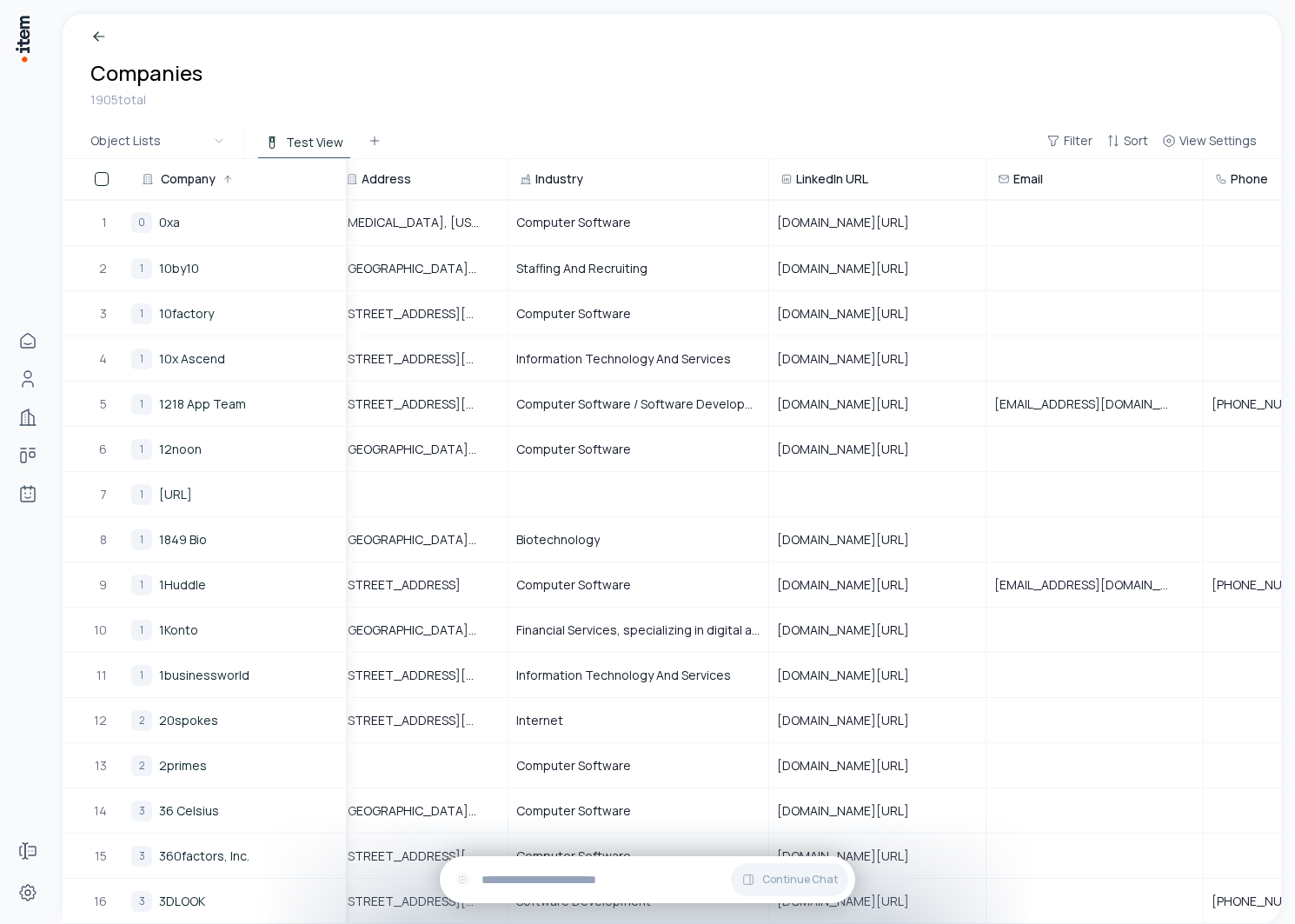
click at [798, 182] on span "LinkedIn URL" at bounding box center [832, 179] width 72 height 17
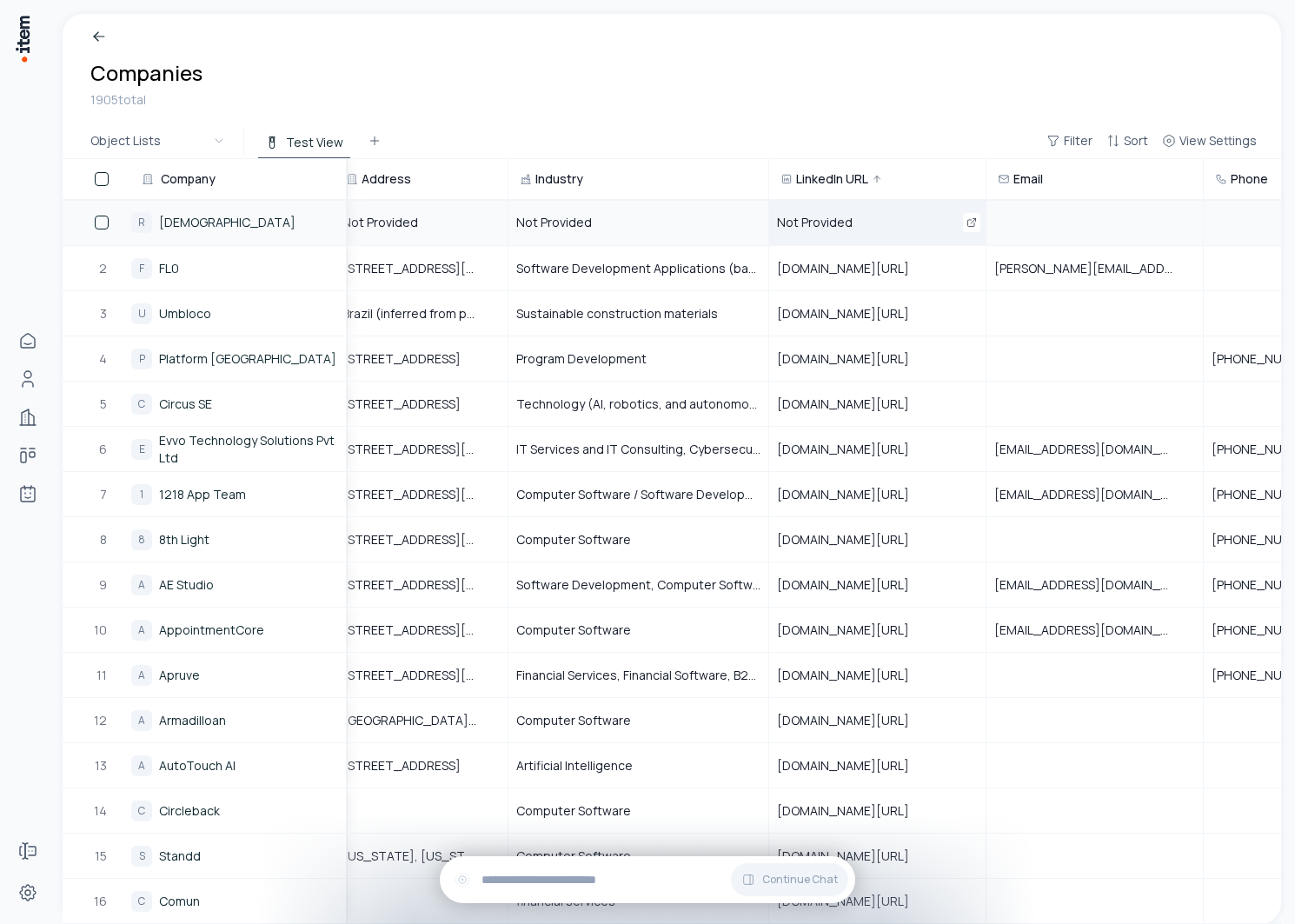
click at [832, 220] on span "Not Provided" at bounding box center [825, 222] width 97 height 17
click at [616, 220] on div "Not Provided" at bounding box center [639, 223] width 258 height 44
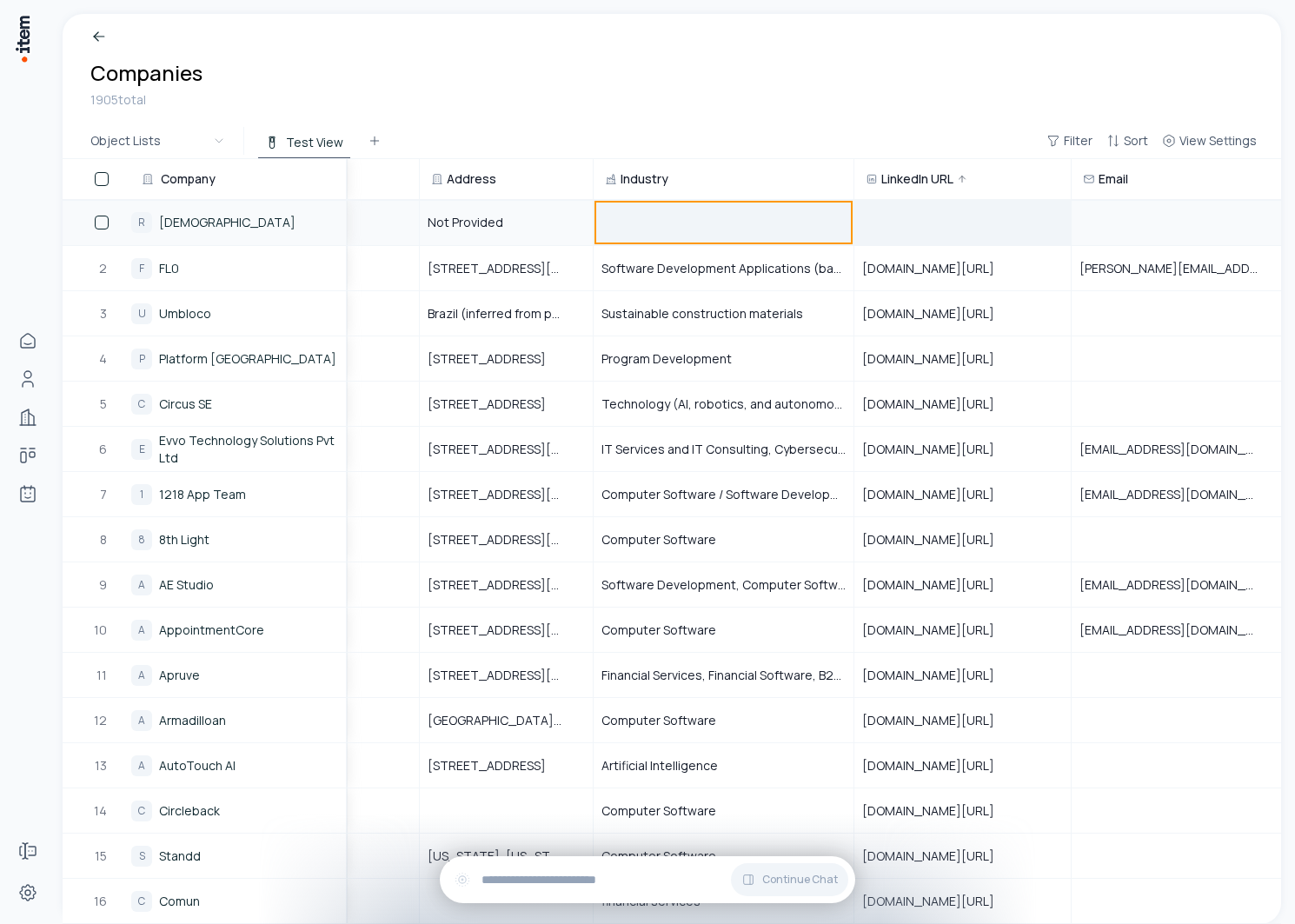
scroll to position [0, 38]
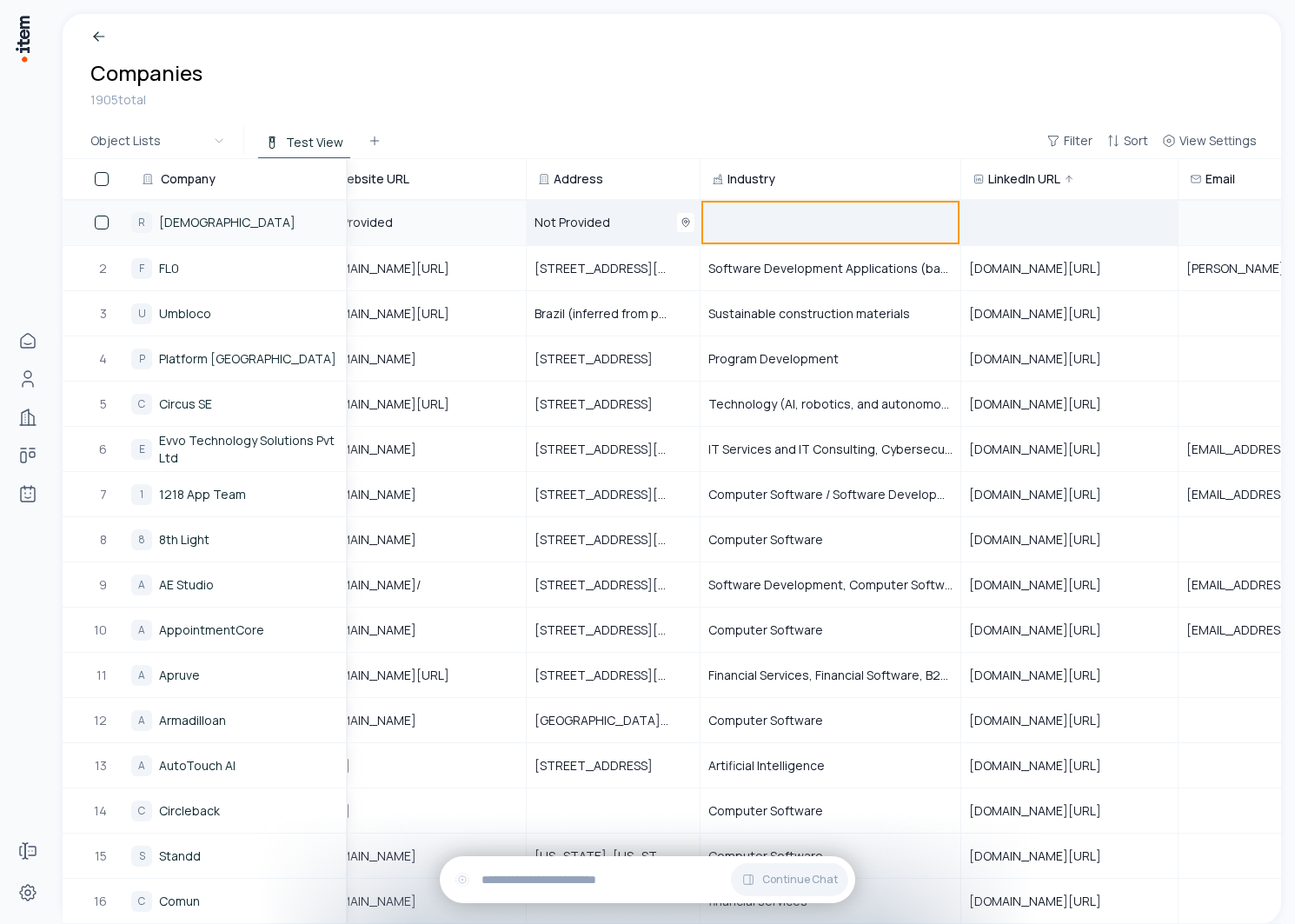
click at [617, 219] on span "Not Provided" at bounding box center [583, 222] width 97 height 17
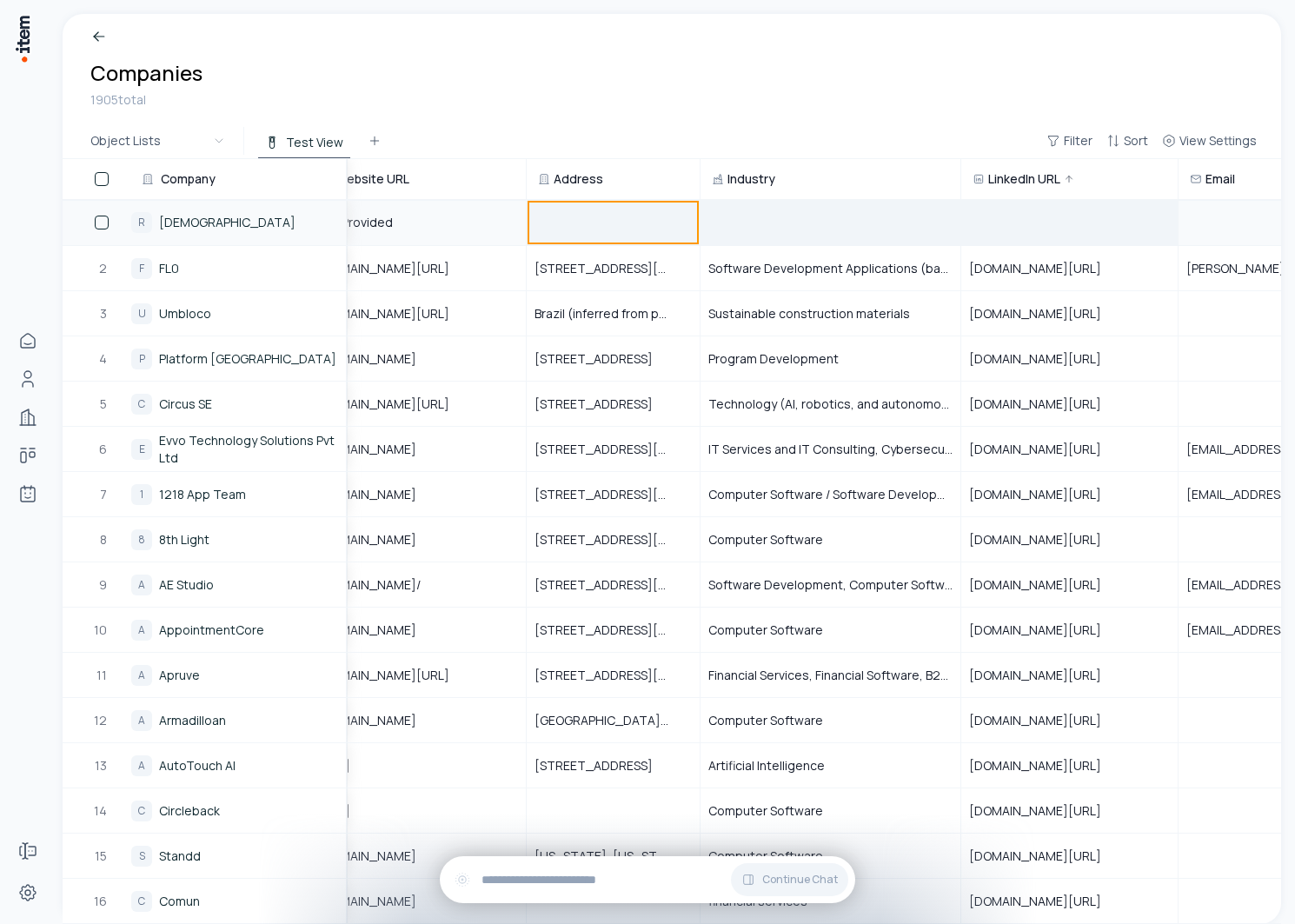
scroll to position [0, 0]
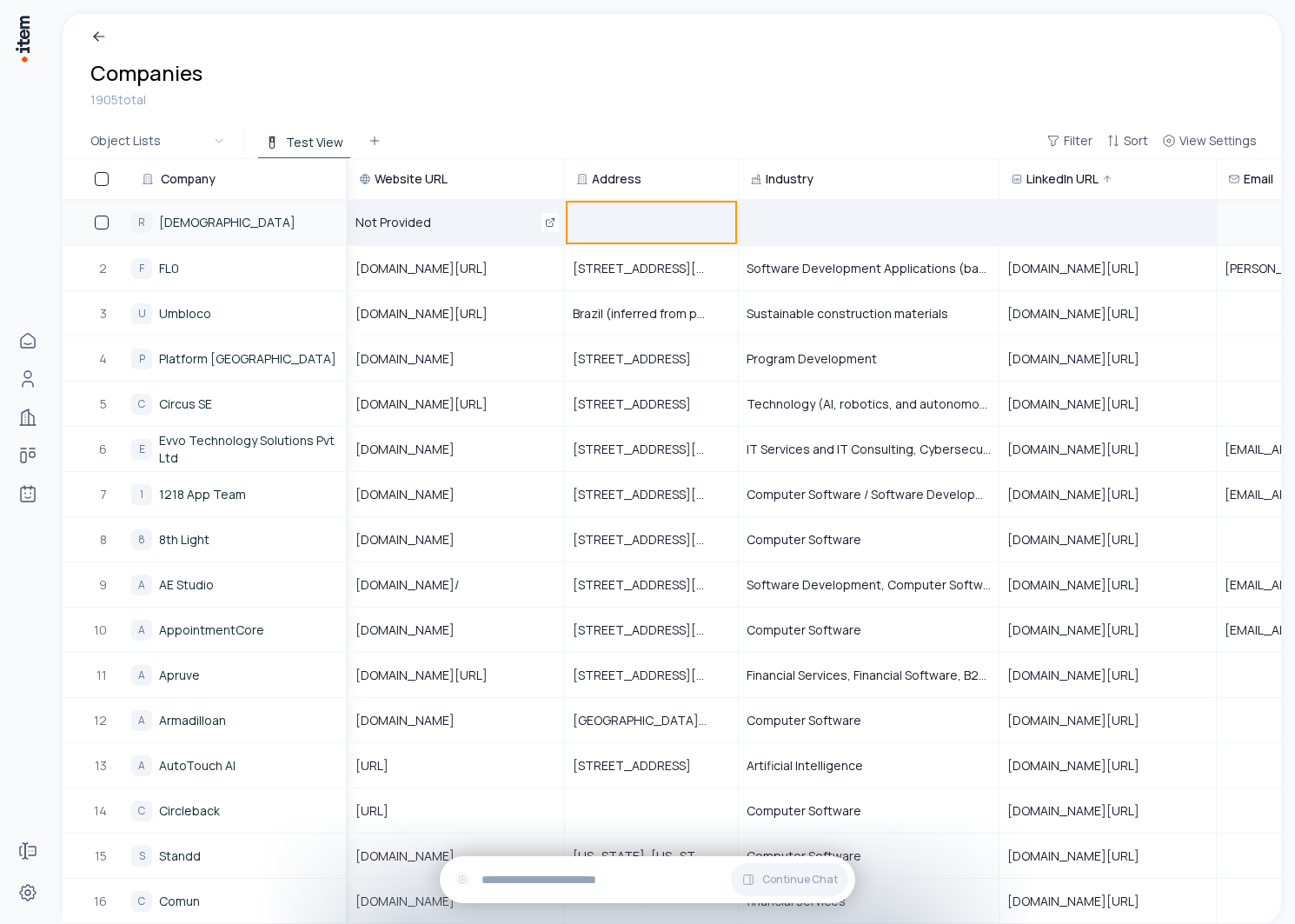
click at [425, 223] on span "Not Provided" at bounding box center [404, 222] width 97 height 17
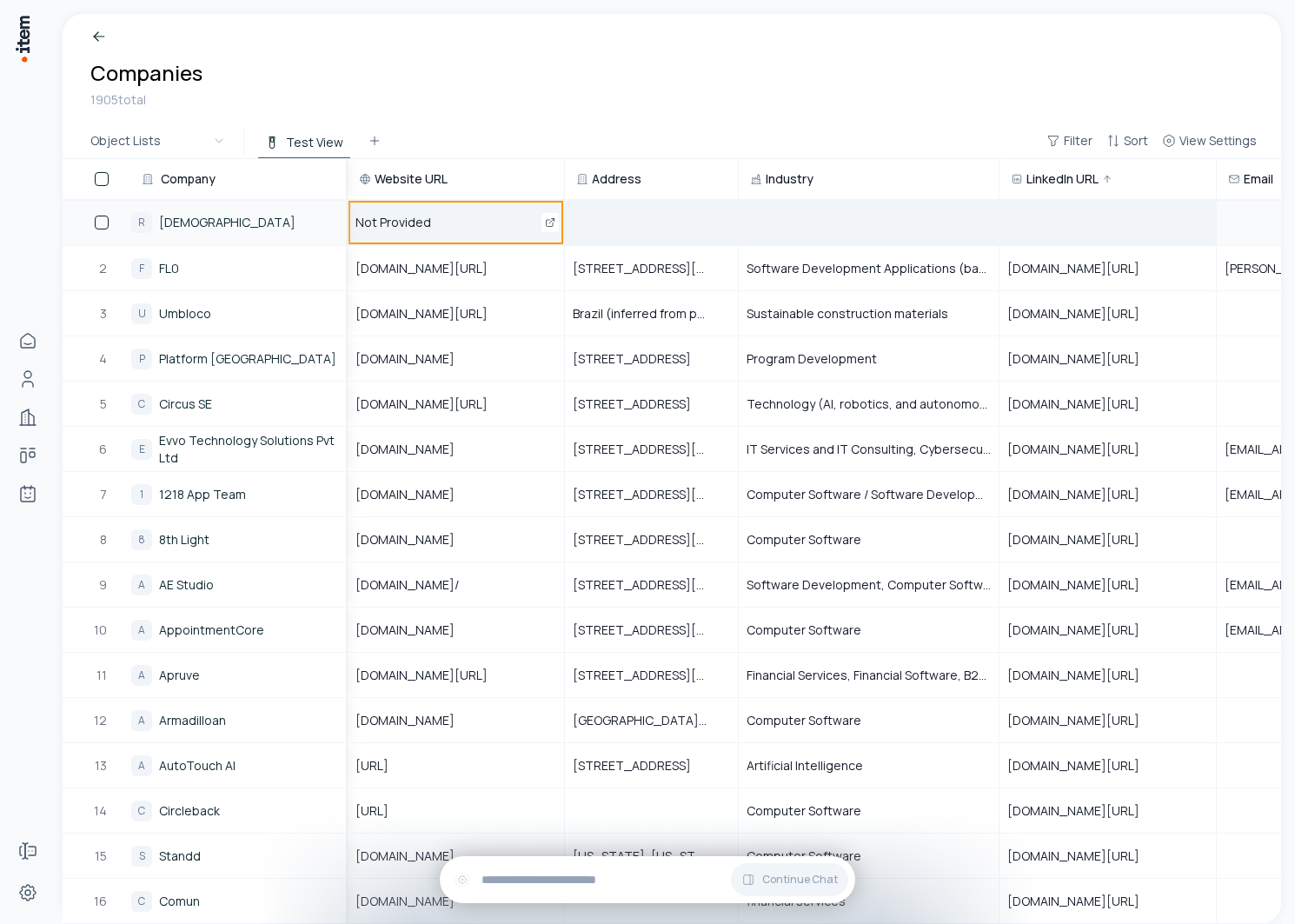
click at [425, 223] on span "Not Provided" at bounding box center [404, 222] width 97 height 17
click at [590, 100] on div "1905 total" at bounding box center [671, 99] width 1163 height 19
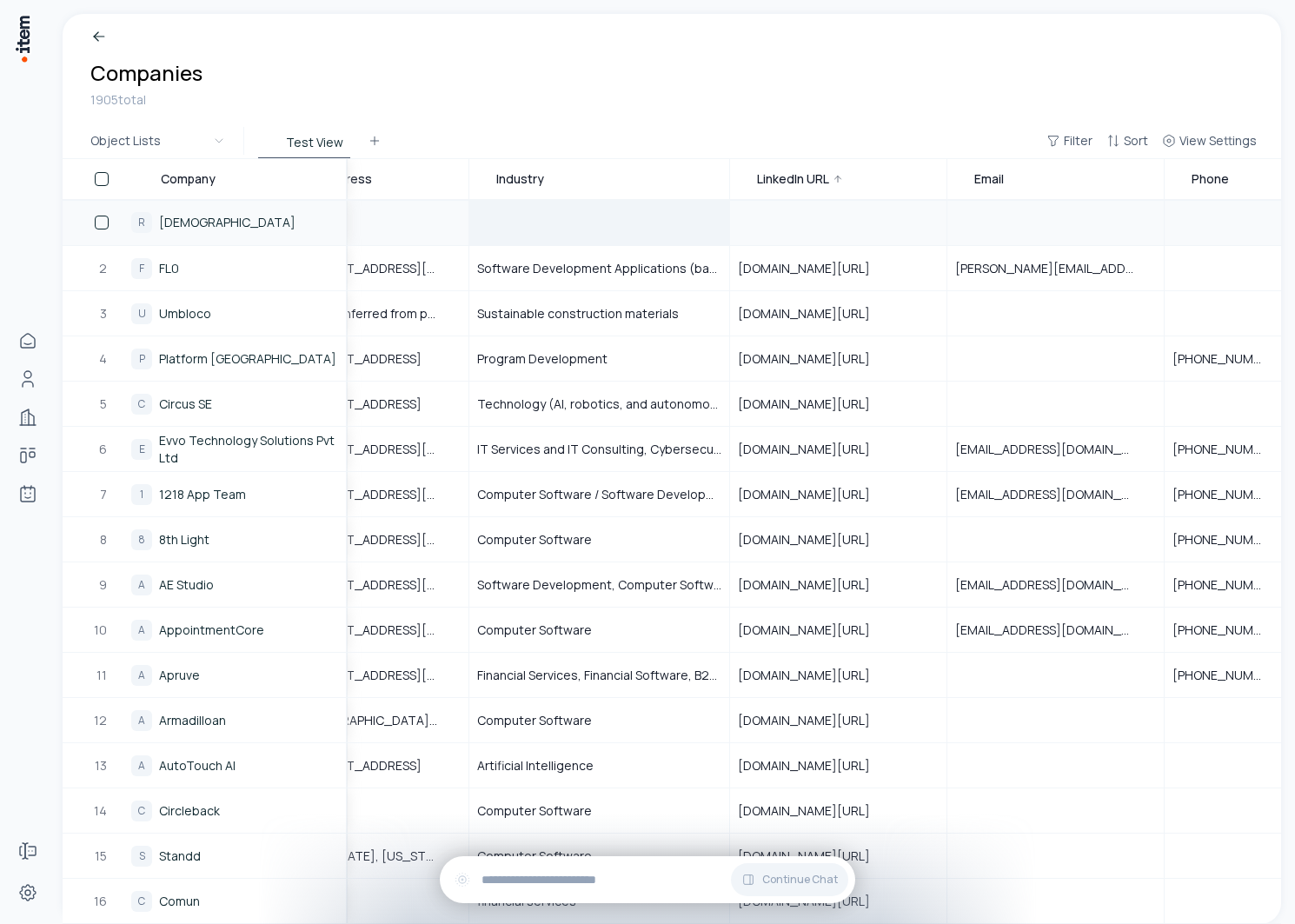
scroll to position [0, 633]
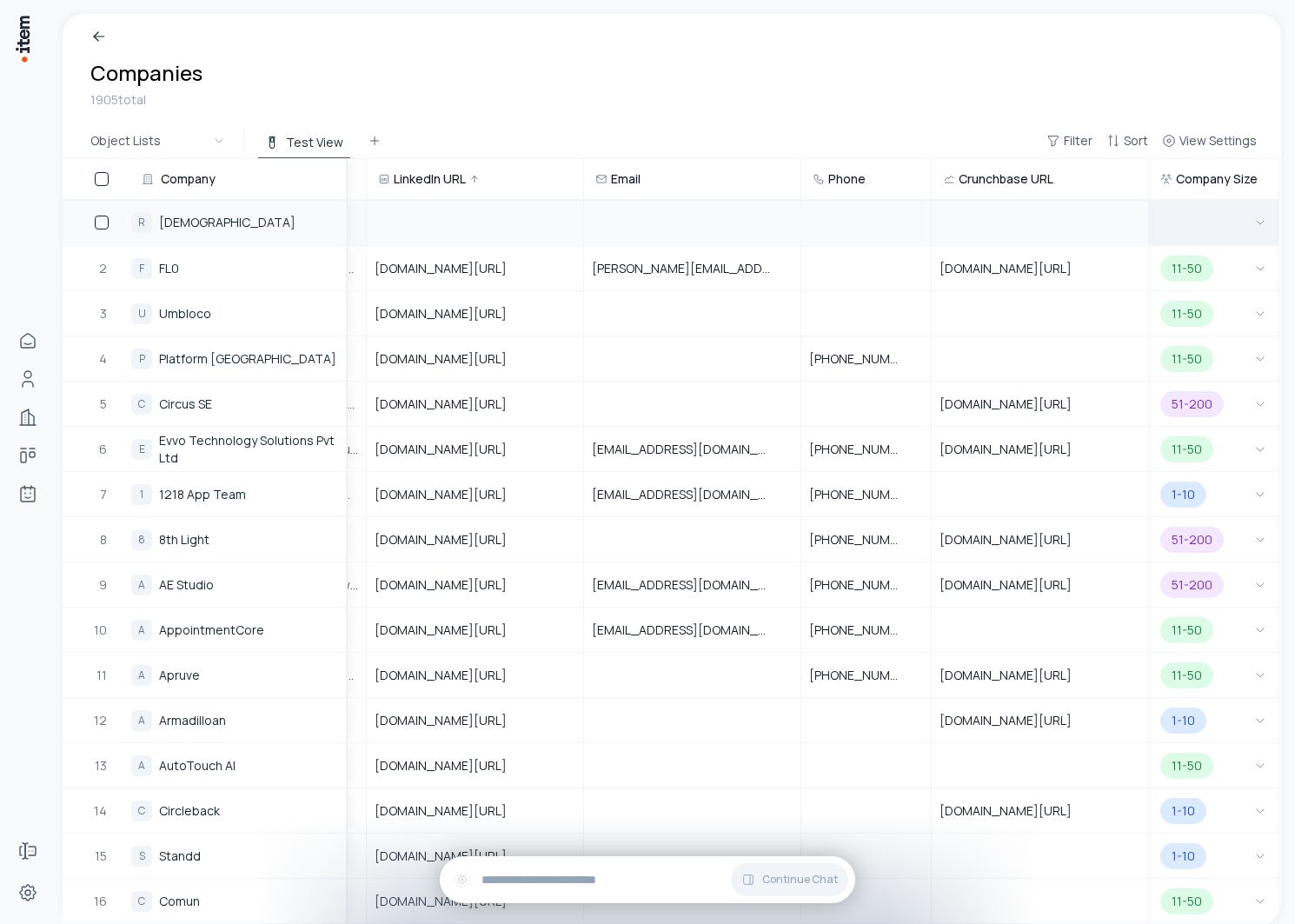
click at [1229, 222] on button "button" at bounding box center [1214, 223] width 114 height 44
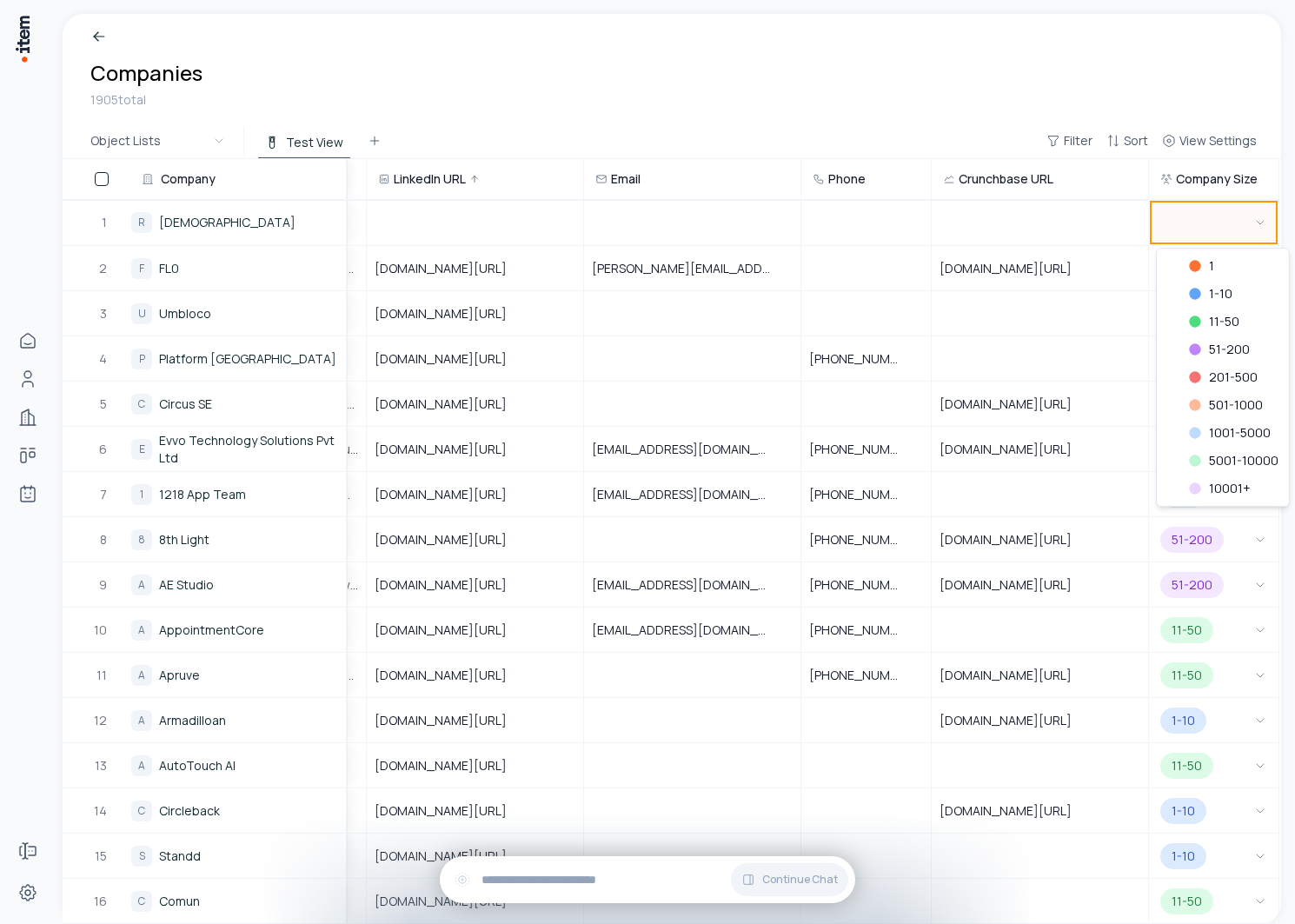
click at [680, 156] on html "Home People Companies Deals Agents Forms Settings Companies 1905 total Object L…" at bounding box center [648, 462] width 1295 height 924
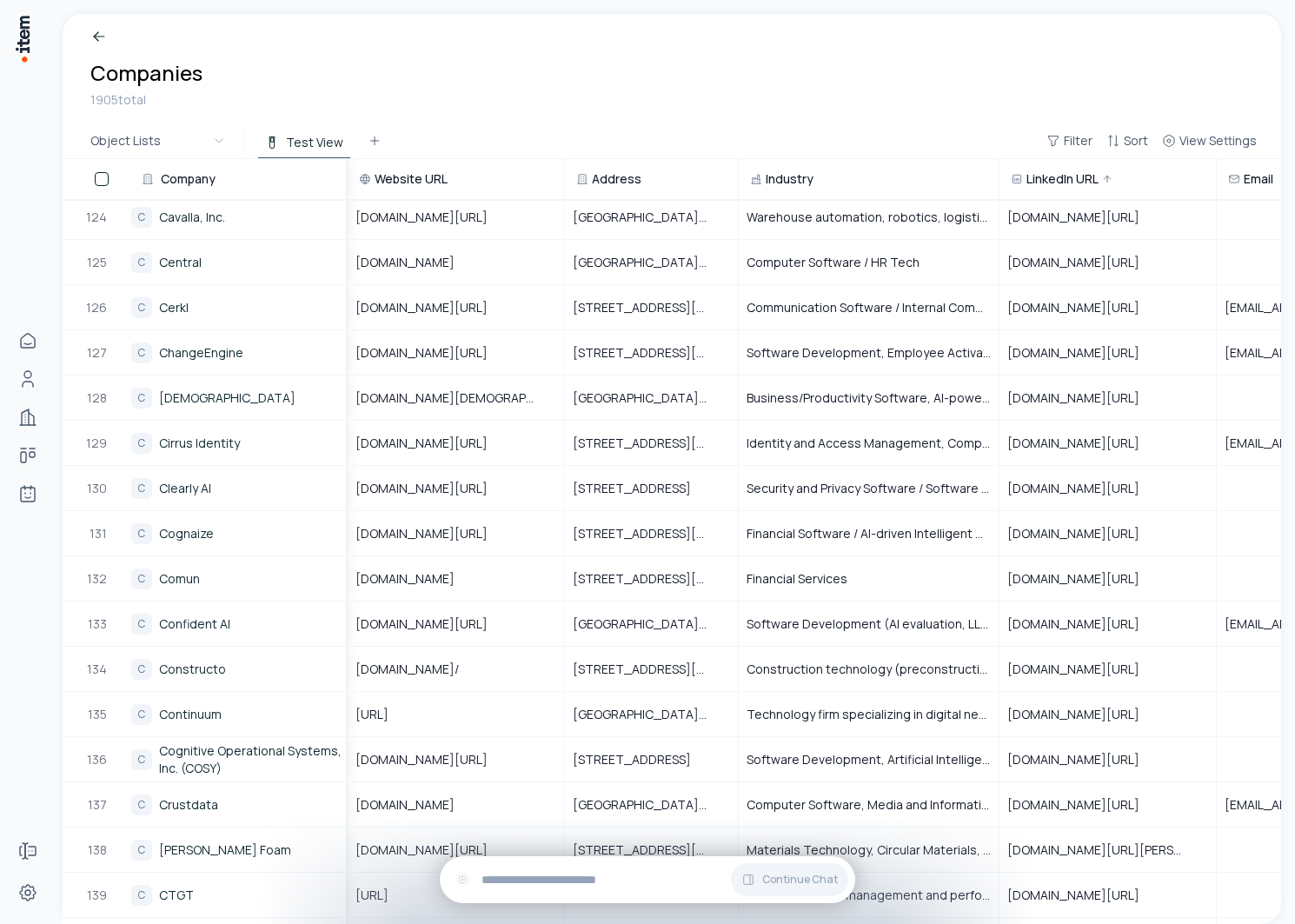
scroll to position [5644, 0]
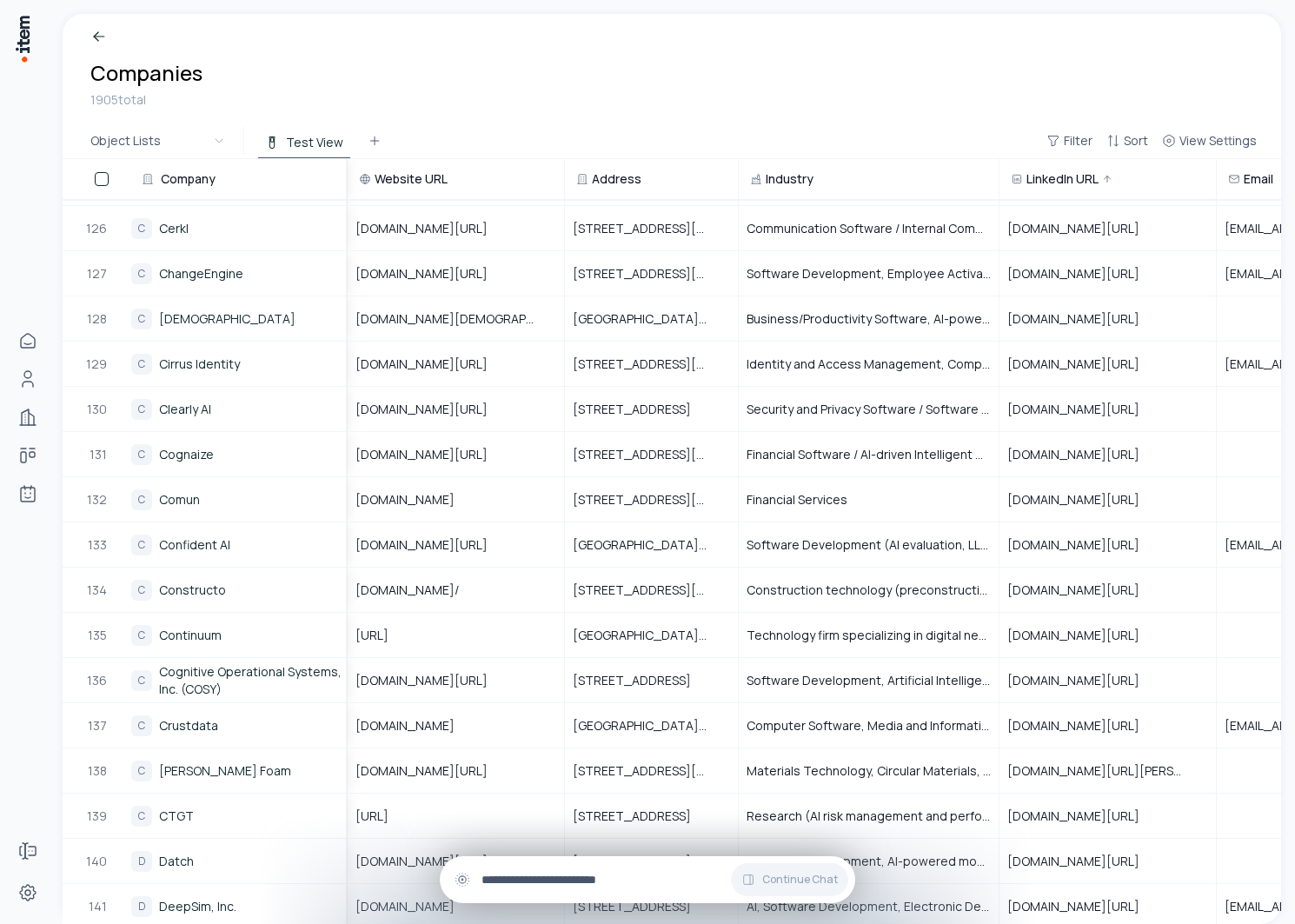
click at [505, 861] on div "Continue Chat" at bounding box center [648, 879] width 416 height 47
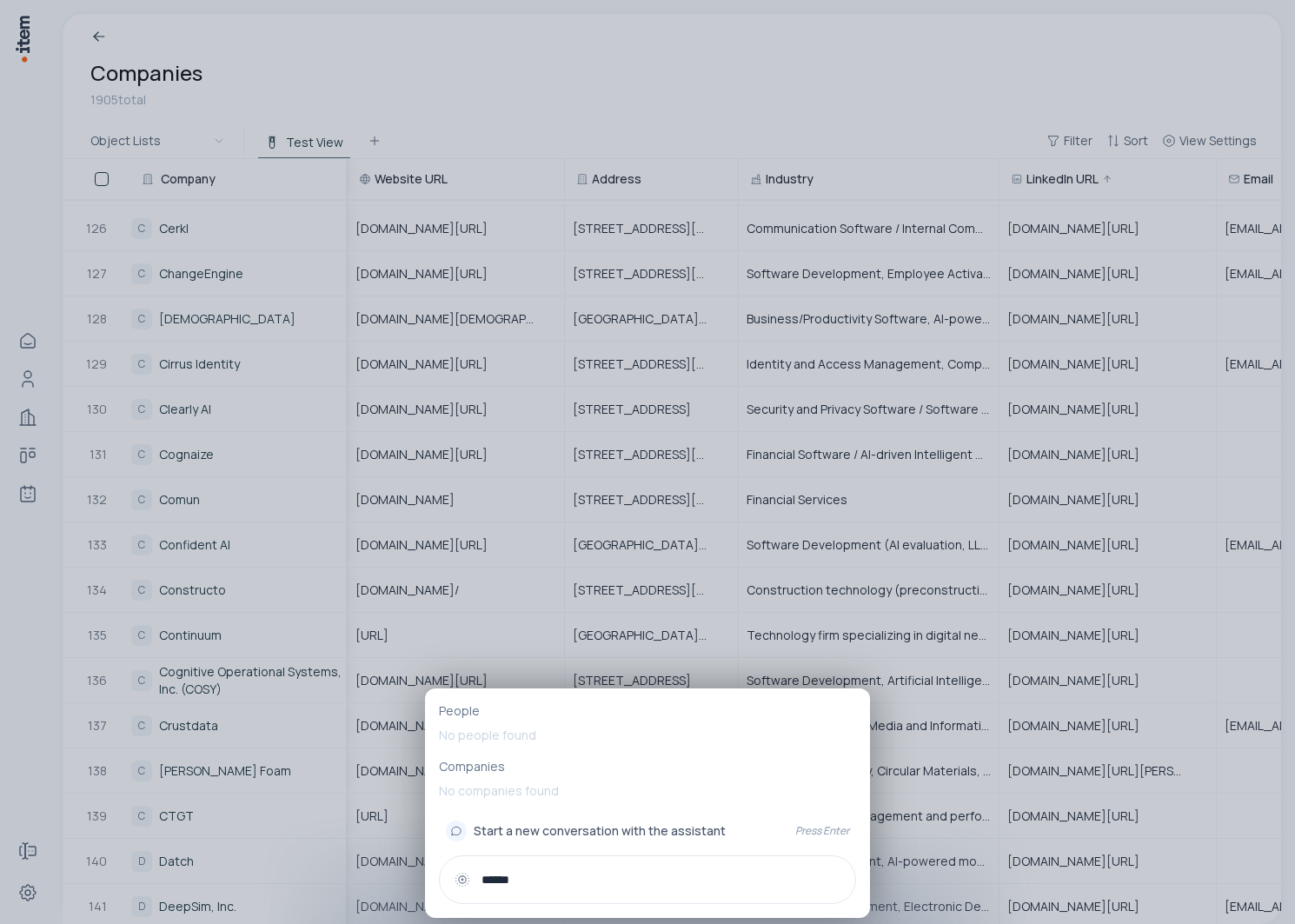
type input "*******"
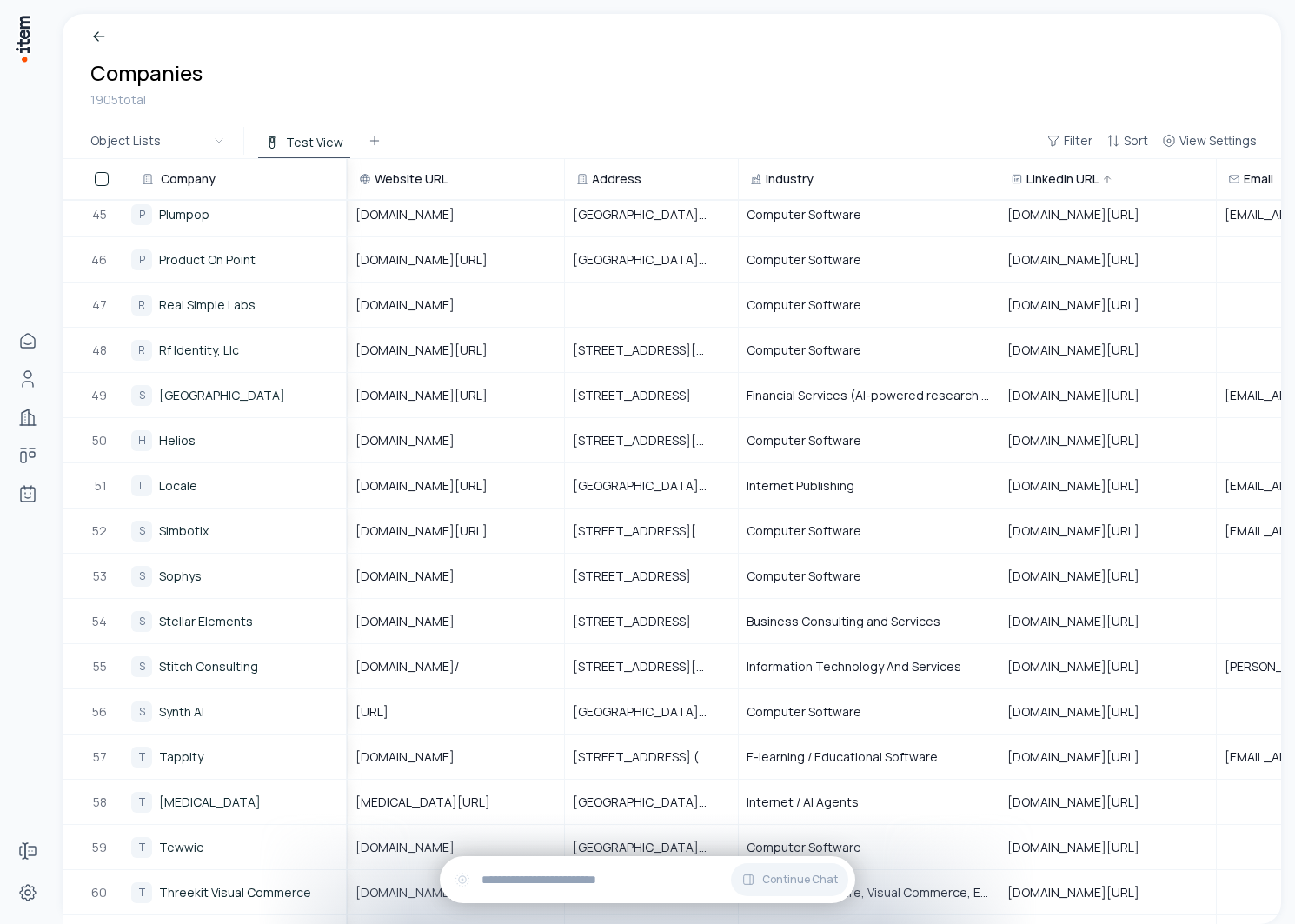
scroll to position [1691, 0]
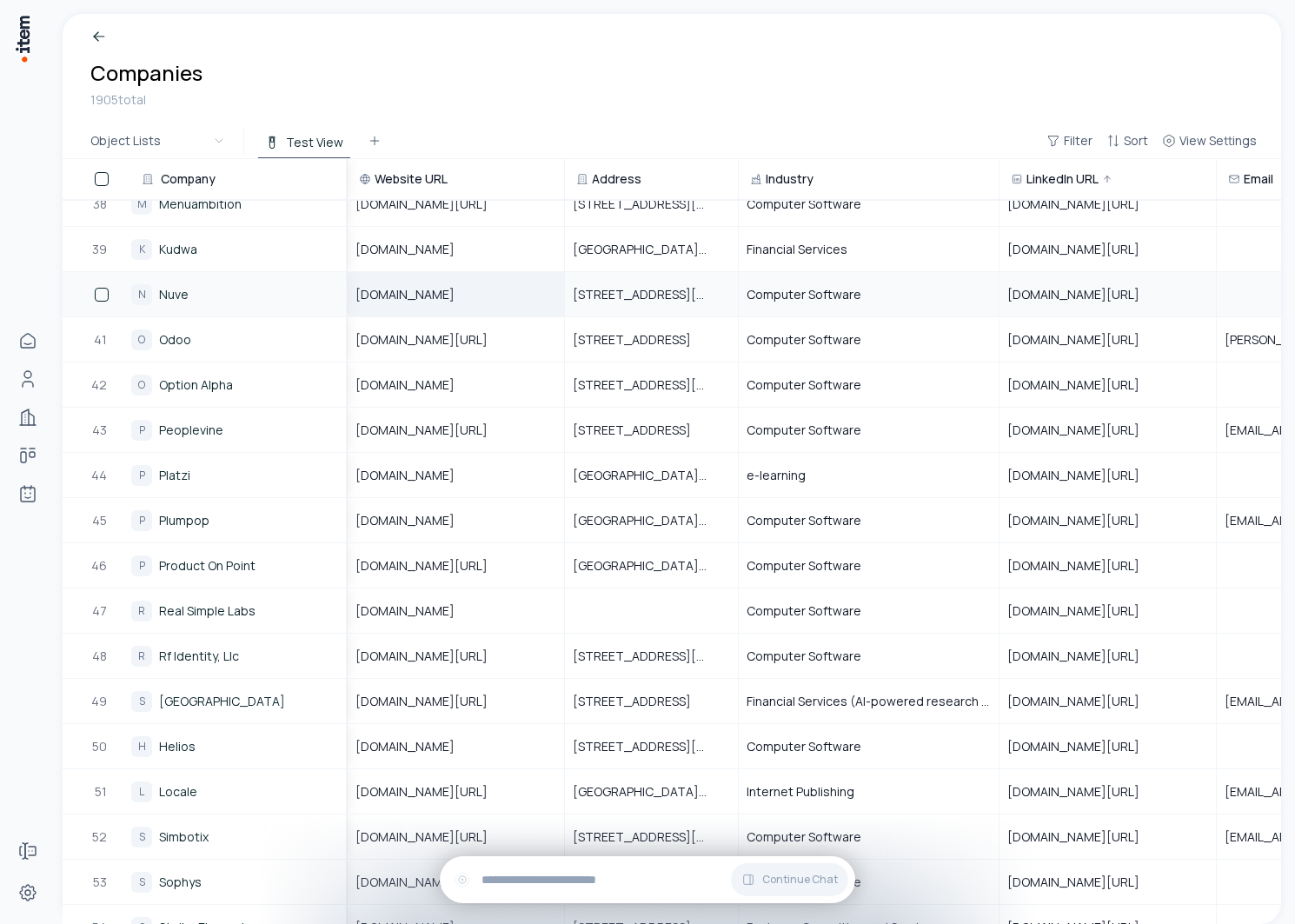
click at [452, 316] on td "nuve.us" at bounding box center [457, 293] width 218 height 45
click at [418, 281] on div "[DOMAIN_NAME]" at bounding box center [456, 294] width 215 height 43
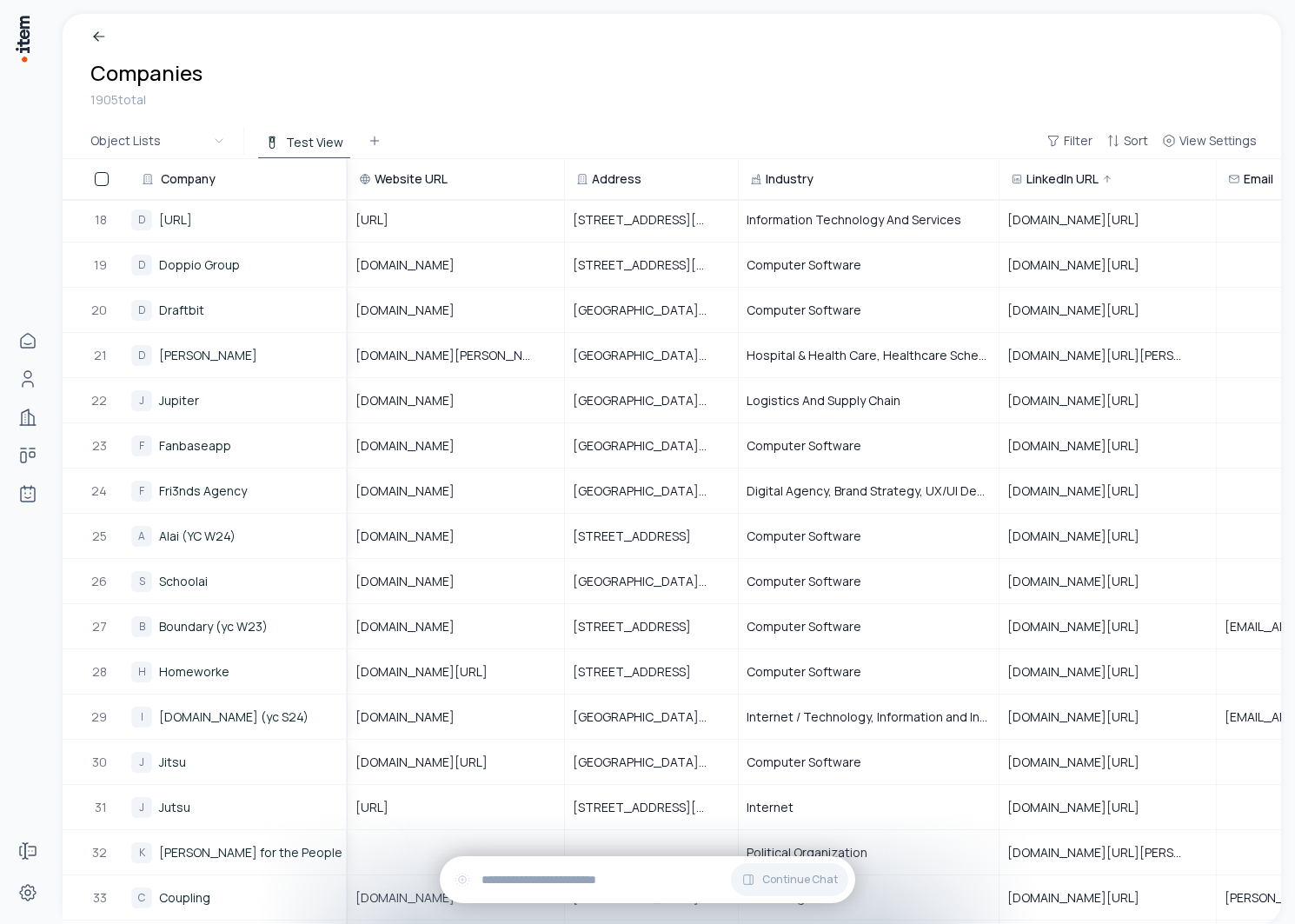
scroll to position [0, 0]
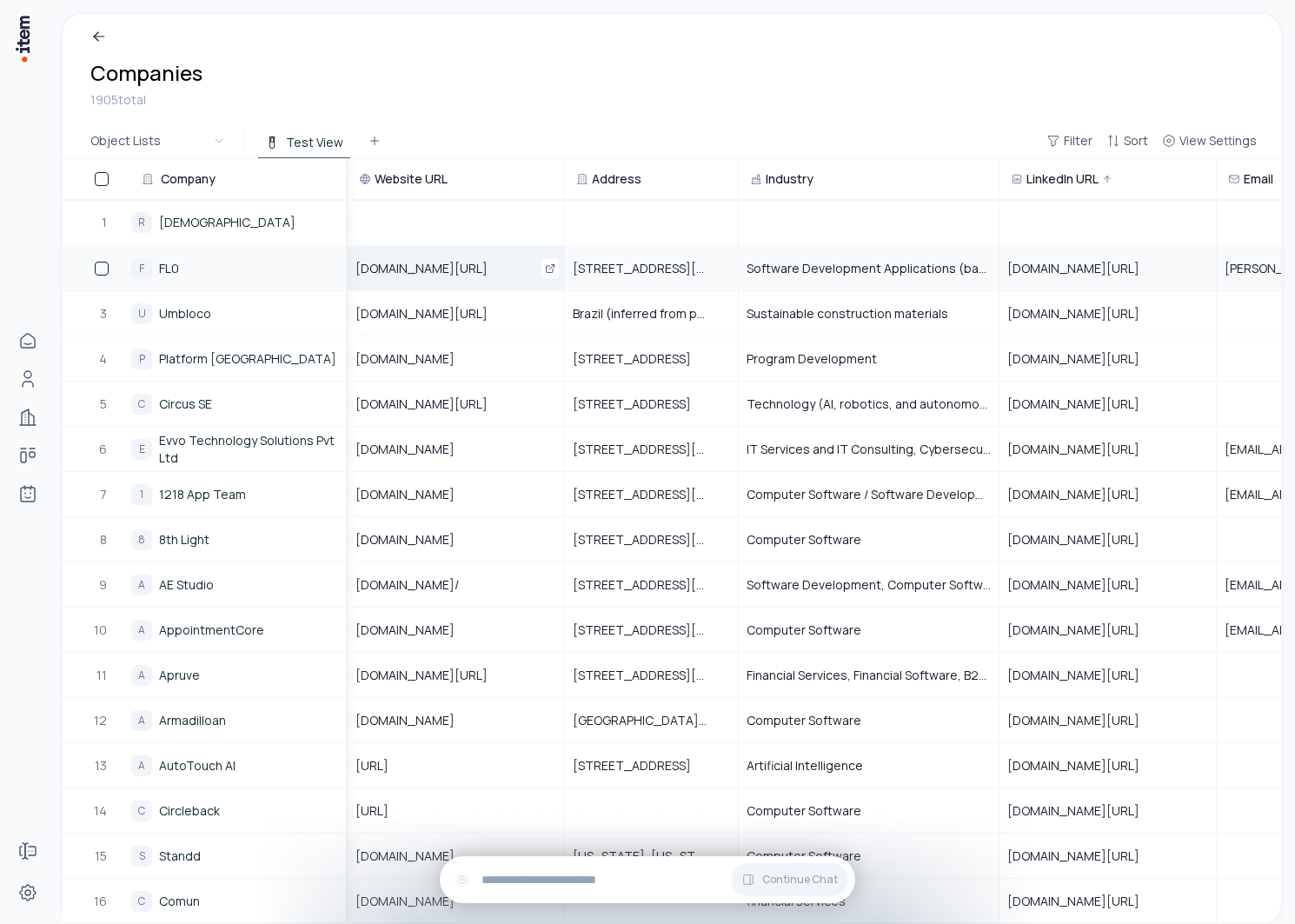
click at [430, 268] on div "fl0.com/" at bounding box center [456, 268] width 215 height 43
click at [558, 90] on div "1905 total" at bounding box center [671, 99] width 1163 height 19
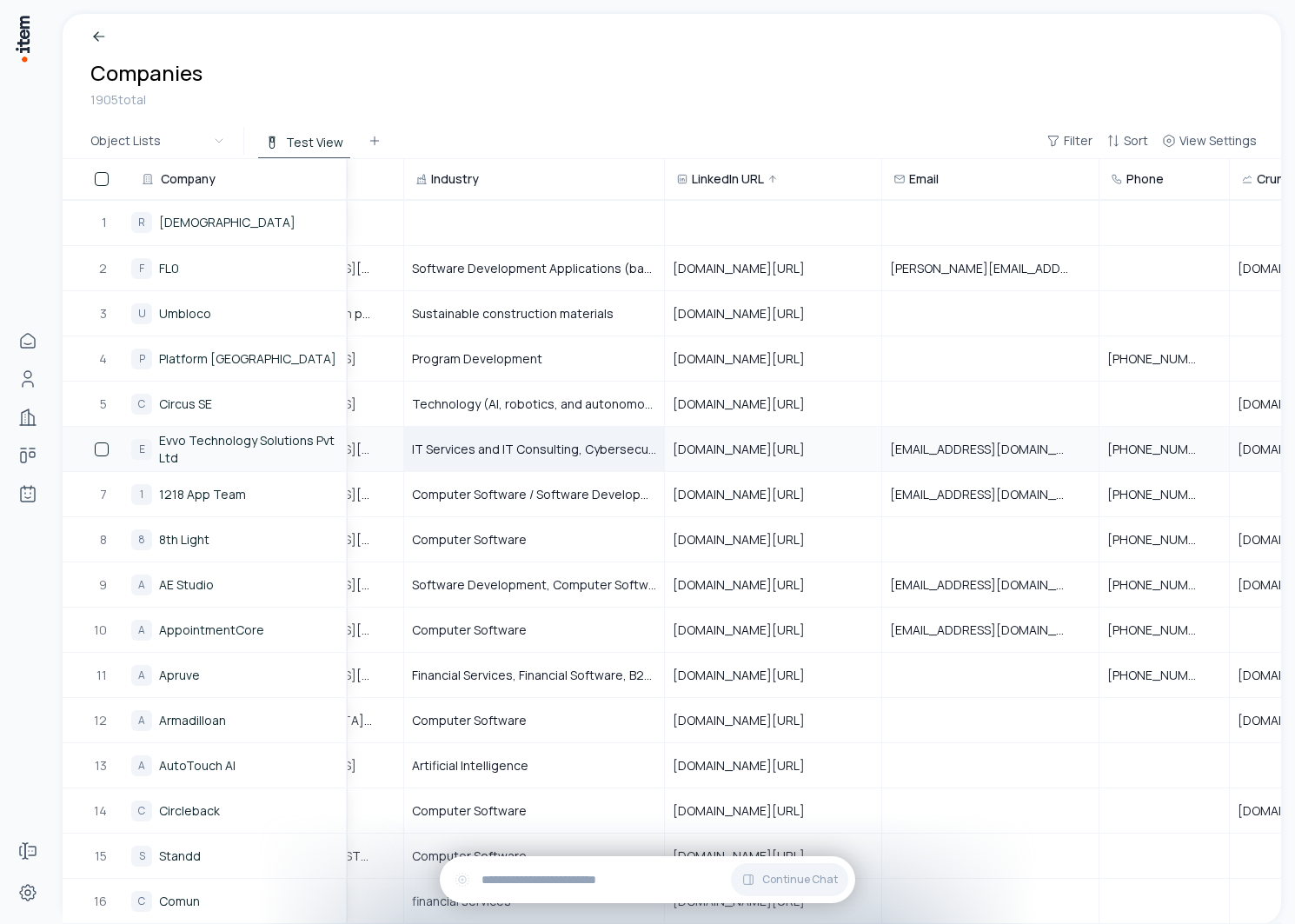
scroll to position [0, 633]
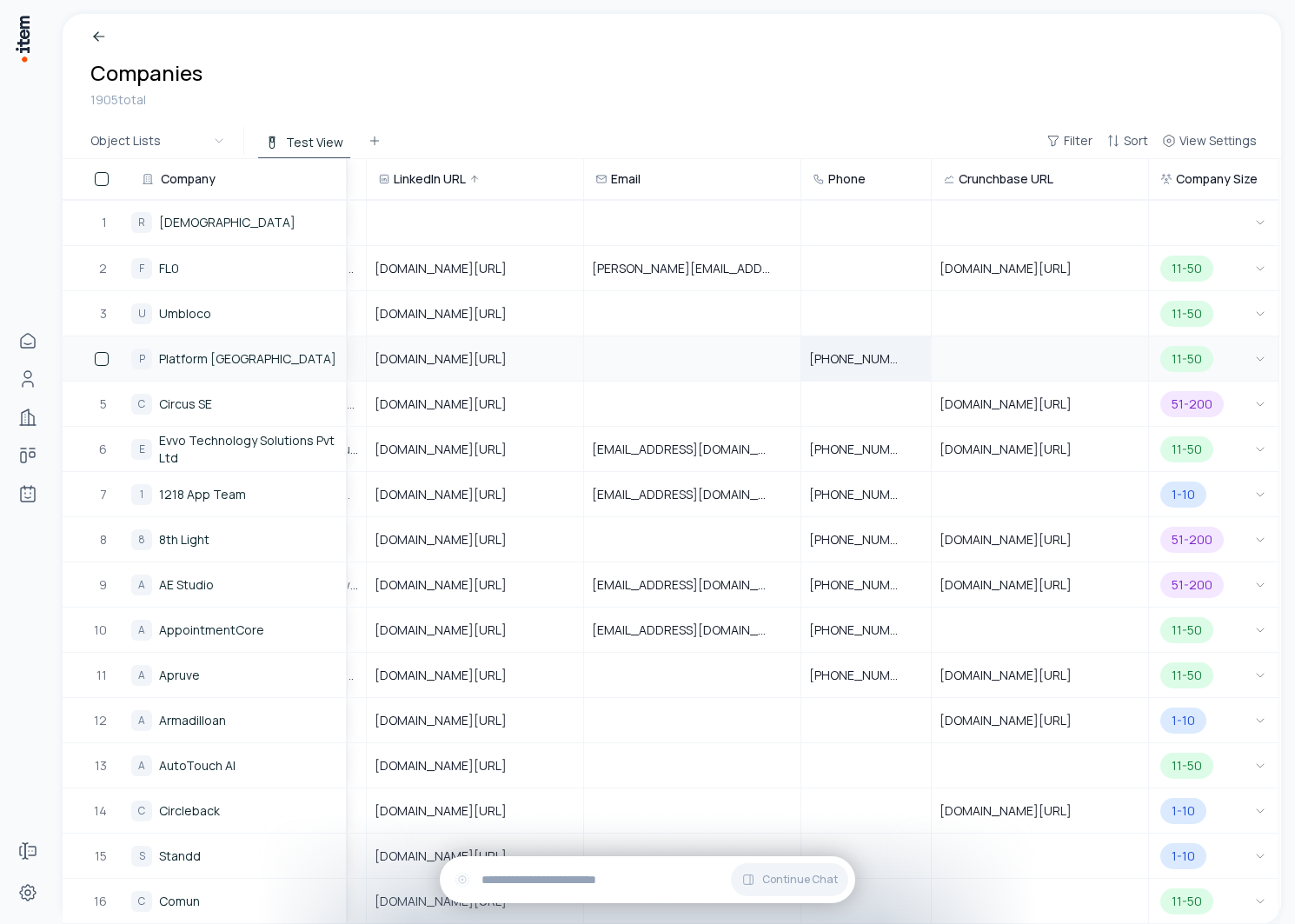
click at [853, 368] on div "+1 (403) 284-6400" at bounding box center [866, 359] width 128 height 43
click at [814, 131] on div "Object Lists Test View Filter Sort View Settings" at bounding box center [672, 142] width 1219 height 36
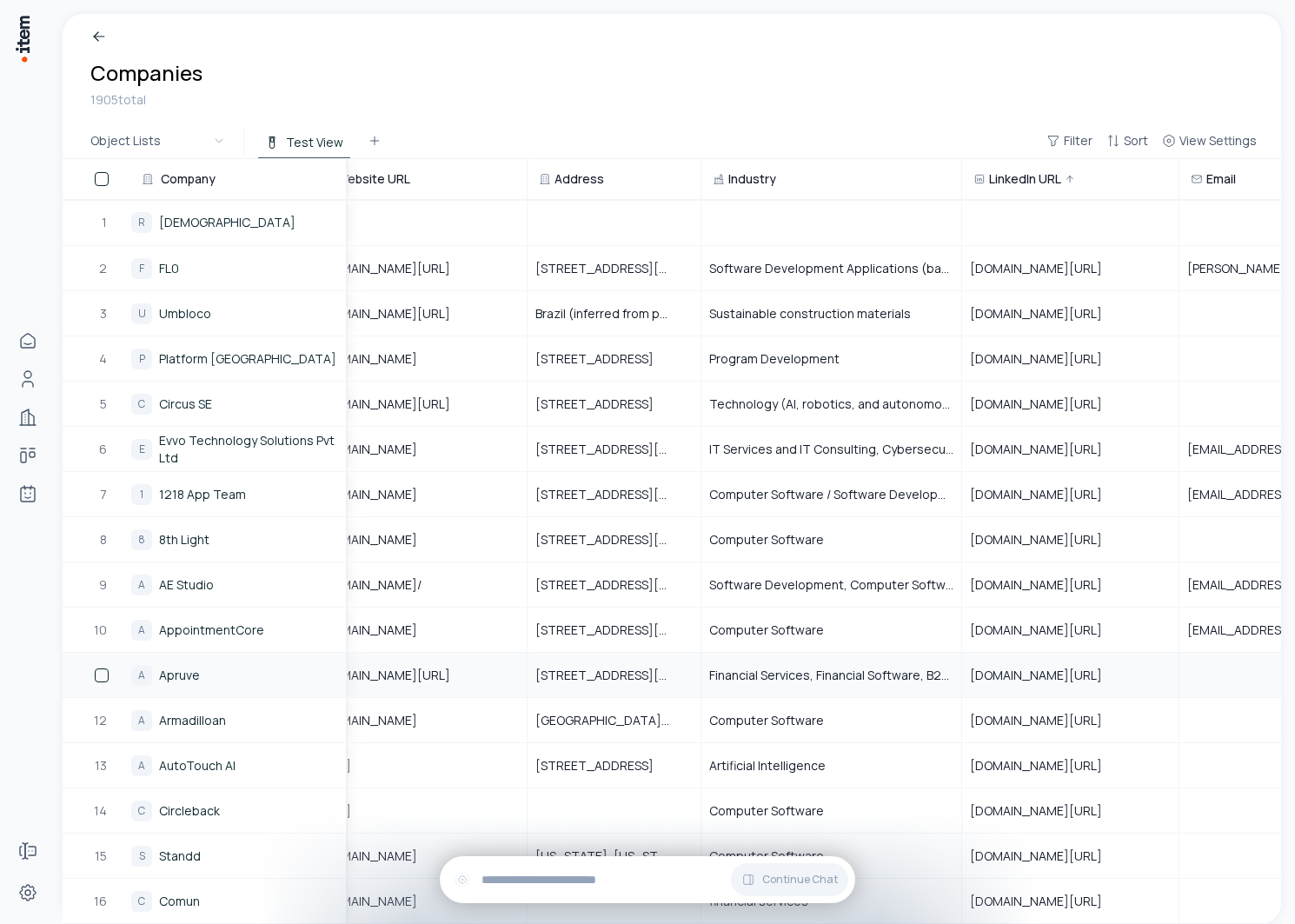
scroll to position [0, 0]
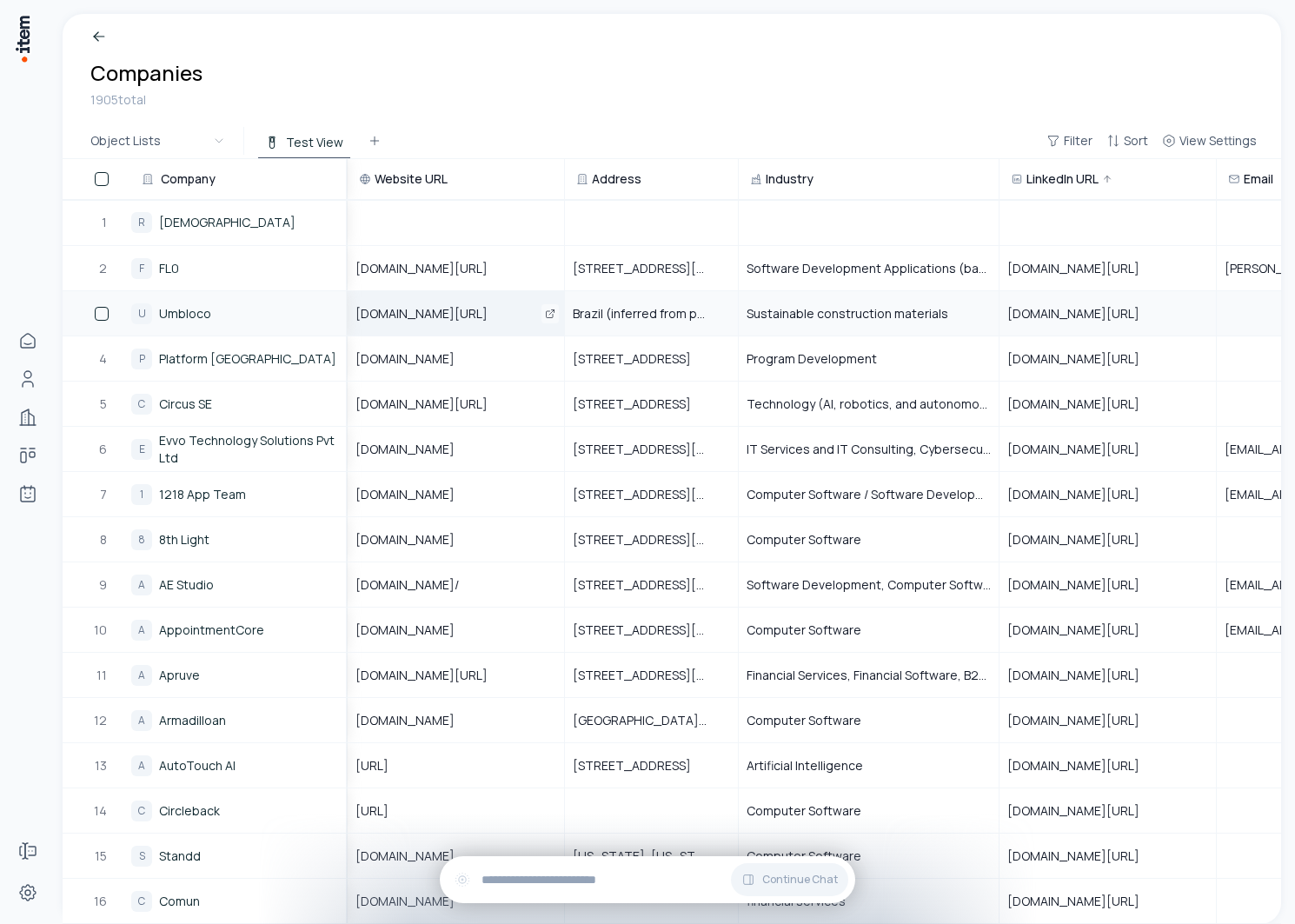
click at [549, 310] on icon "Open" at bounding box center [550, 314] width 10 height 10
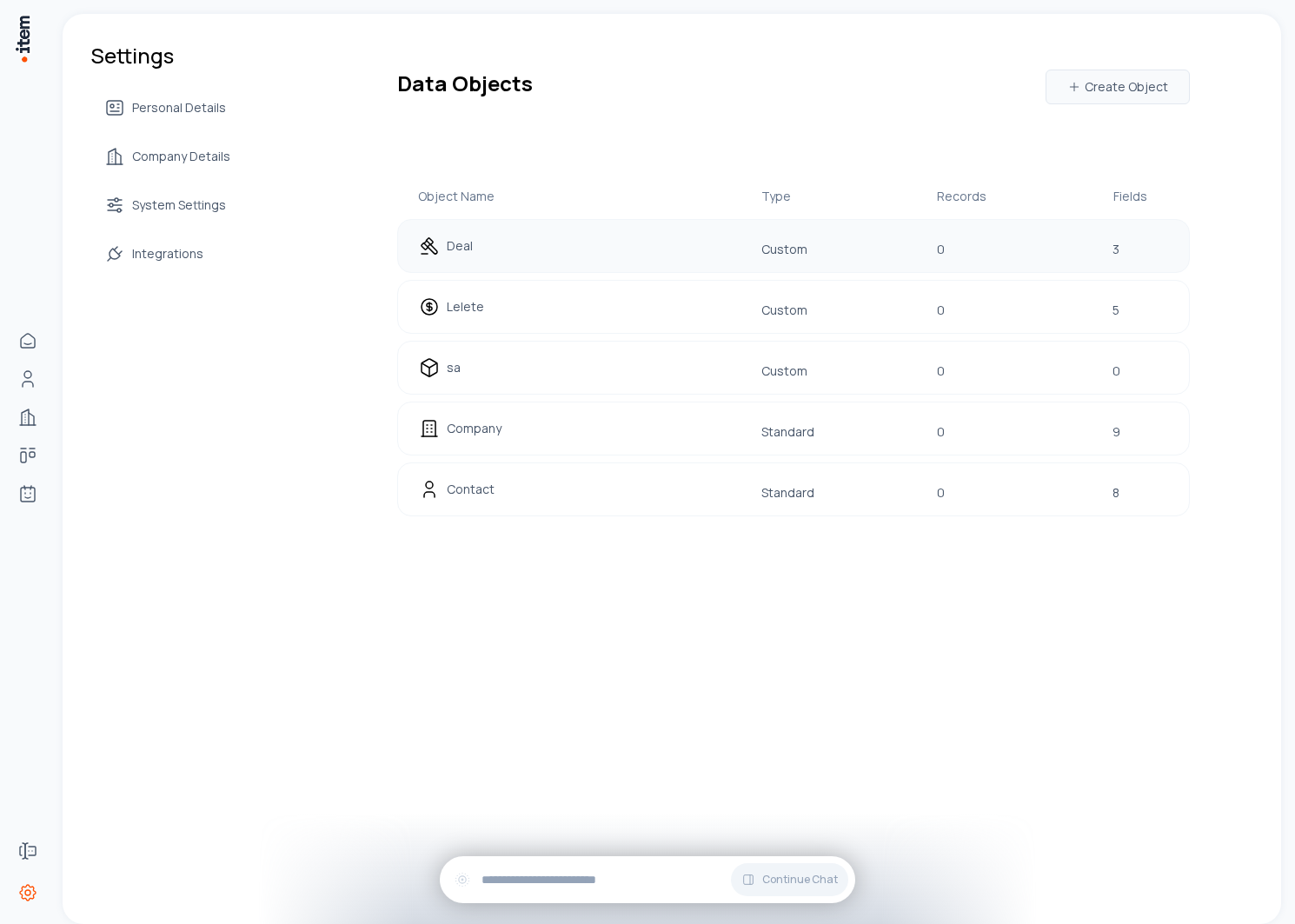
click at [471, 251] on div "Deal" at bounding box center [530, 246] width 223 height 24
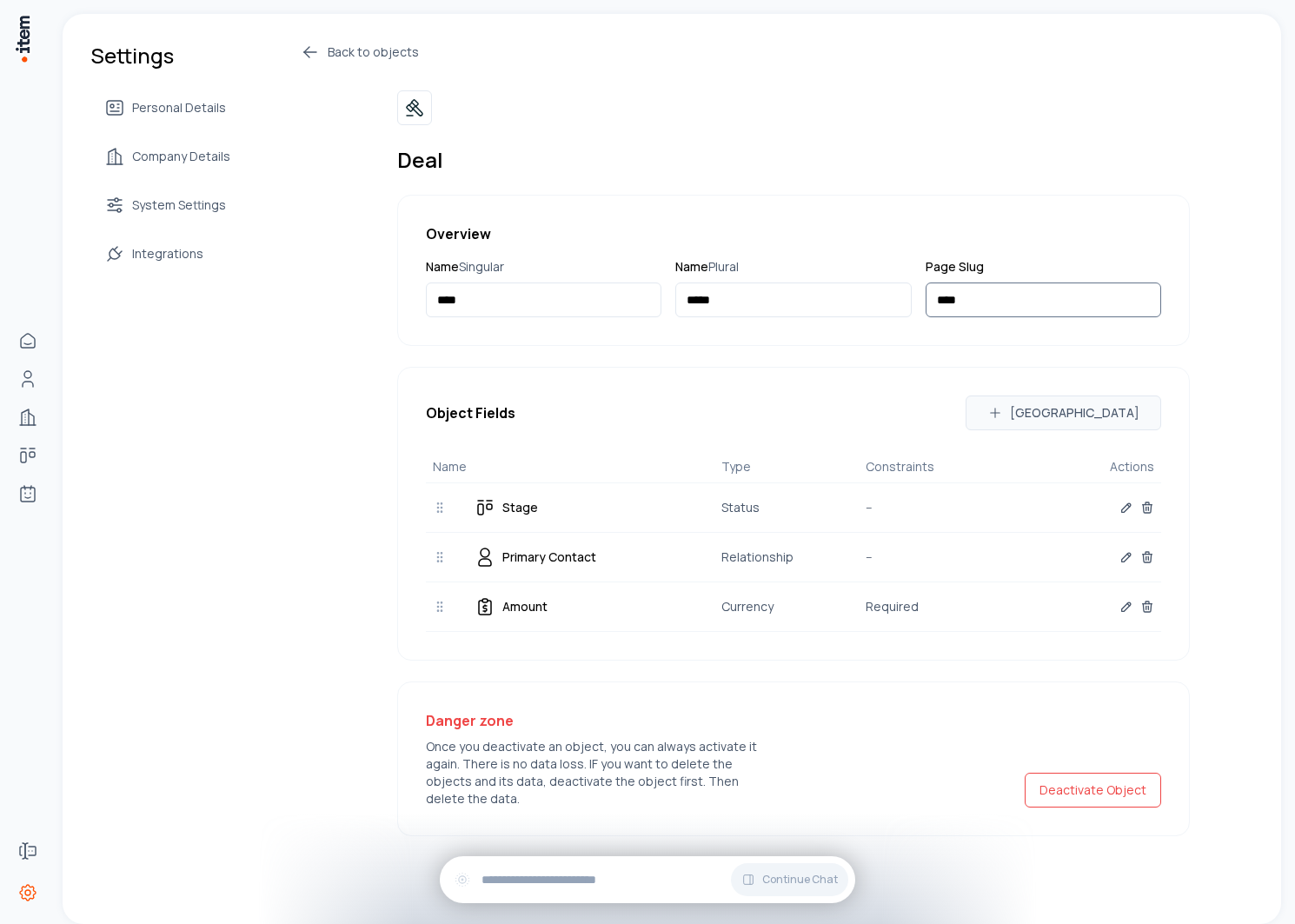
click at [1040, 298] on input "****" at bounding box center [1044, 300] width 236 height 35
type input "*****"
click at [320, 565] on div "Back to objects Deal Overview Name Singular ***** Name Plural ***** Page Slug *…" at bounding box center [744, 439] width 890 height 794
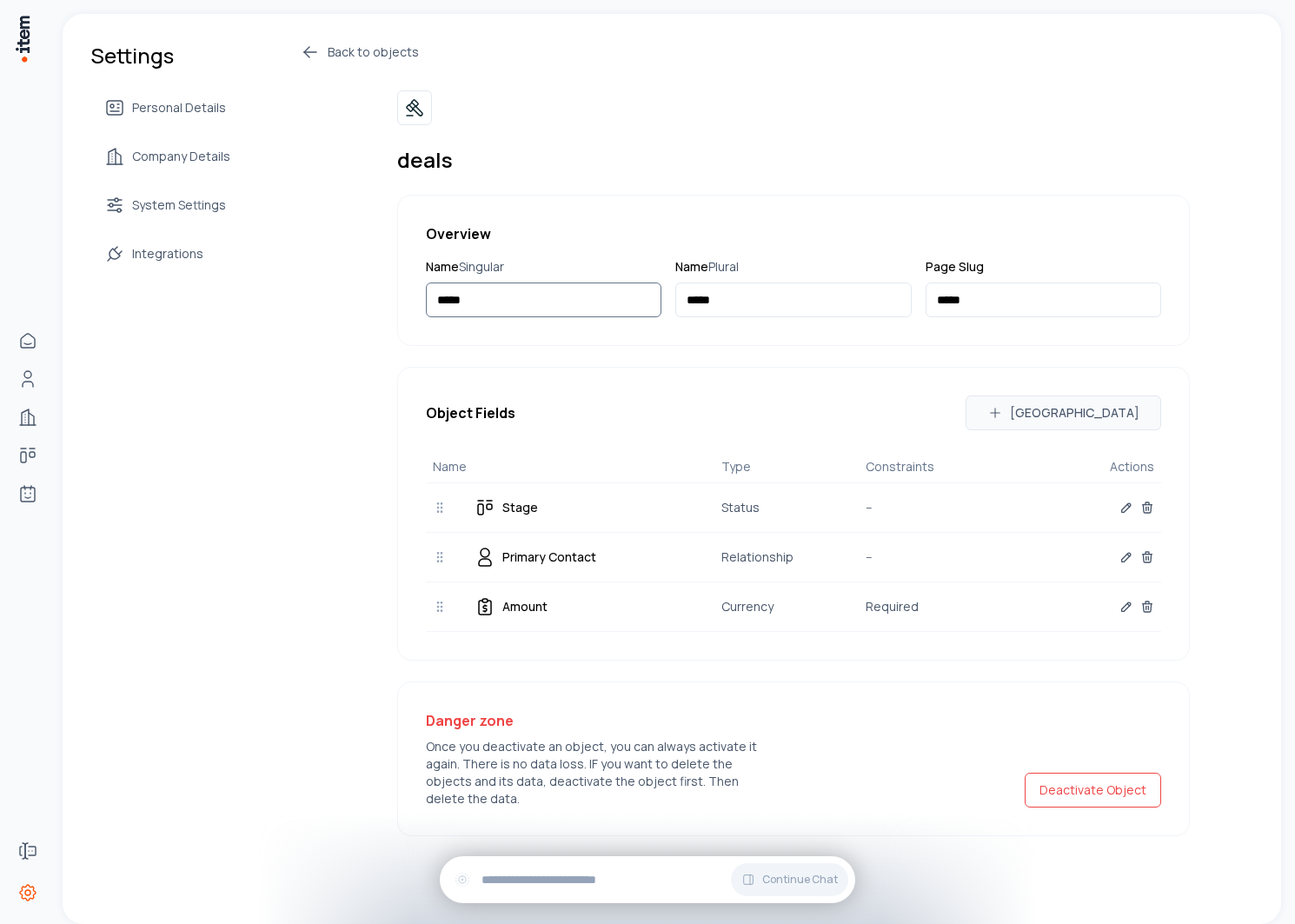
click at [522, 284] on input "*****" at bounding box center [544, 300] width 236 height 35
type input "*"
type input "**"
type input "*"
type input "**"
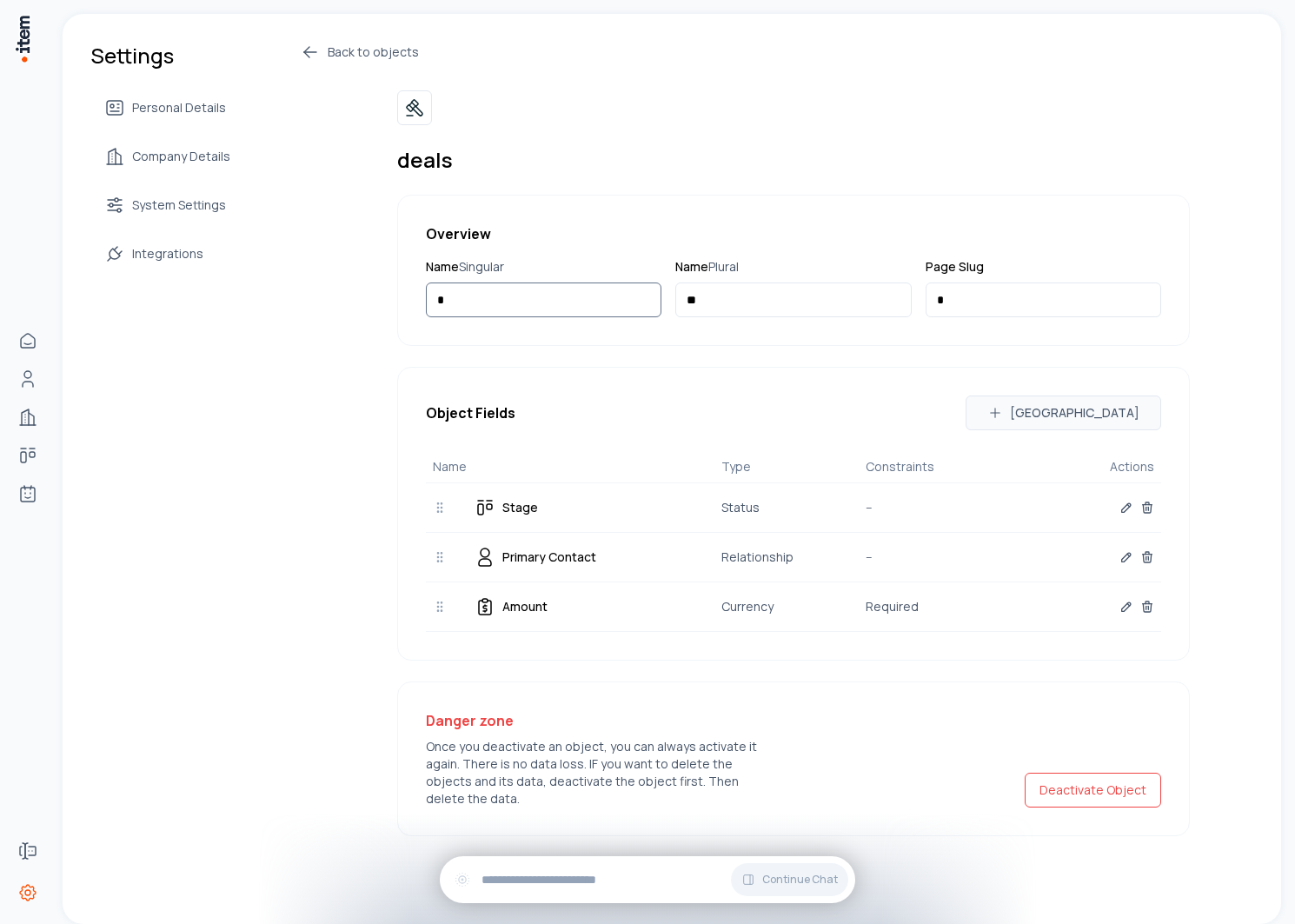
type input "***"
type input "**"
type input "***"
type input "****"
type input "***"
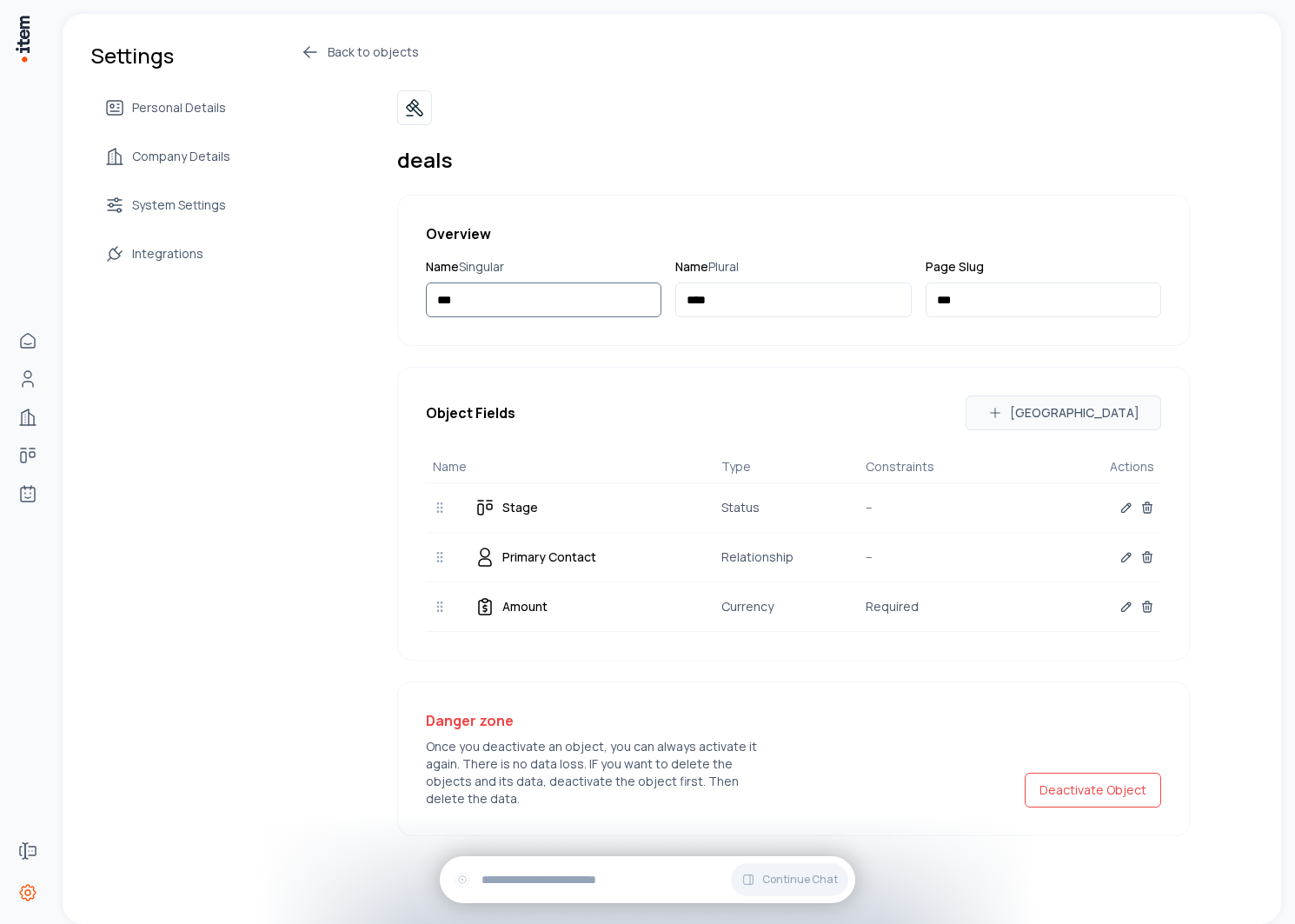
type input "****"
type input "*****"
type input "****"
click at [361, 427] on div "Back to objects Deal Overview Name Singular **** Name Plural ***** Page Slug **…" at bounding box center [744, 439] width 890 height 794
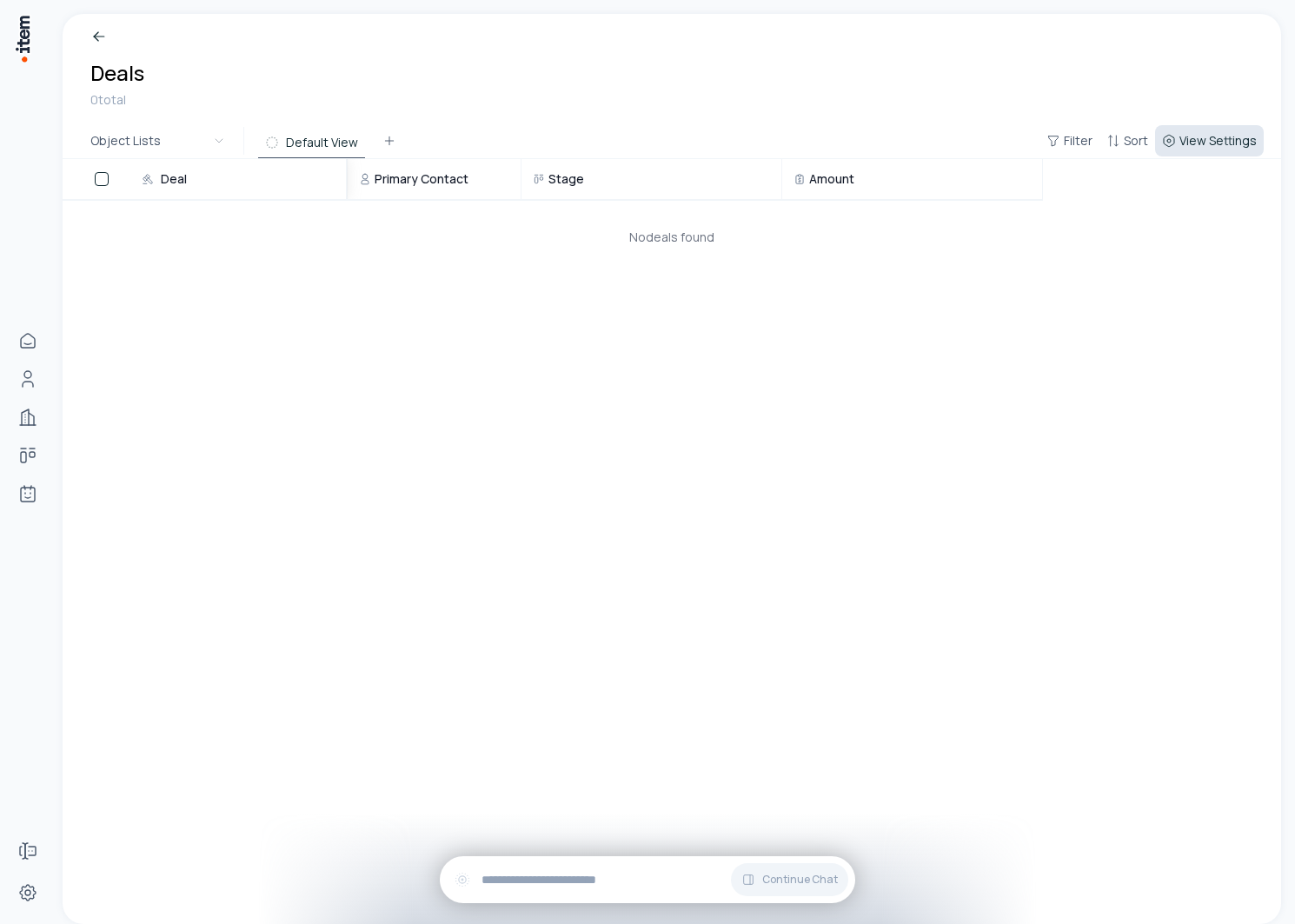
click at [1224, 144] on span "View Settings" at bounding box center [1218, 140] width 77 height 17
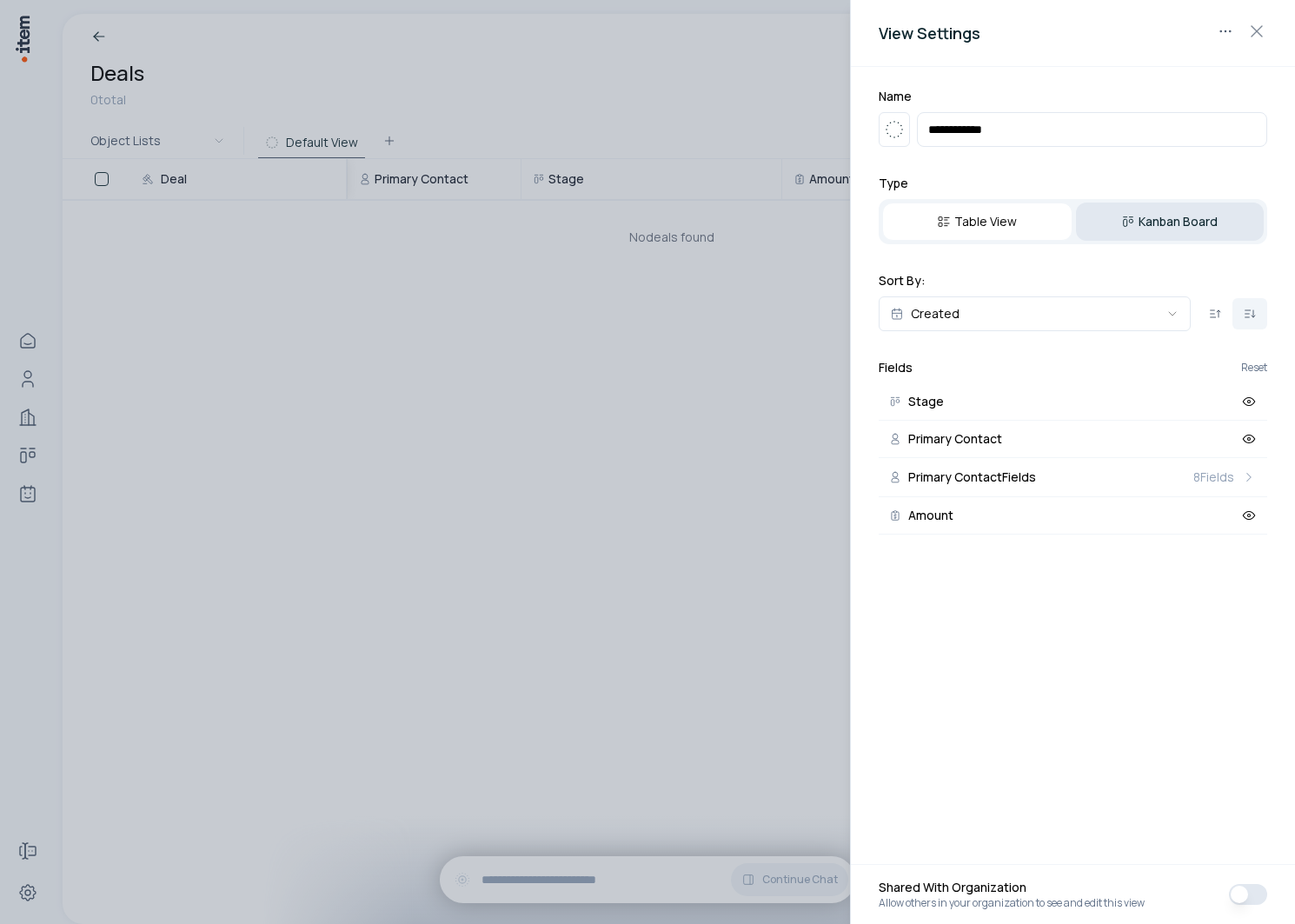
click at [1160, 219] on button "Kanban Board" at bounding box center [1170, 222] width 189 height 38
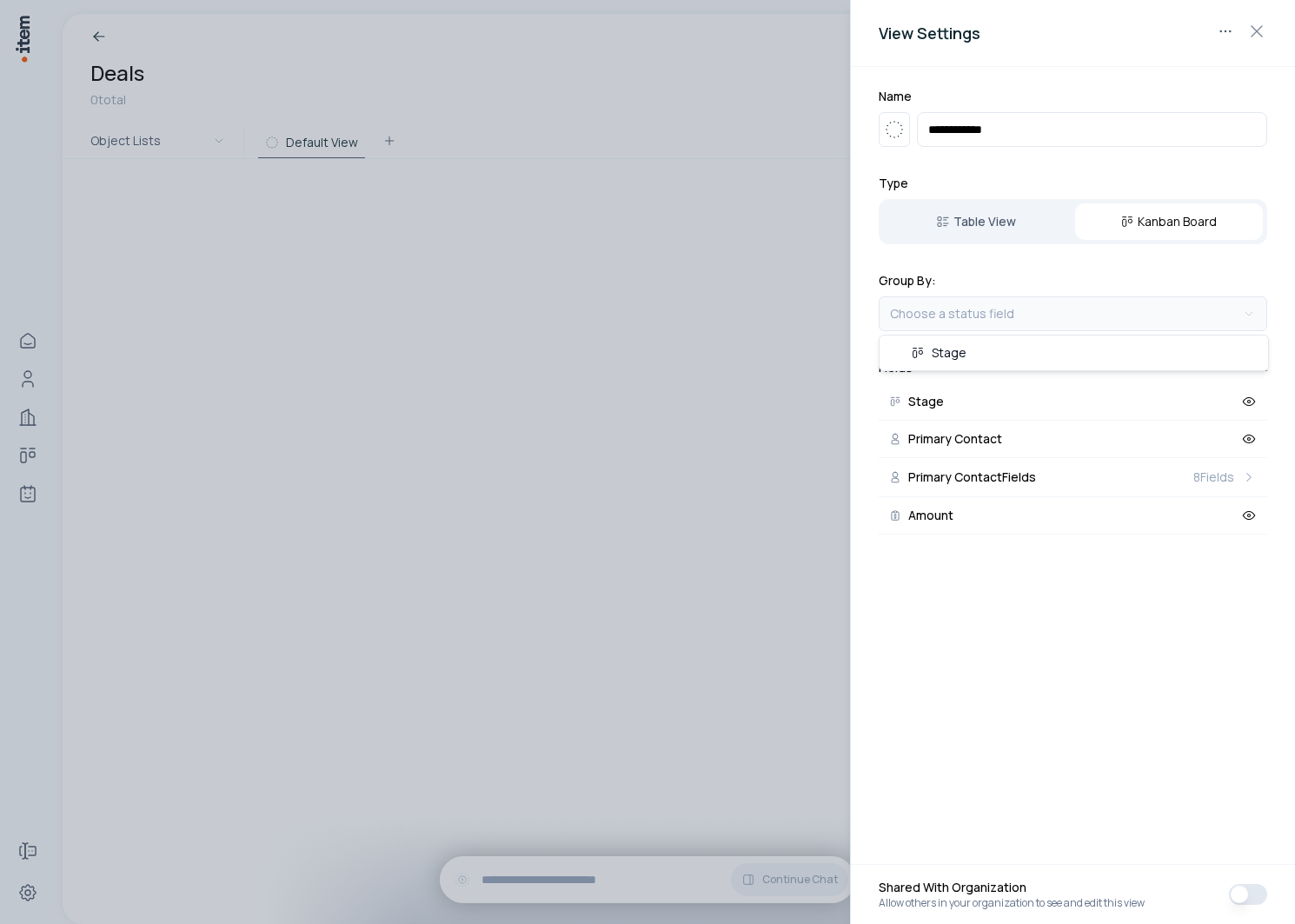
click at [1040, 325] on body "**********" at bounding box center [648, 462] width 1295 height 924
click at [722, 94] on div at bounding box center [648, 462] width 1295 height 924
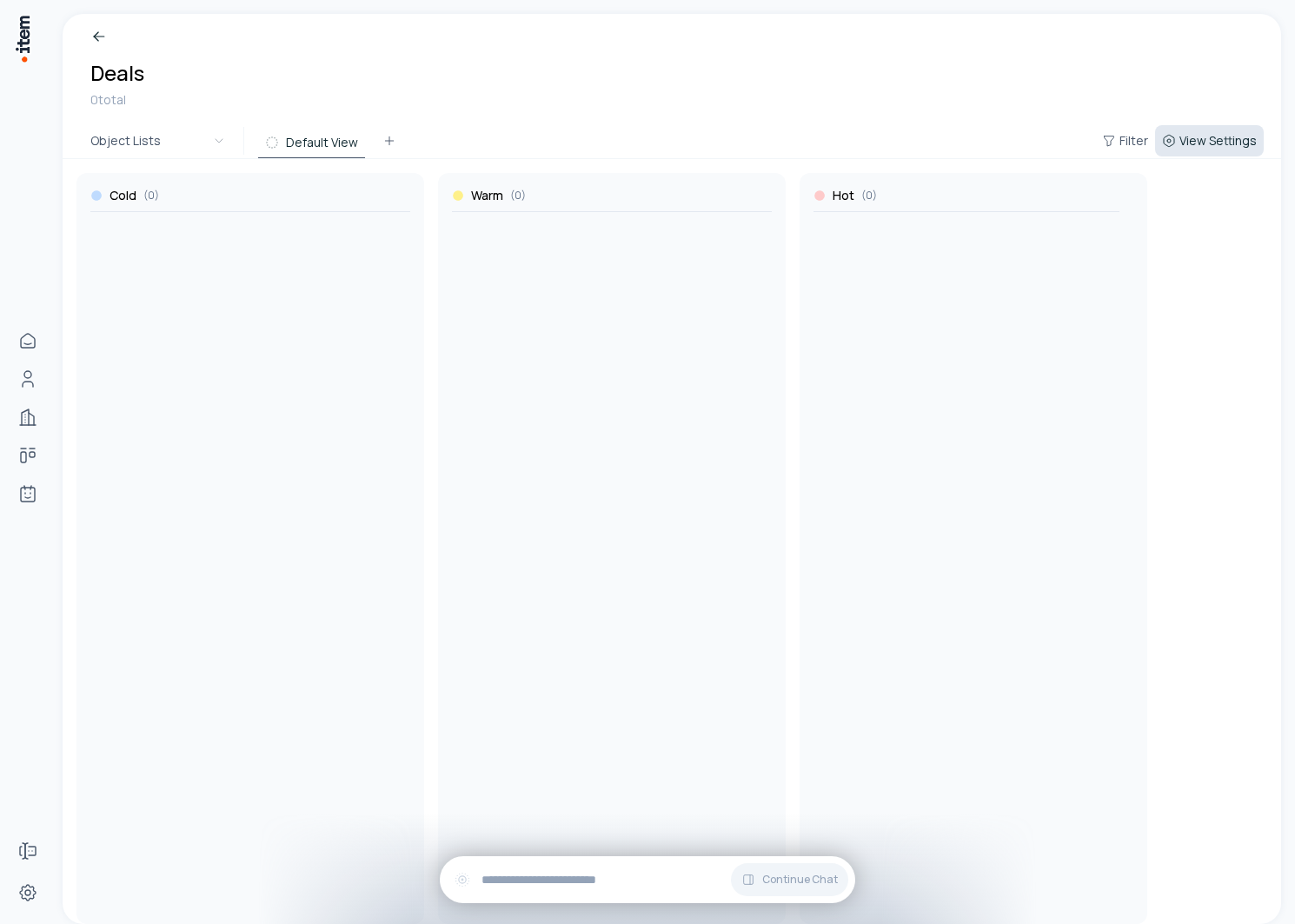
click at [1244, 145] on span "View Settings" at bounding box center [1218, 140] width 77 height 17
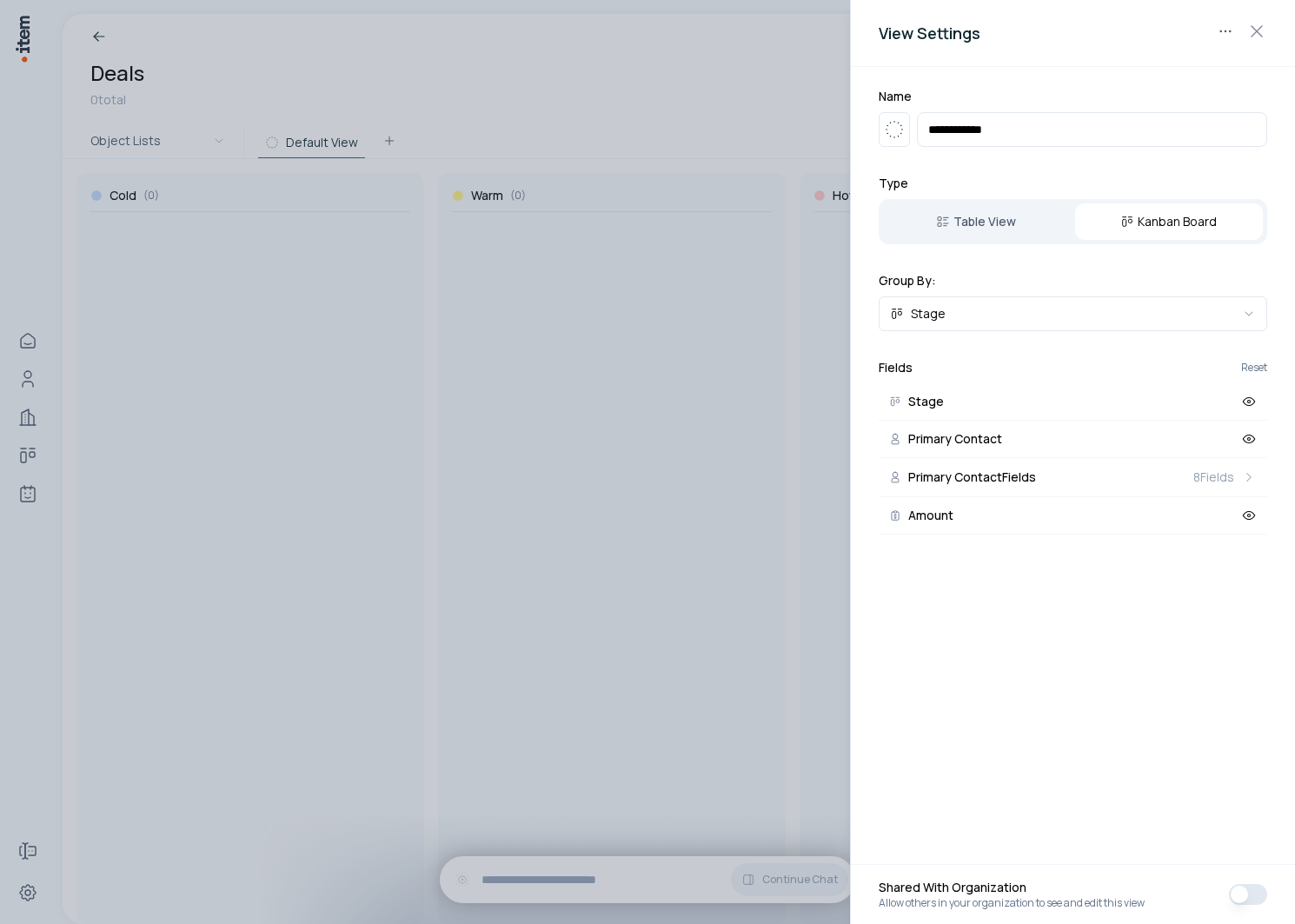
click at [1089, 148] on div "**********" at bounding box center [1073, 311] width 445 height 488
click at [1013, 120] on input "**********" at bounding box center [1092, 129] width 351 height 35
click at [679, 113] on div at bounding box center [648, 462] width 1295 height 924
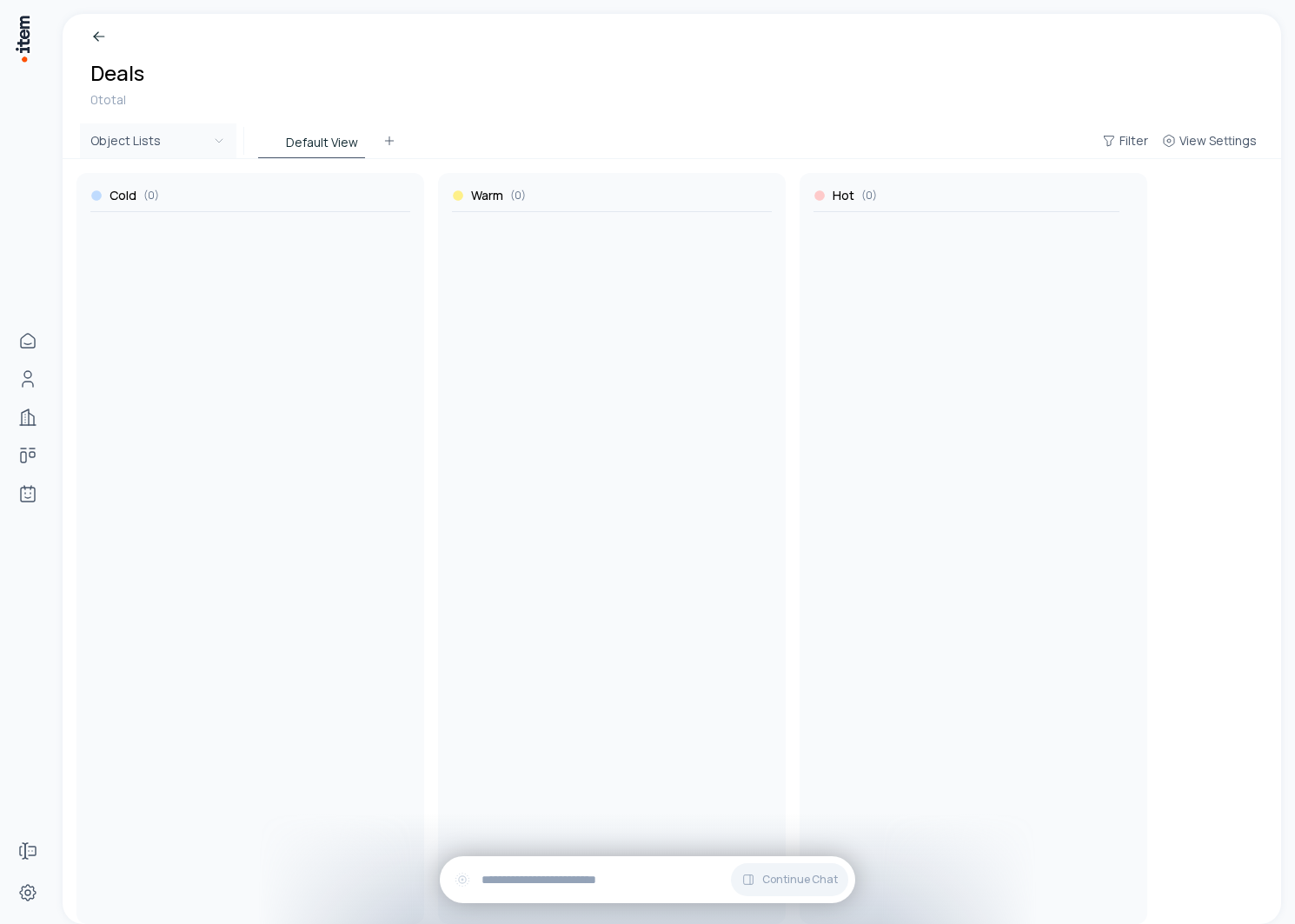
click at [150, 136] on html "Home People Companies Deals Agents Forms Settings Deals 0 total Object Lists De…" at bounding box center [648, 462] width 1295 height 924
click at [542, 101] on html "Home People Companies Deals Agents Forms Settings Deals 0 total Object Lists De…" at bounding box center [648, 462] width 1295 height 924
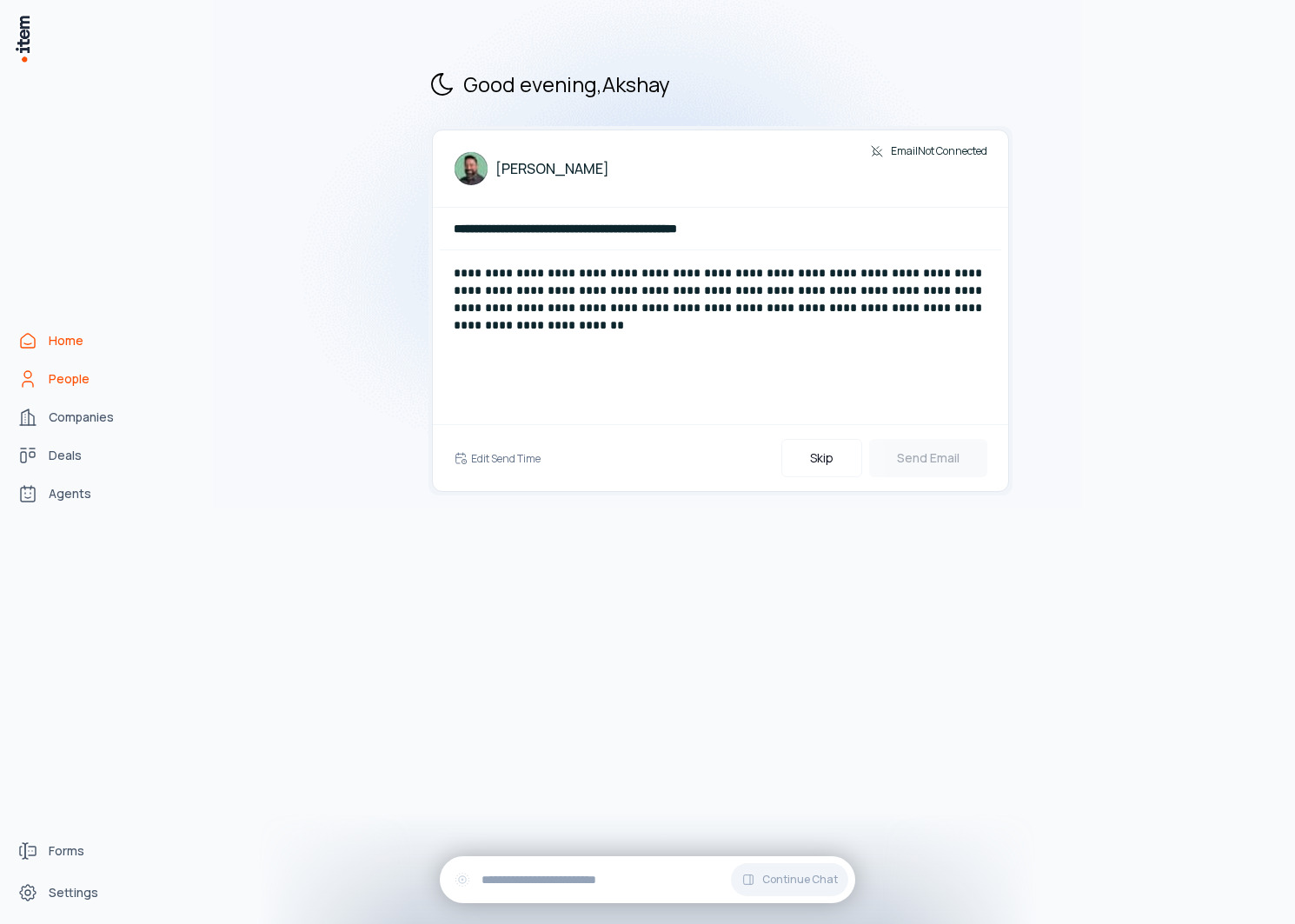
click at [69, 374] on span "People" at bounding box center [69, 379] width 41 height 17
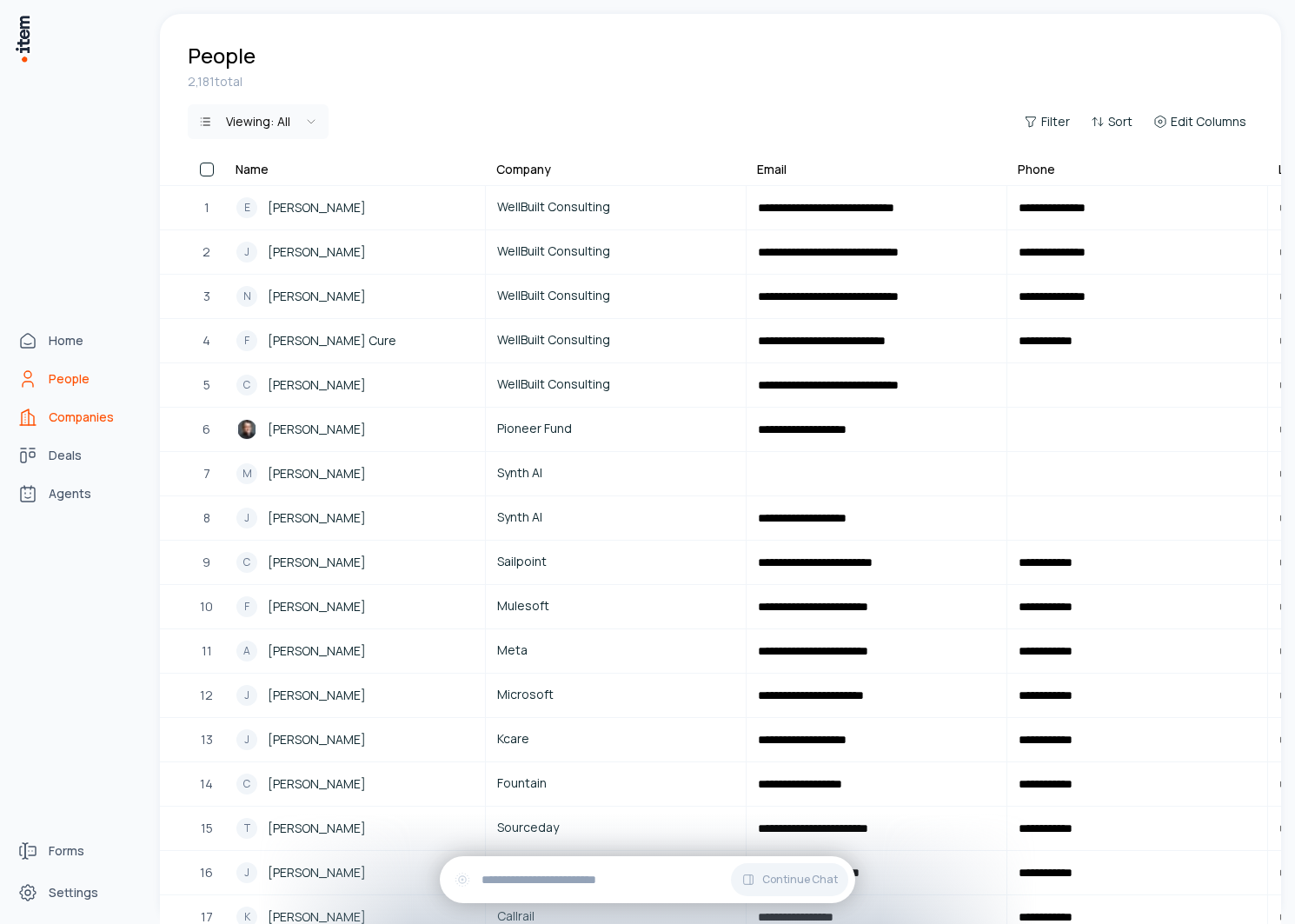
click at [39, 427] on link "Companies" at bounding box center [76, 417] width 132 height 35
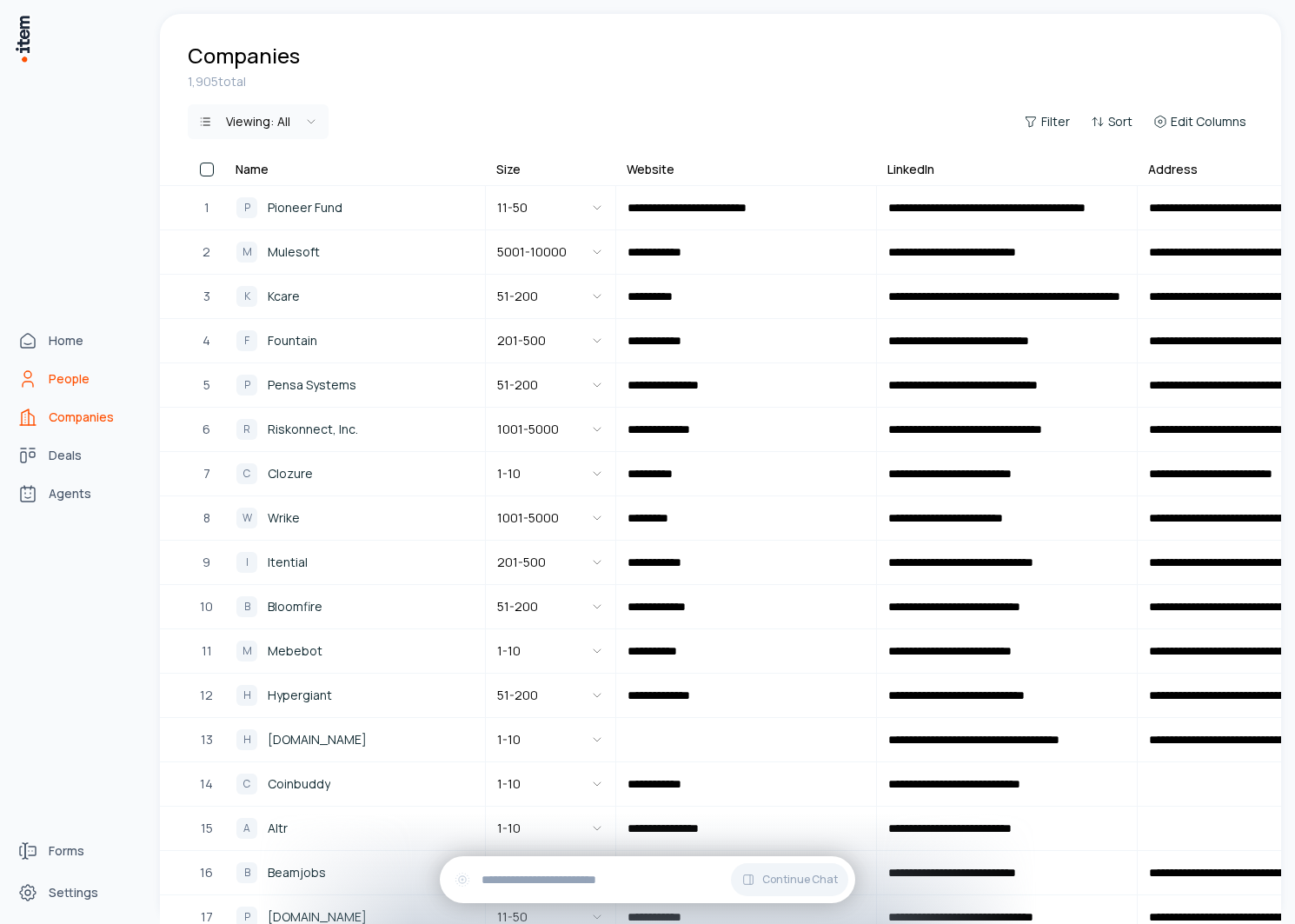
click at [46, 383] on link "People" at bounding box center [76, 379] width 132 height 35
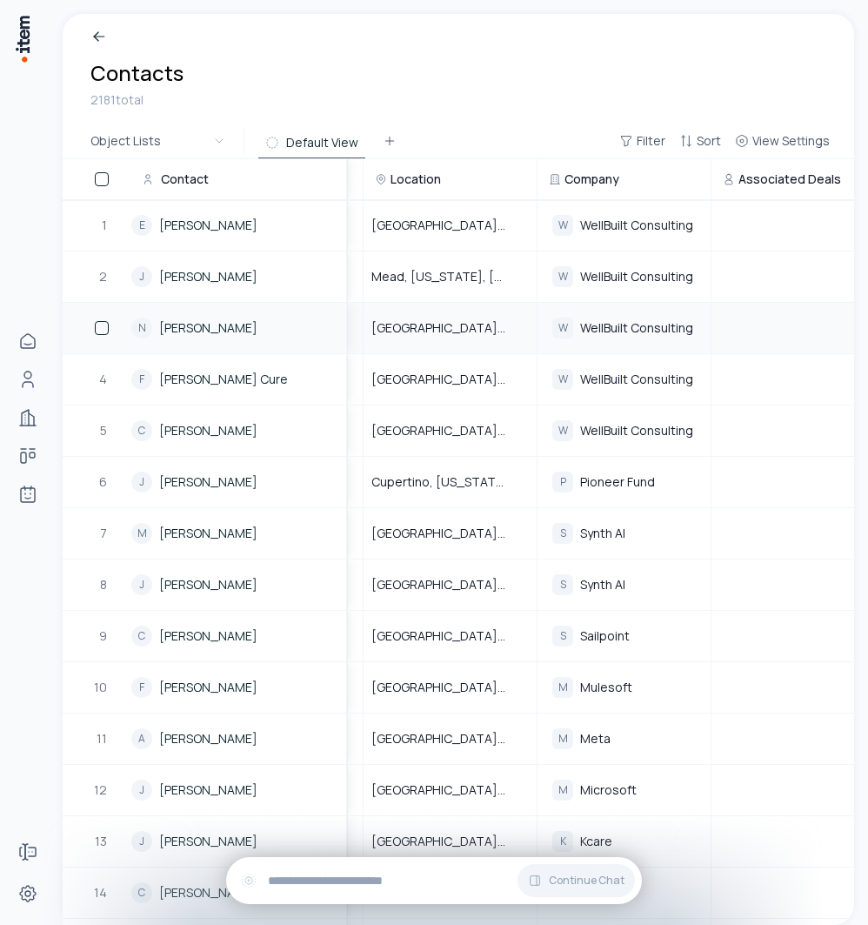
scroll to position [0, 1105]
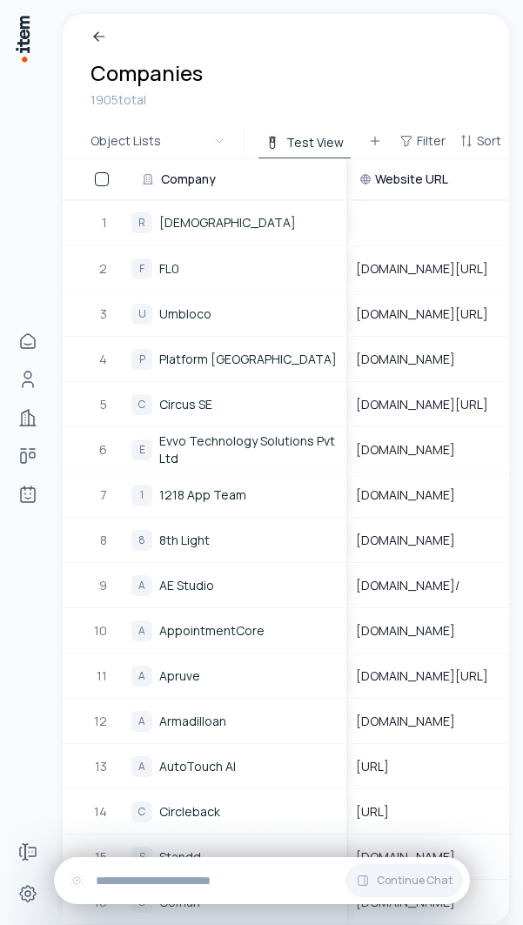
click at [292, 57] on div "Companies 1905 total" at bounding box center [286, 69] width 446 height 110
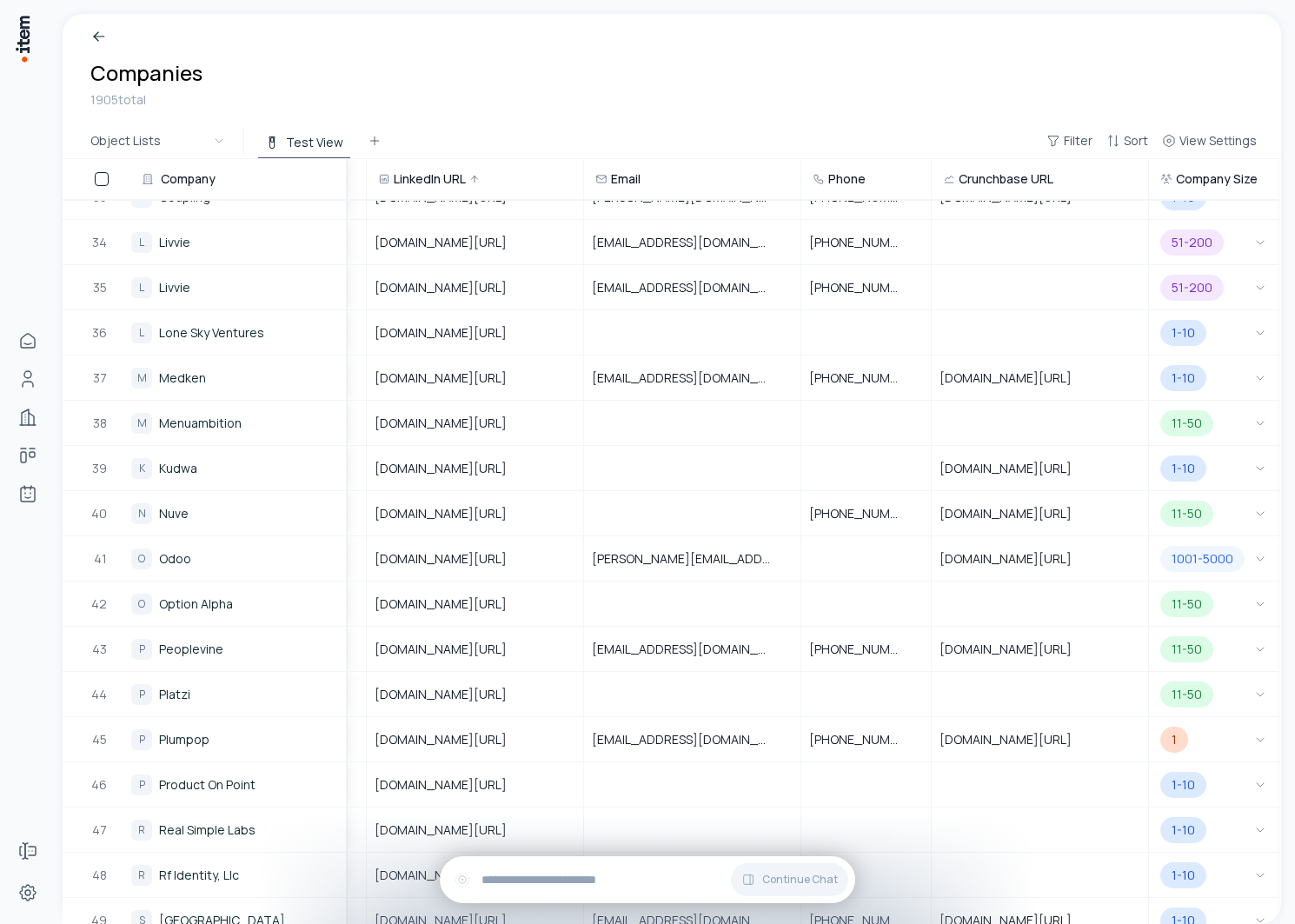
scroll to position [0, 633]
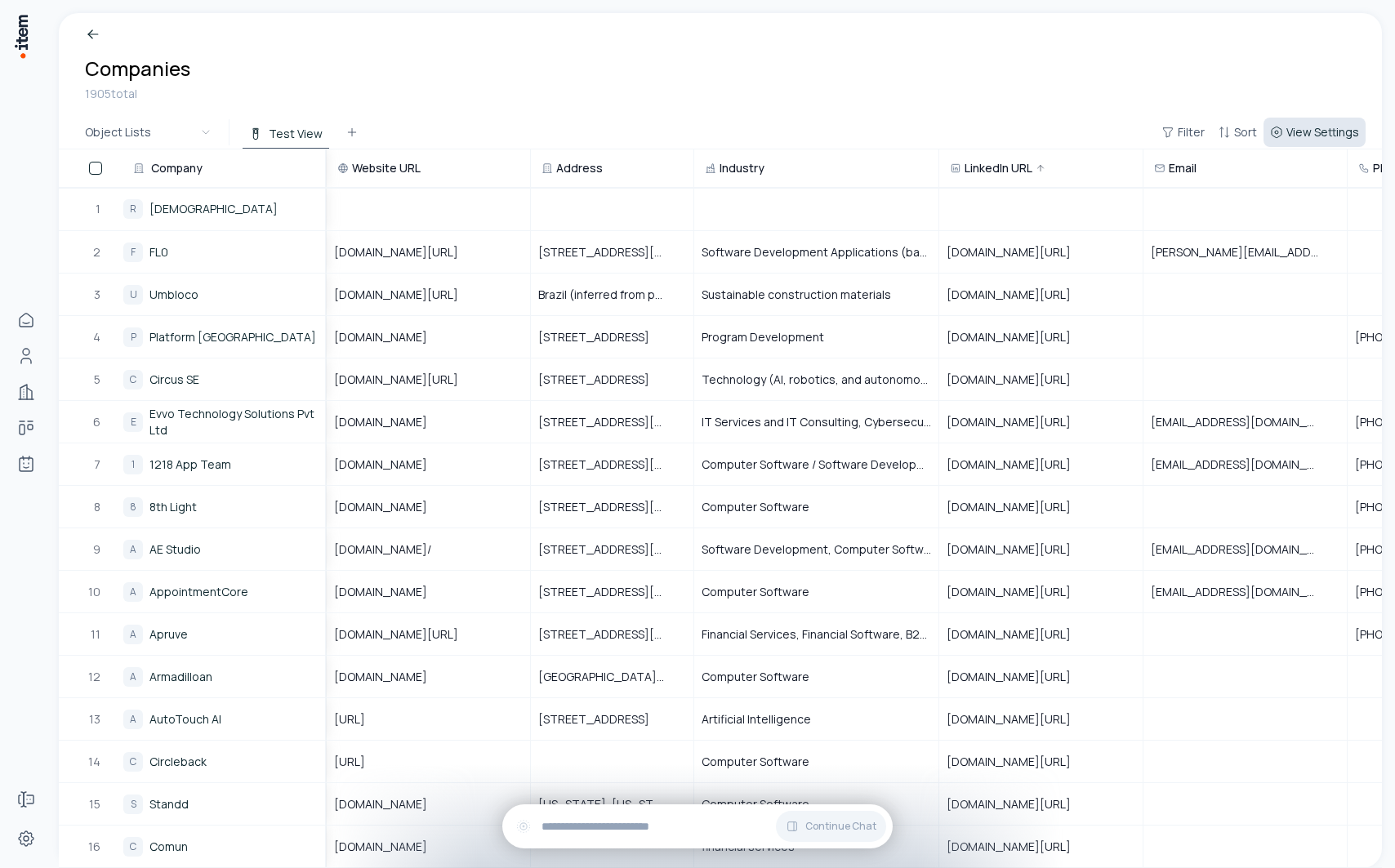
click at [562, 136] on span "View Settings" at bounding box center [1322, 131] width 72 height 16
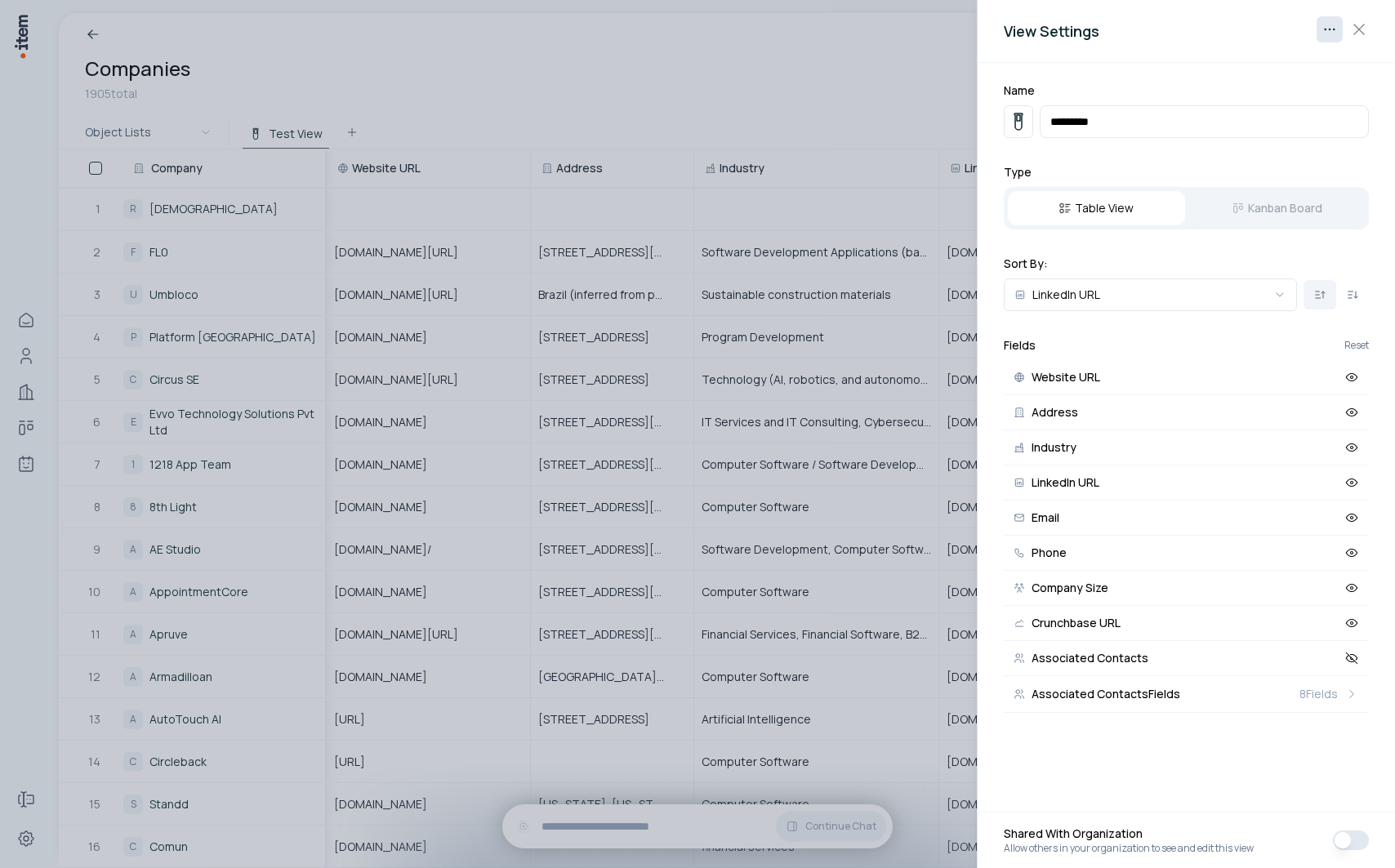
click at [562, 32] on body "Home People Companies Deals Agents Forms Settings Companies 1905 total Object L…" at bounding box center [698, 434] width 1395 height 868
click at [562, 64] on div "Delete View" at bounding box center [1277, 63] width 123 height 26
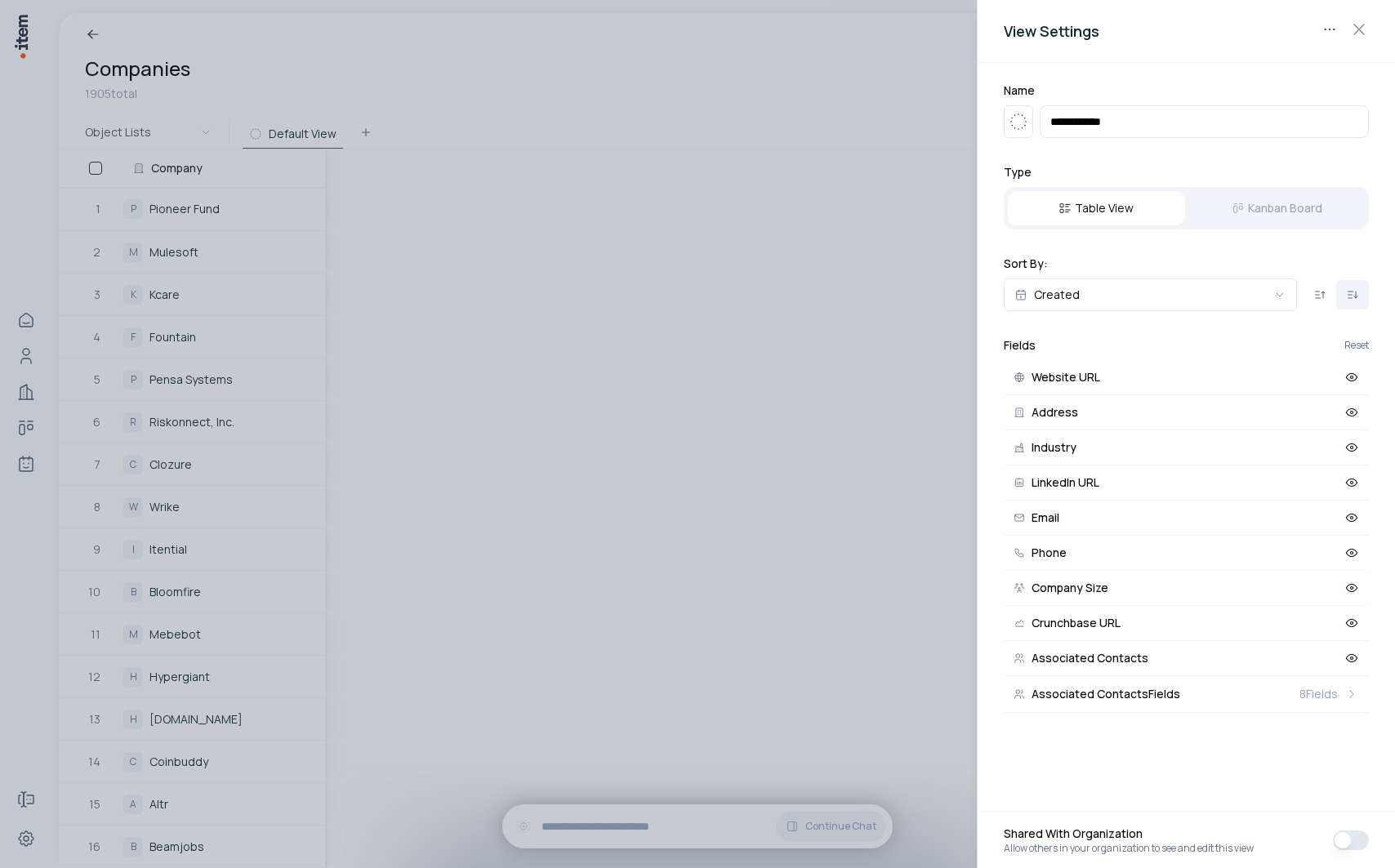
type input "**********"
click at [493, 99] on div at bounding box center [698, 434] width 1395 height 868
